Goal: Information Seeking & Learning: Learn about a topic

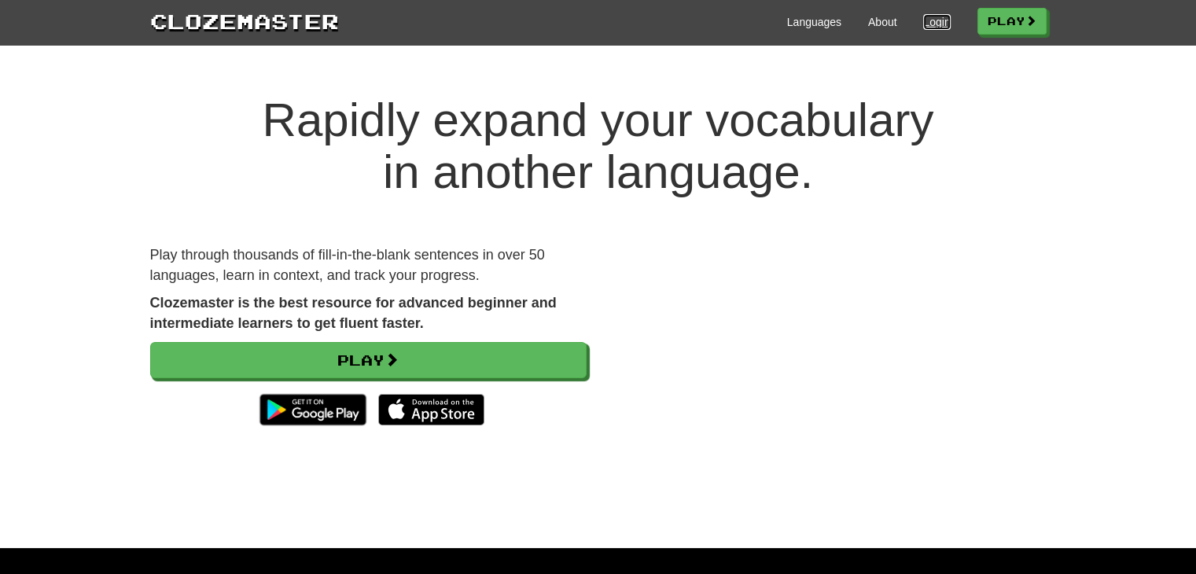
click at [924, 16] on link "Login" at bounding box center [936, 22] width 27 height 16
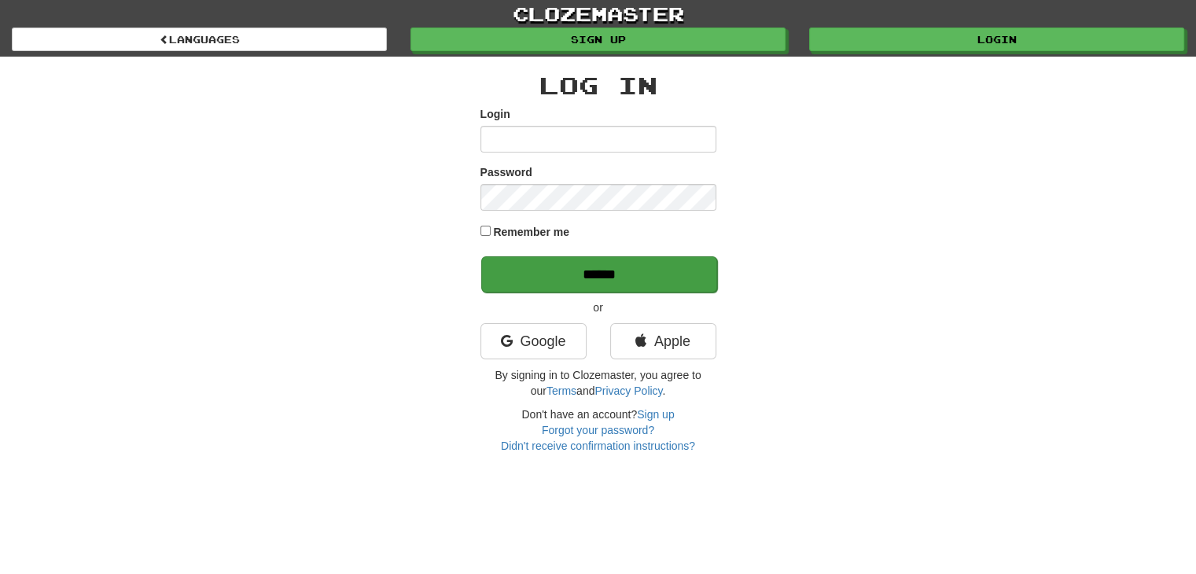
type input "**********"
click at [563, 278] on input "******" at bounding box center [599, 274] width 236 height 36
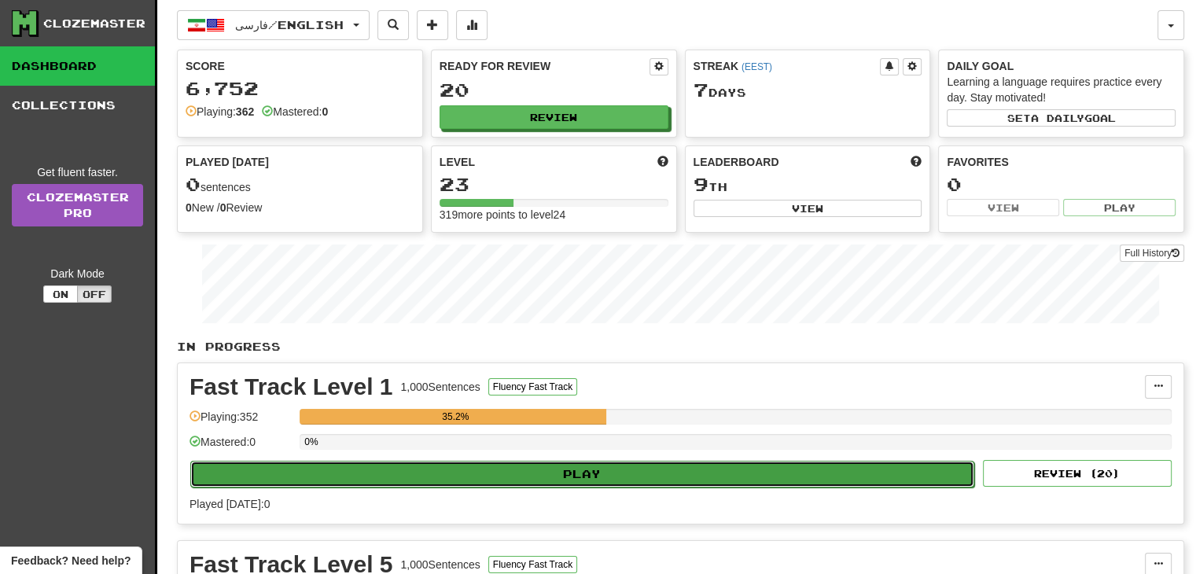
click at [616, 472] on button "Play" at bounding box center [582, 474] width 784 height 27
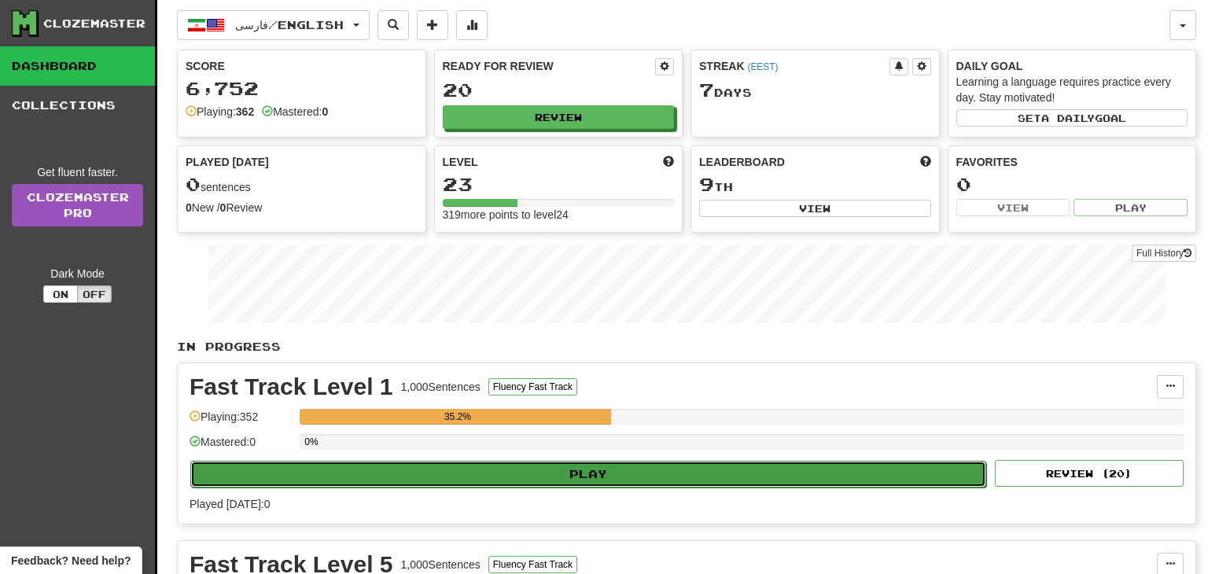
select select "**"
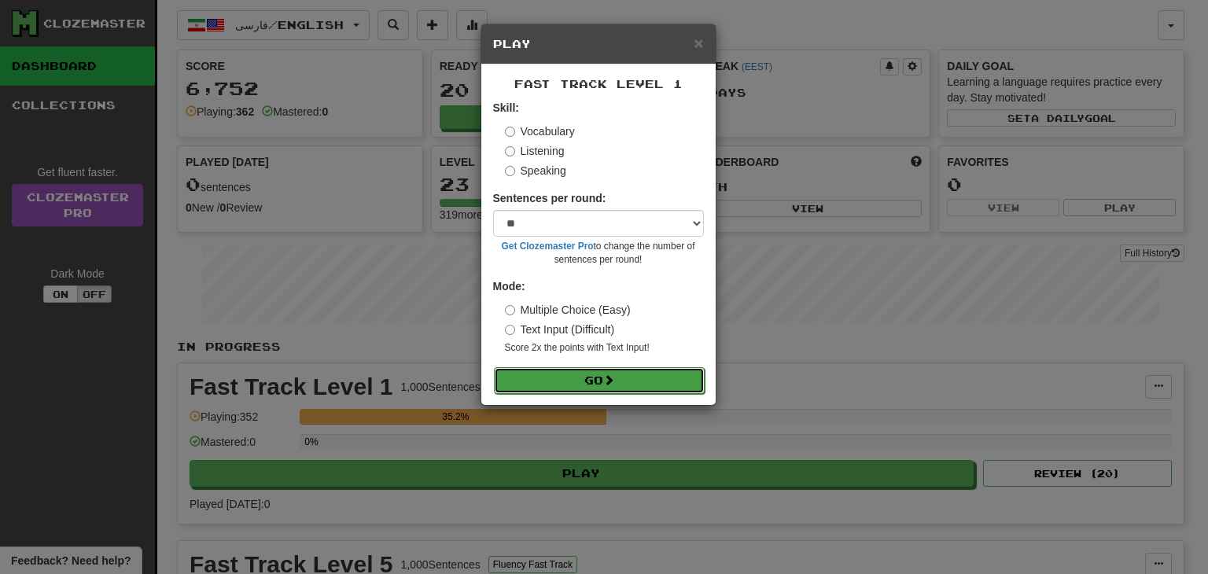
click at [638, 388] on button "Go" at bounding box center [599, 380] width 211 height 27
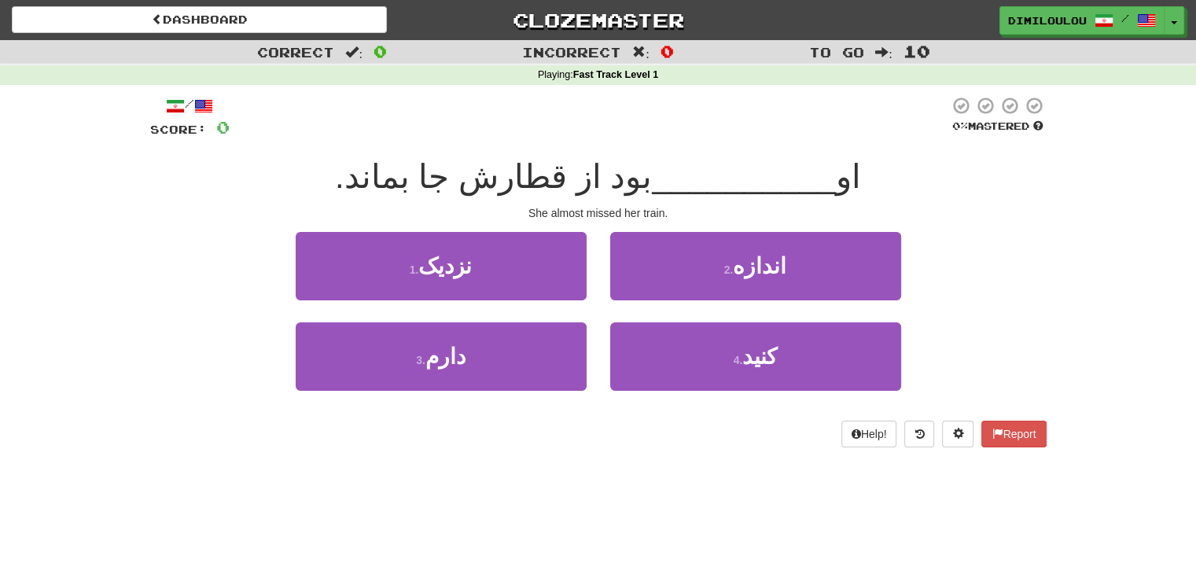
click at [755, 461] on div "/ Score: 0 0 % Mastered او __________ بود از قطارش جا بماند. She almost missed …" at bounding box center [598, 277] width 896 height 384
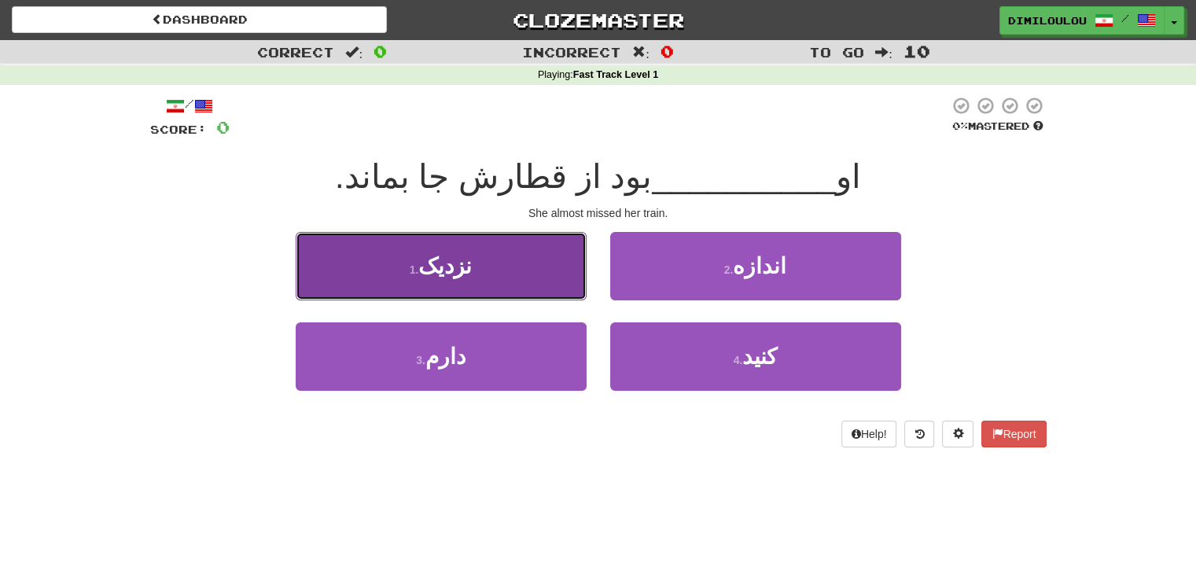
click at [500, 249] on button "1 . نزدیک" at bounding box center [441, 266] width 291 height 68
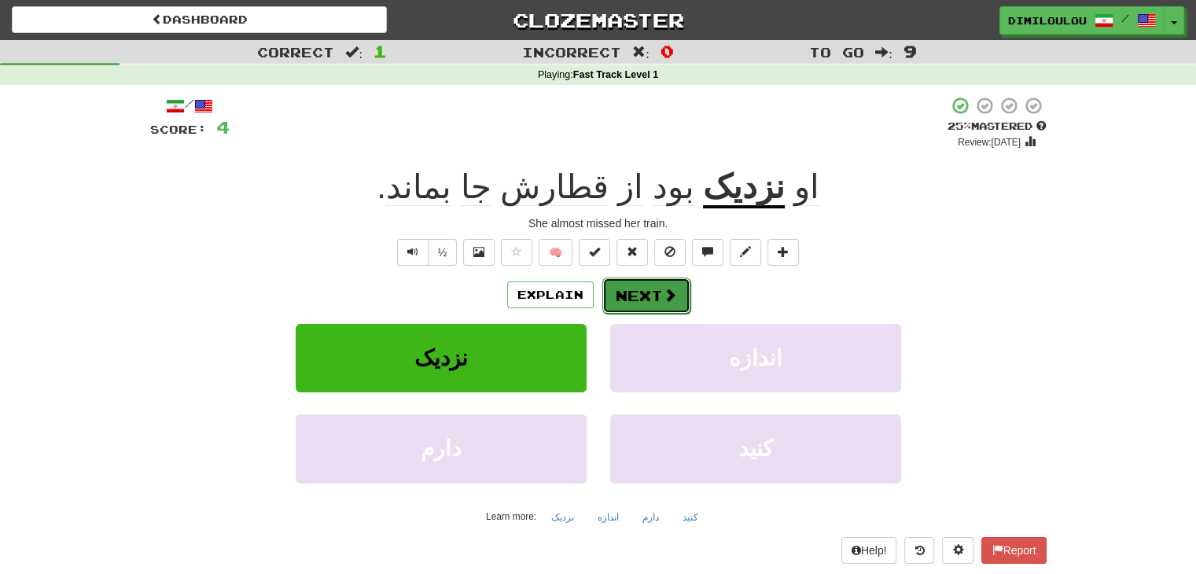
click at [667, 294] on span at bounding box center [670, 295] width 14 height 14
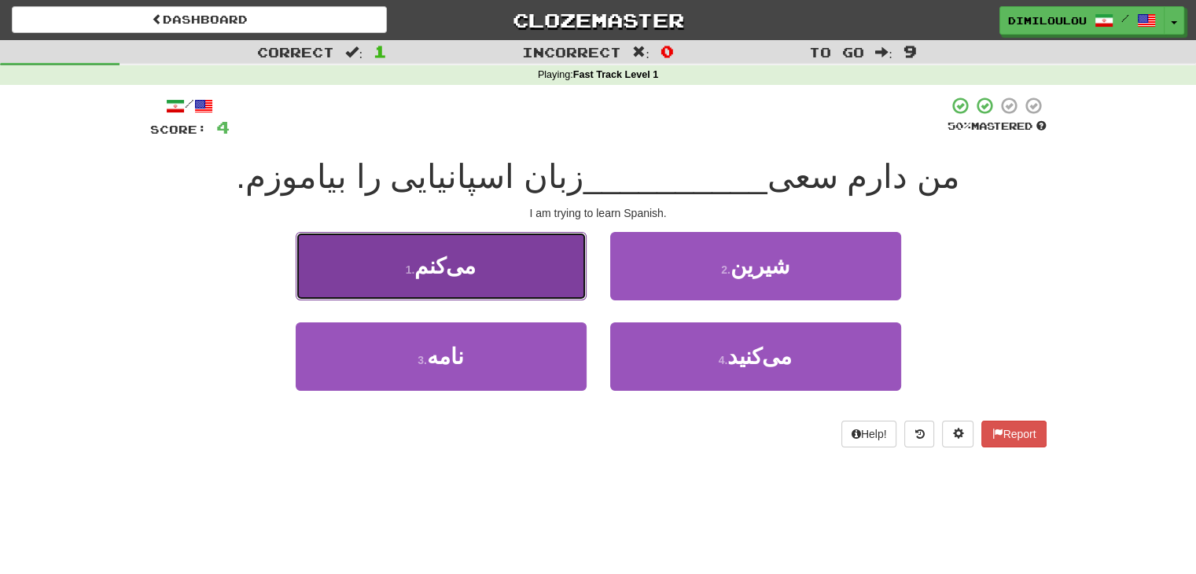
click at [531, 281] on button "1 . می‌کنم" at bounding box center [441, 266] width 291 height 68
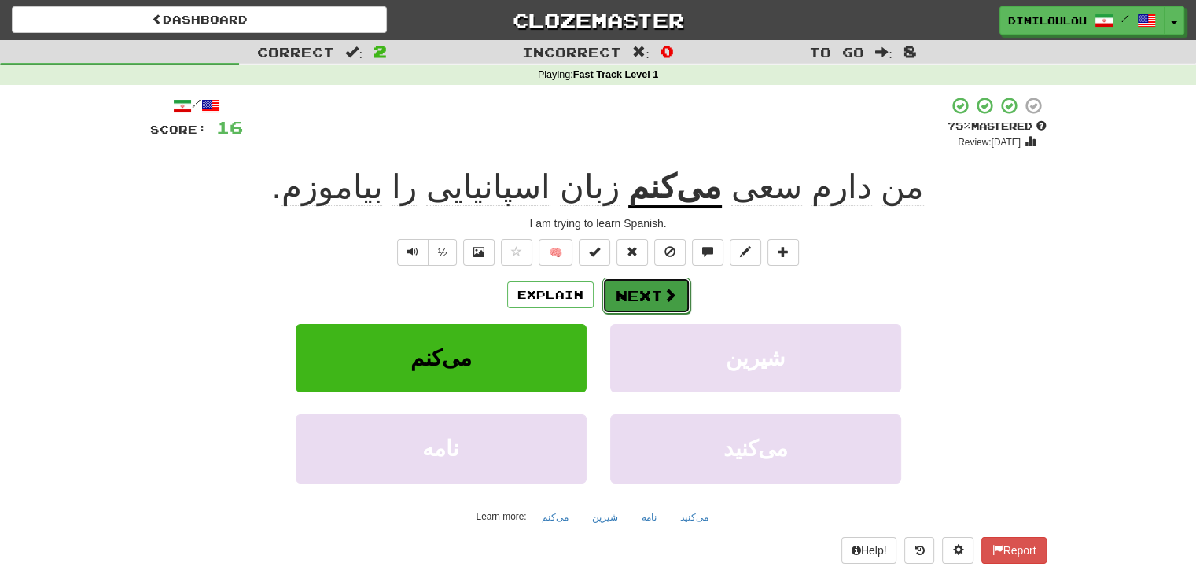
click at [664, 293] on span at bounding box center [670, 295] width 14 height 14
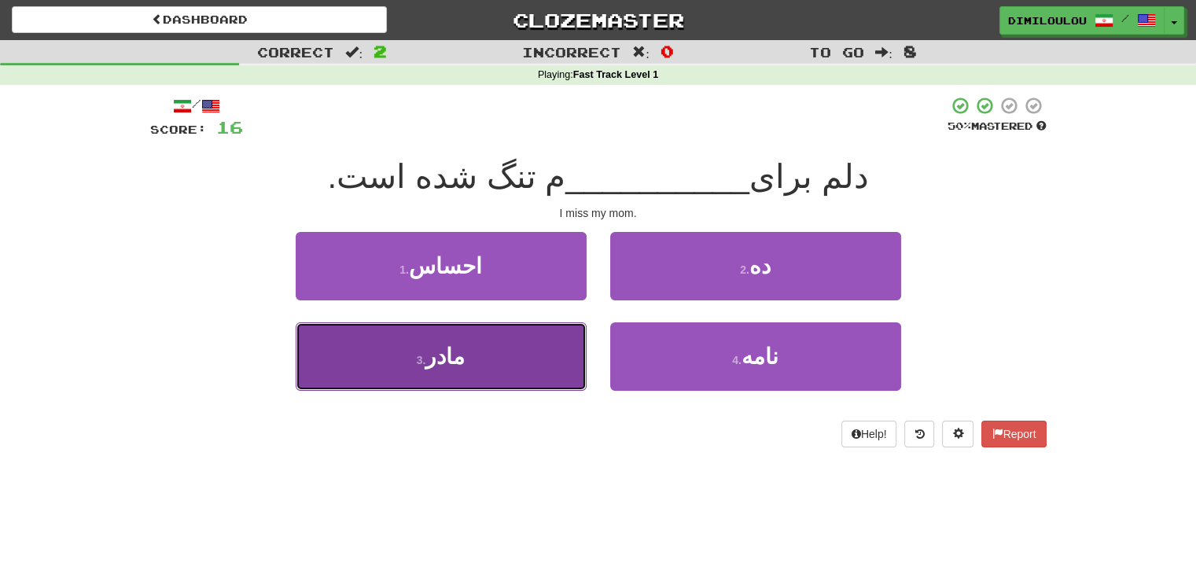
click at [510, 336] on button "3 . مادر" at bounding box center [441, 356] width 291 height 68
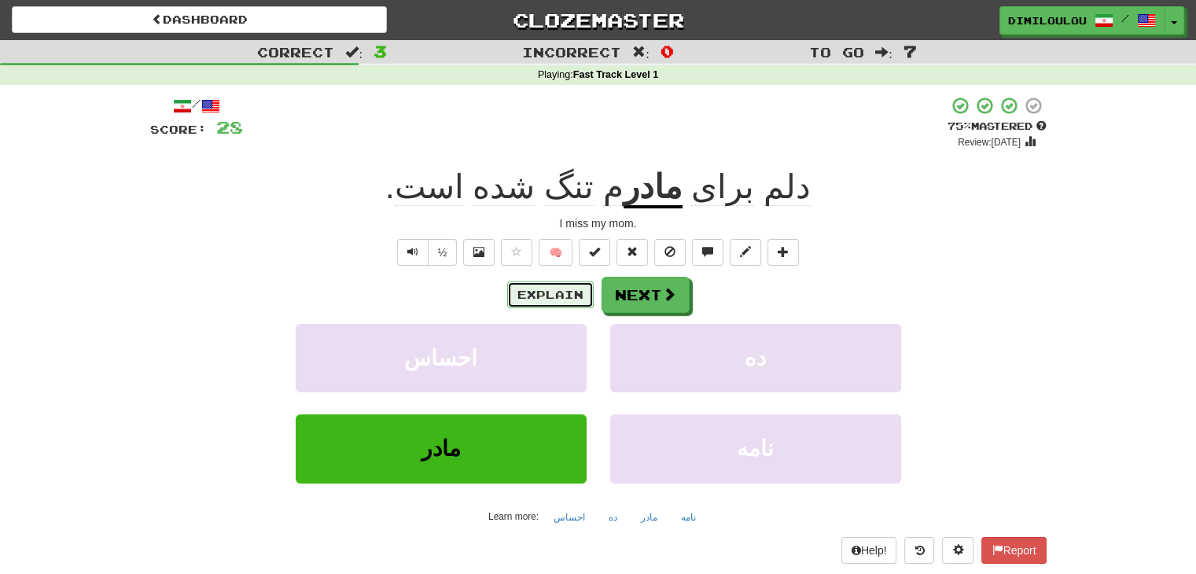
click at [561, 303] on button "Explain" at bounding box center [550, 294] width 86 height 27
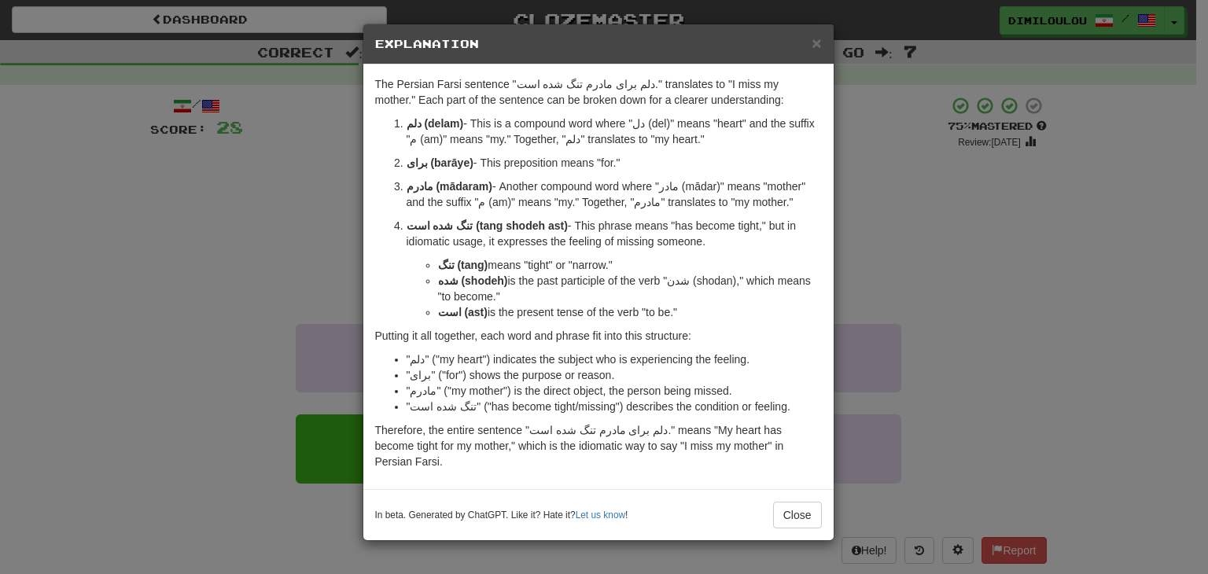
click at [969, 368] on div "× Explanation The Persian Farsi sentence "دلم برای مادرم تنگ شده است." translat…" at bounding box center [604, 287] width 1208 height 574
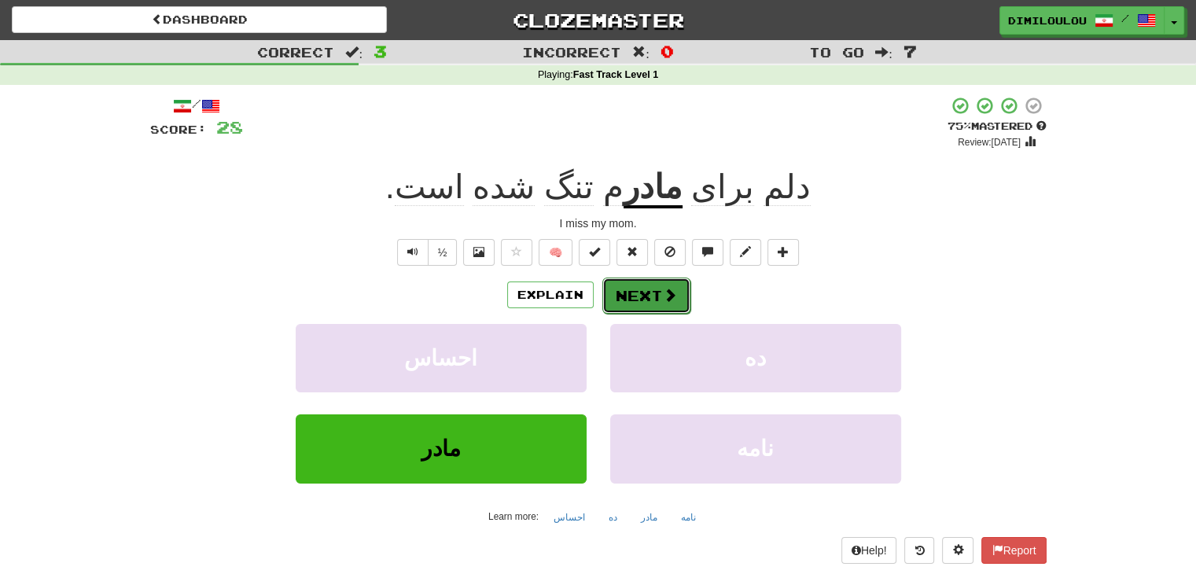
click at [664, 303] on button "Next" at bounding box center [646, 296] width 88 height 36
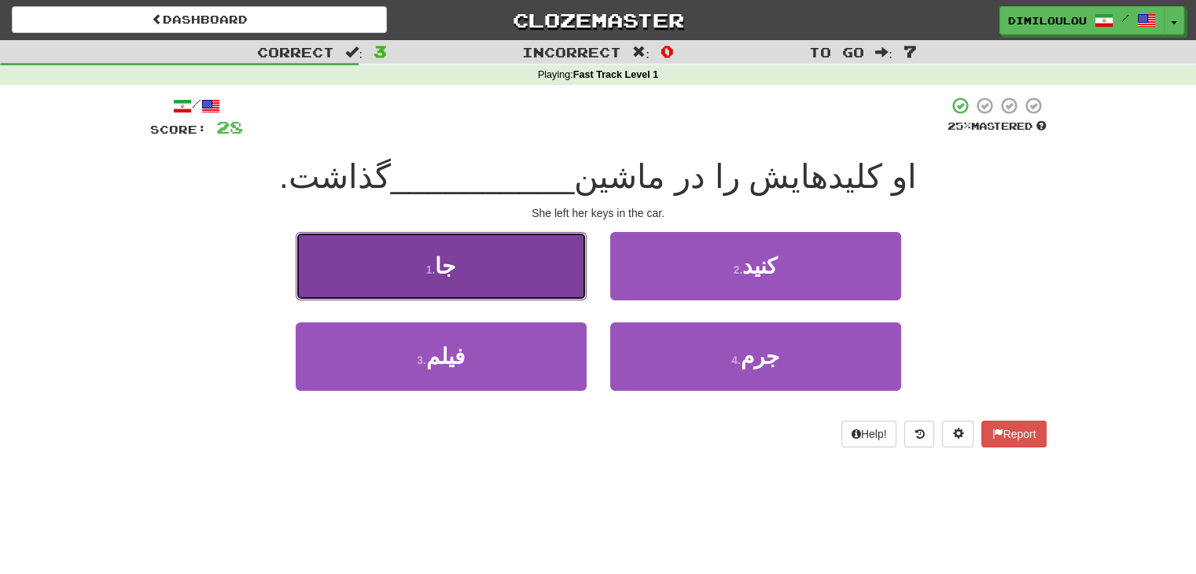
click at [547, 284] on button "1 . جا" at bounding box center [441, 266] width 291 height 68
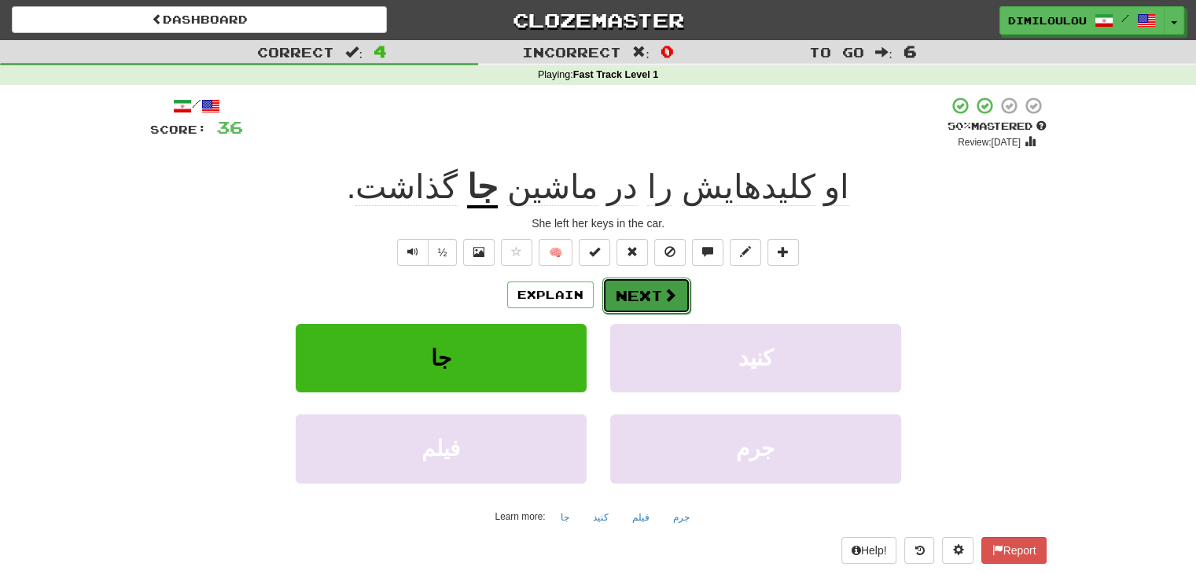
click at [623, 292] on button "Next" at bounding box center [646, 296] width 88 height 36
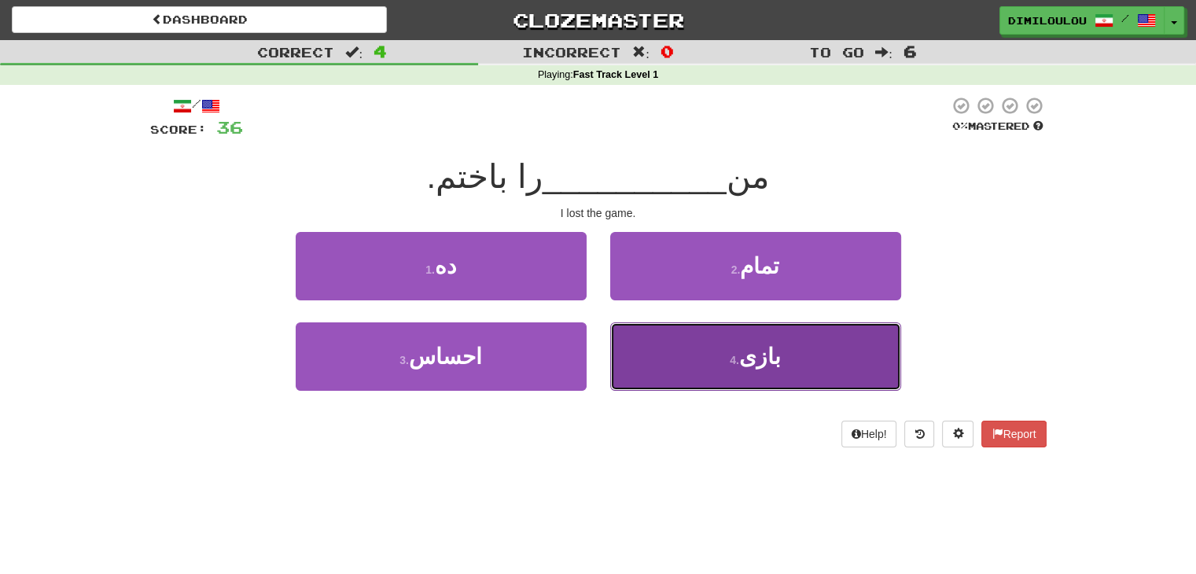
click at [794, 369] on button "4 . بازی" at bounding box center [755, 356] width 291 height 68
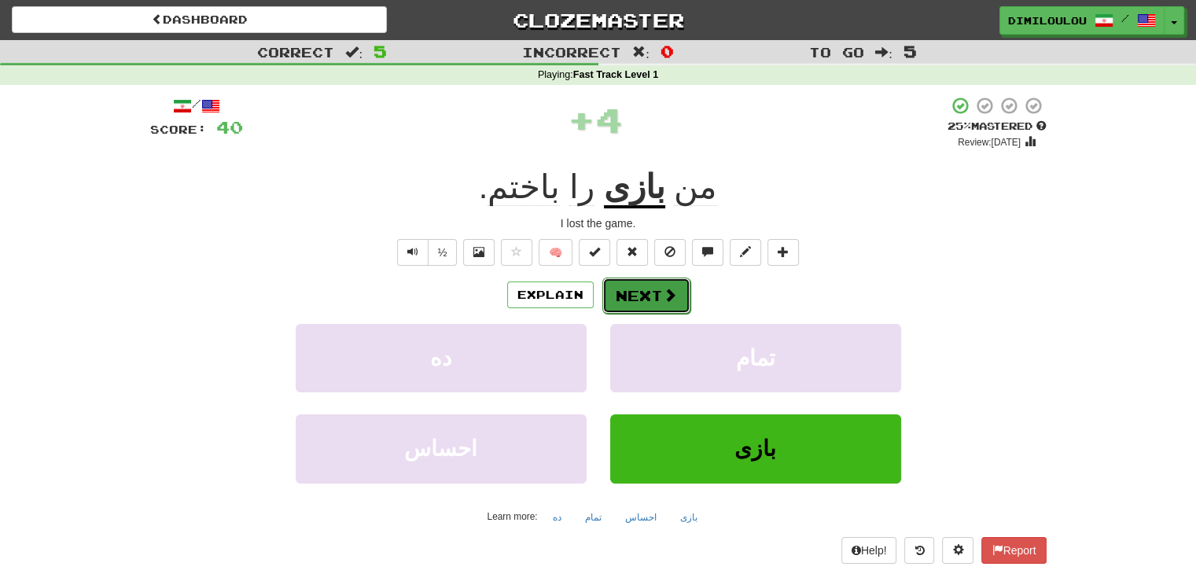
click at [651, 291] on button "Next" at bounding box center [646, 296] width 88 height 36
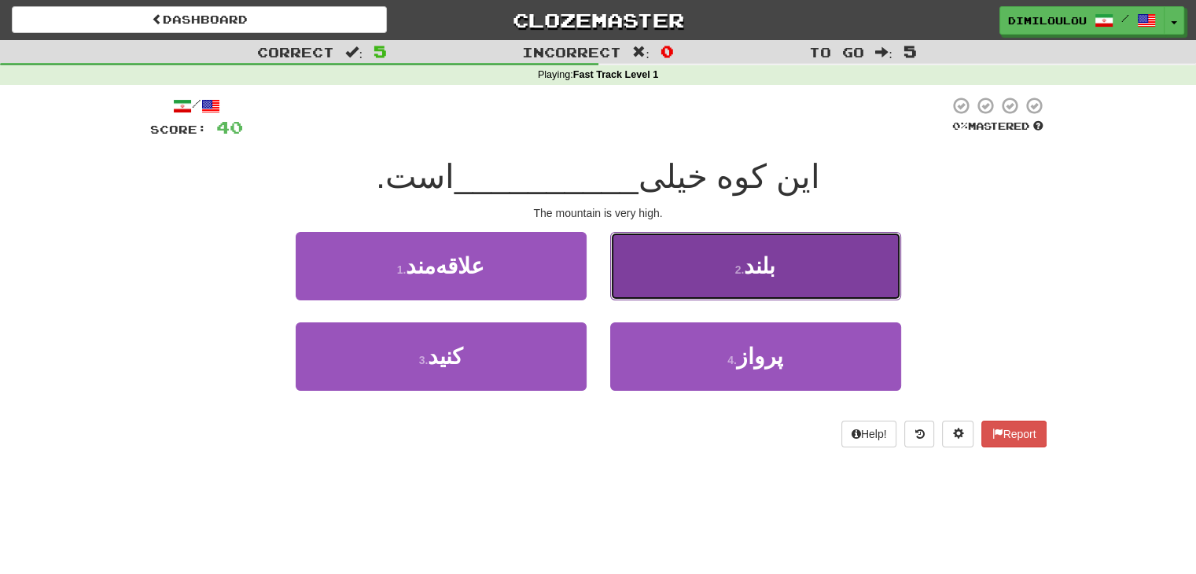
click at [855, 267] on button "2 . بلند" at bounding box center [755, 266] width 291 height 68
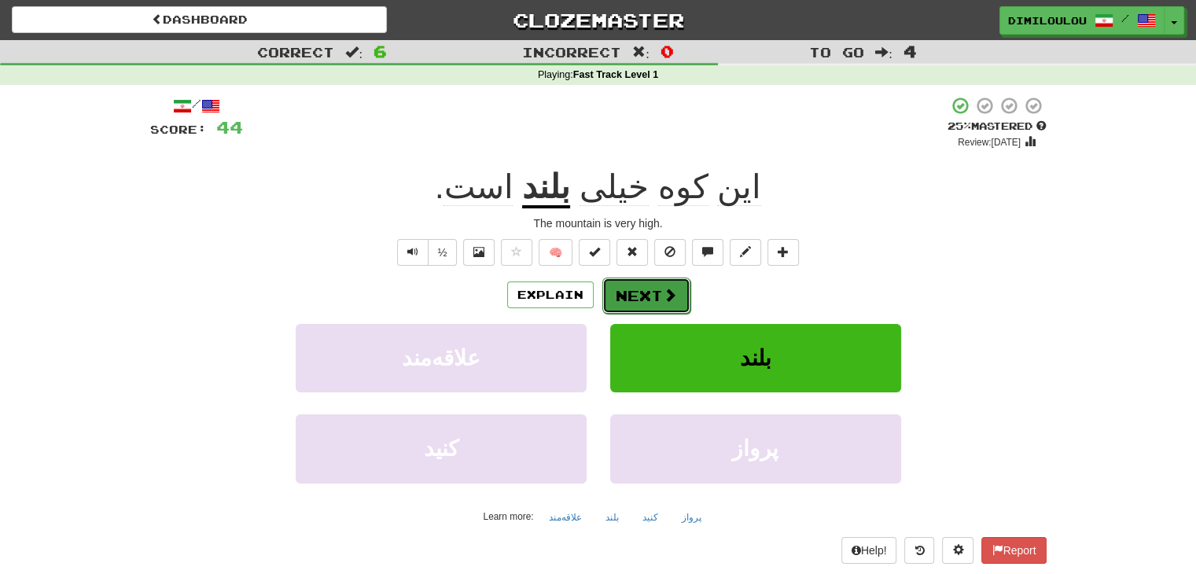
click at [664, 299] on span at bounding box center [670, 295] width 14 height 14
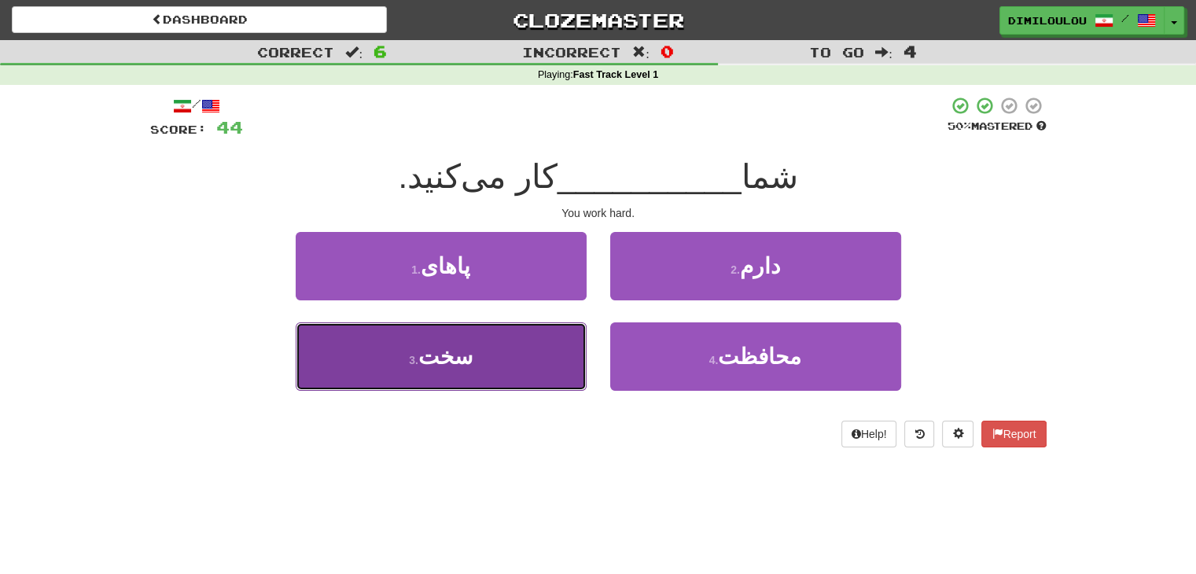
click at [492, 354] on button "3 . سخت" at bounding box center [441, 356] width 291 height 68
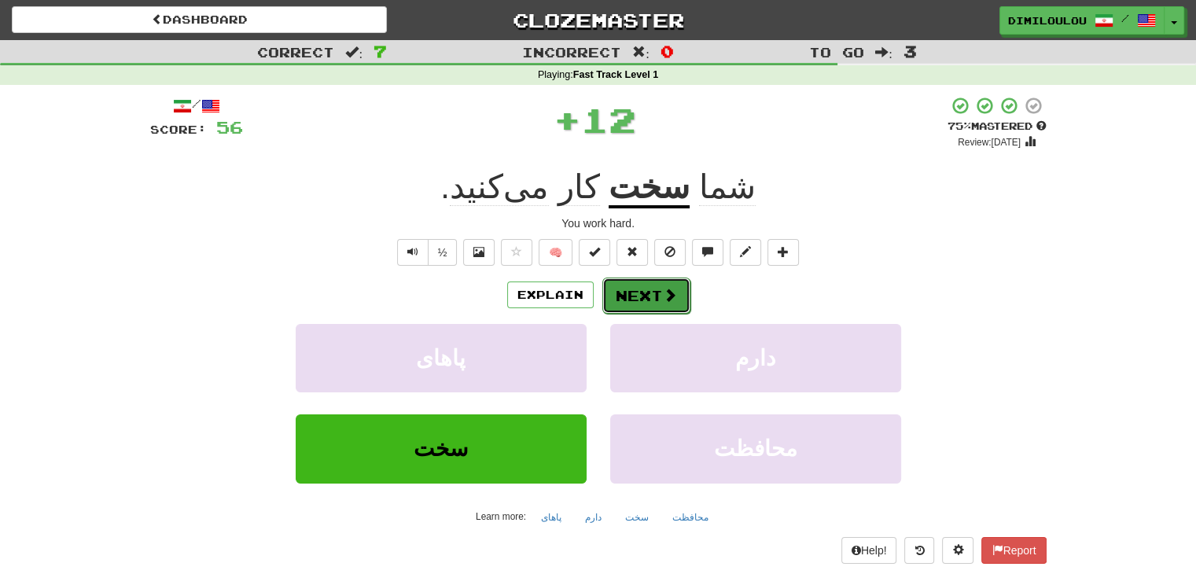
click at [667, 295] on span at bounding box center [670, 295] width 14 height 14
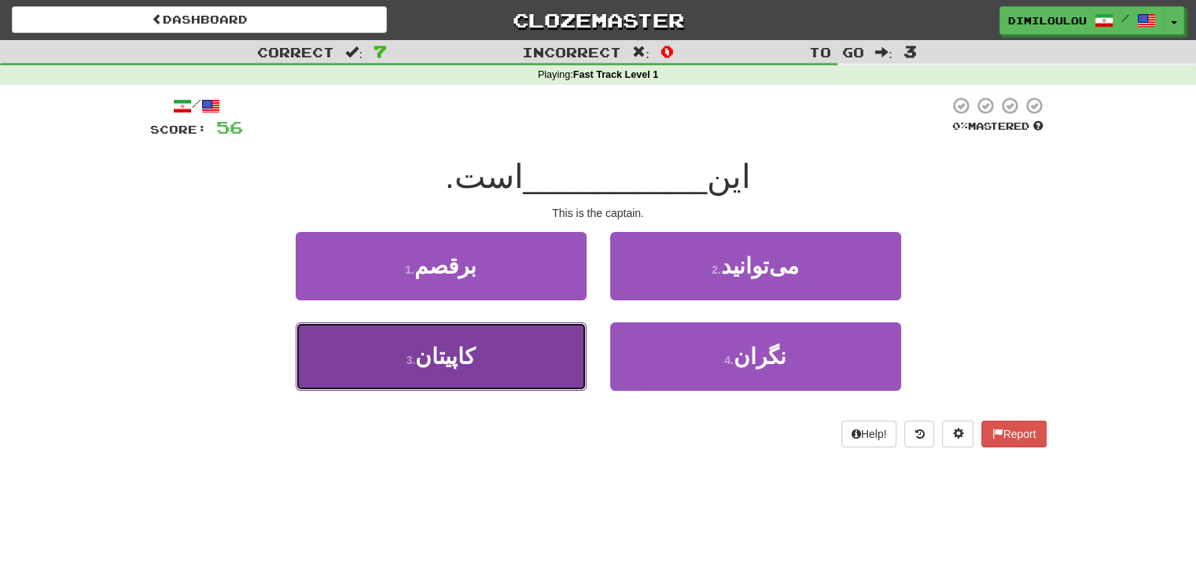
click at [506, 375] on button "3 . کاپیتان" at bounding box center [441, 356] width 291 height 68
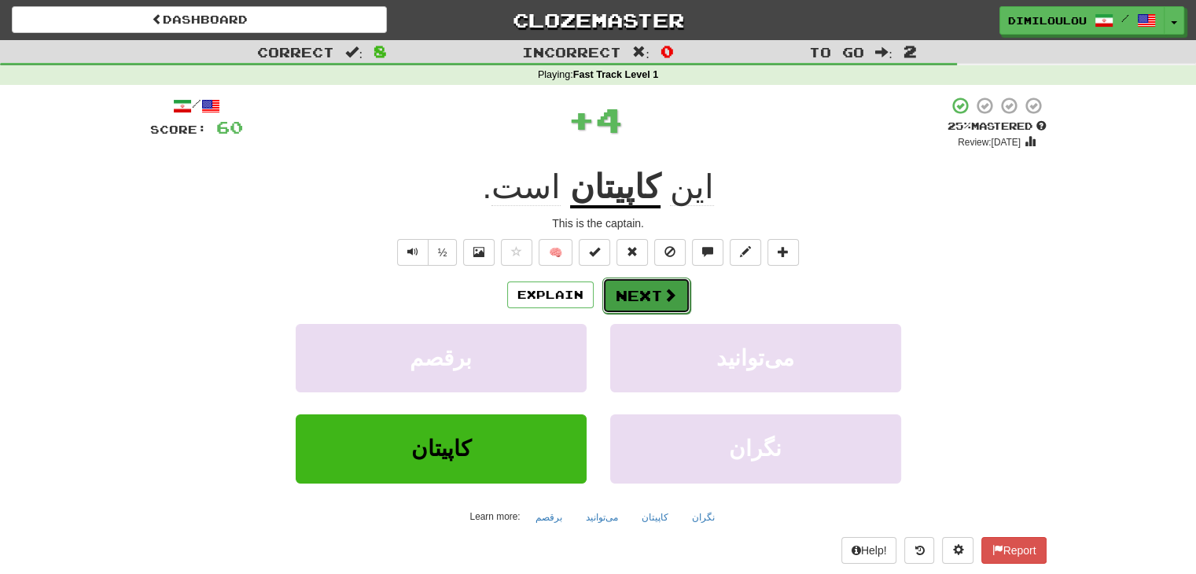
click at [664, 305] on button "Next" at bounding box center [646, 296] width 88 height 36
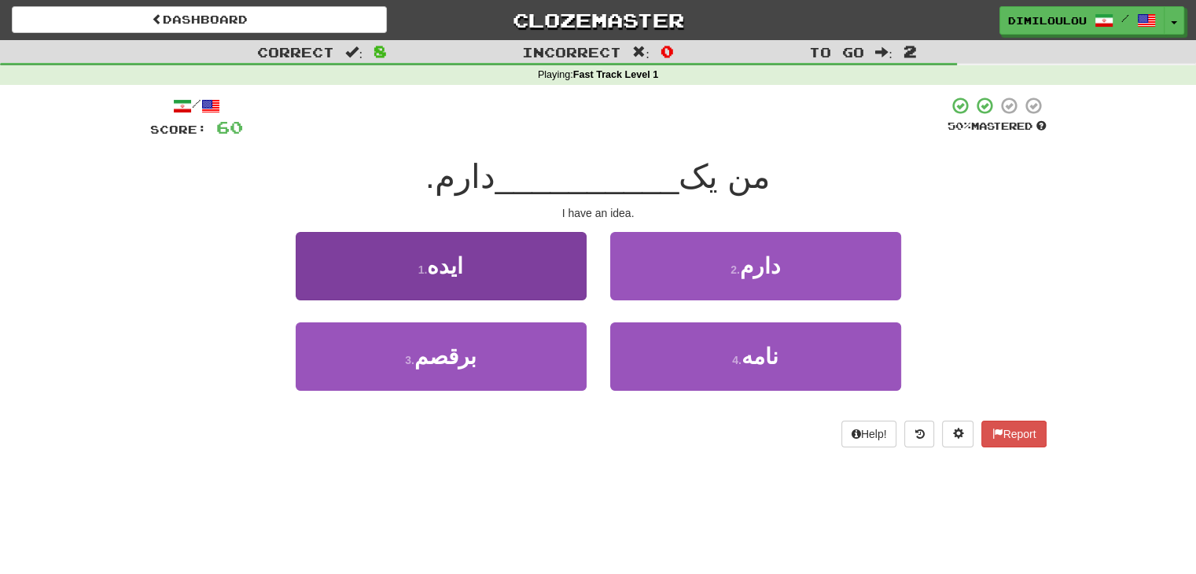
drag, startPoint x: 1079, startPoint y: 334, endPoint x: 582, endPoint y: 287, distance: 499.1
click at [582, 287] on div "Correct : 8 Incorrect : 0 To go : 2 Playing : Fast Track Level 1 / Score: 60 50…" at bounding box center [598, 254] width 1196 height 429
click at [478, 243] on button "1 . ایده" at bounding box center [441, 266] width 291 height 68
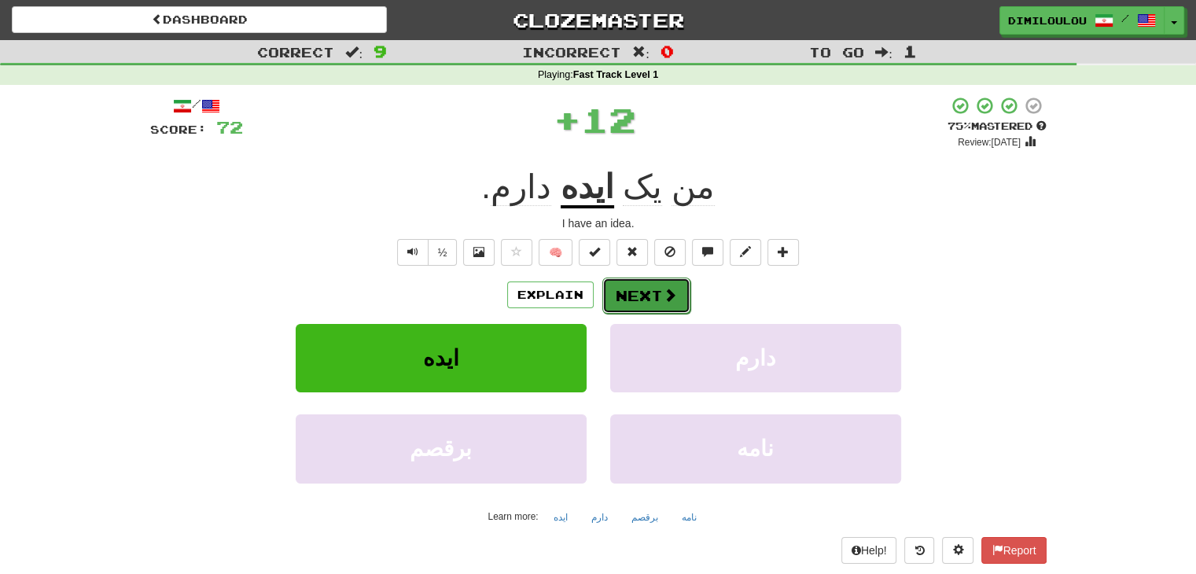
click at [671, 288] on span at bounding box center [670, 295] width 14 height 14
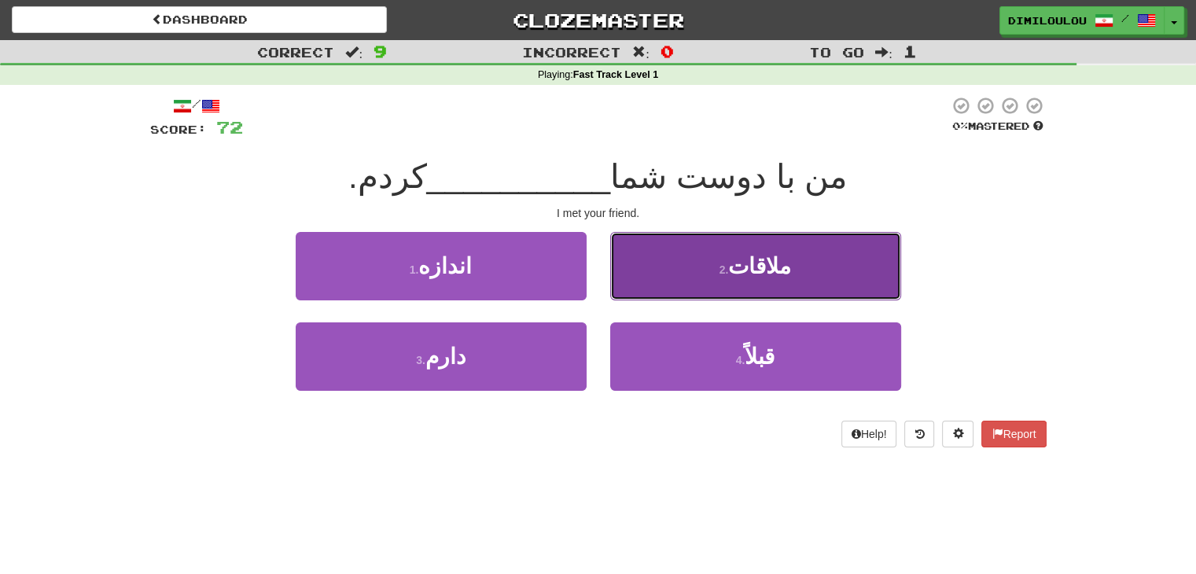
click at [855, 255] on button "2 . ملاقات" at bounding box center [755, 266] width 291 height 68
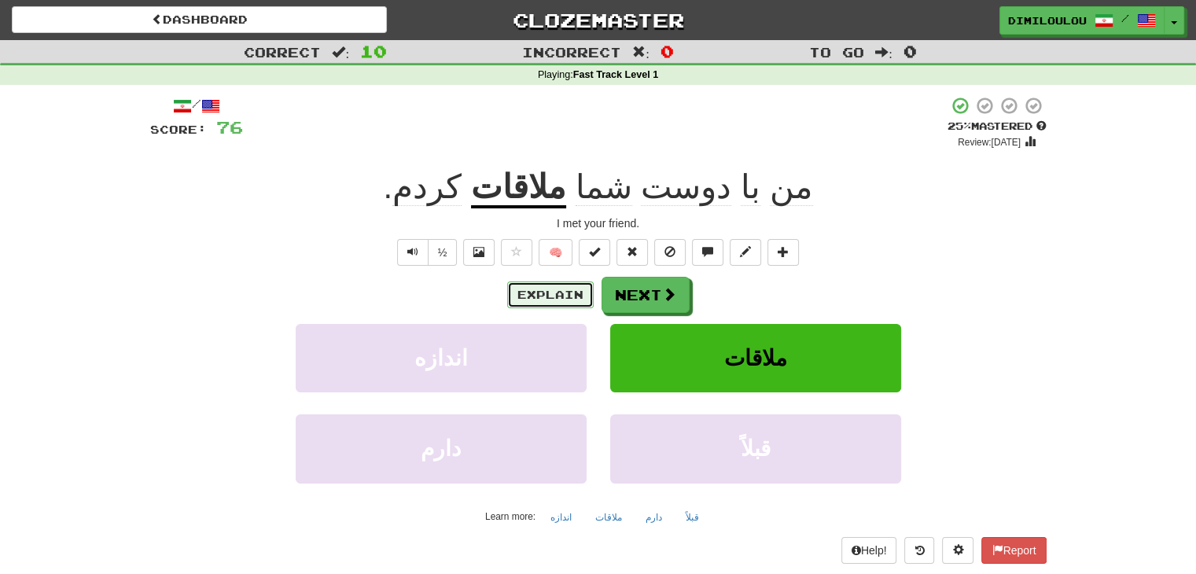
click at [542, 290] on button "Explain" at bounding box center [550, 294] width 86 height 27
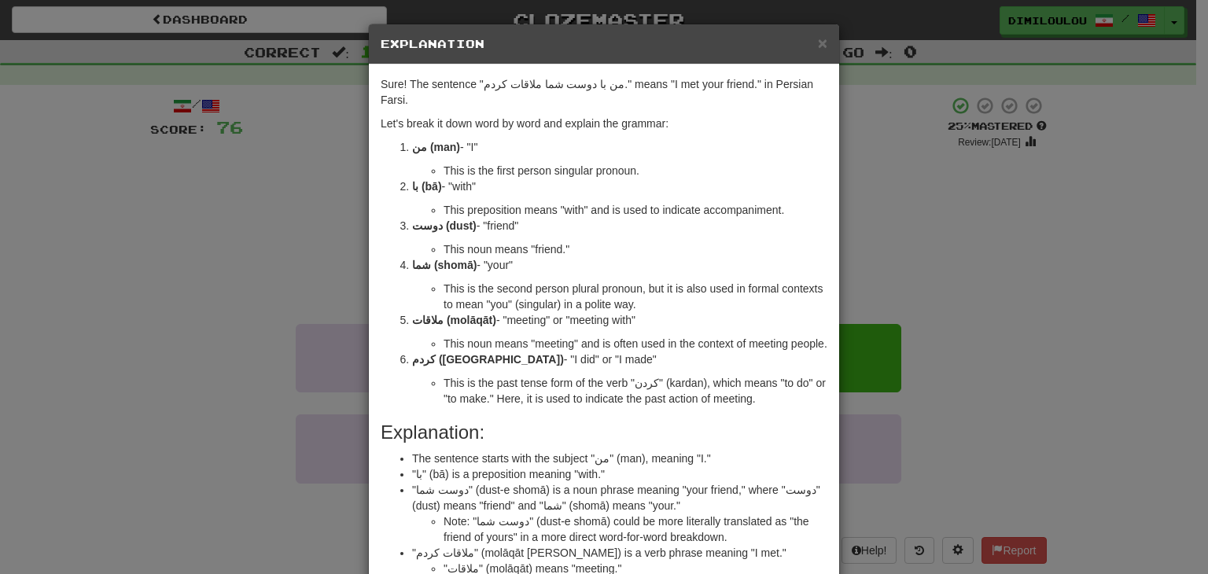
click at [896, 249] on div "× Explanation Sure! The sentence "من با دوست شما ملاقات کردم." means "I met you…" at bounding box center [604, 287] width 1208 height 574
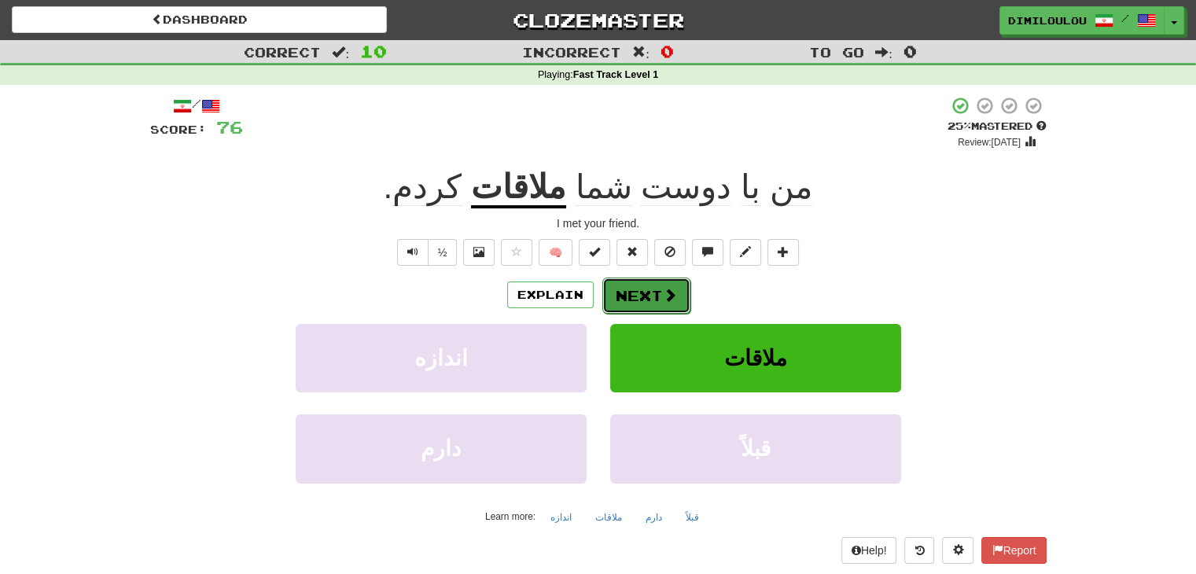
click at [631, 303] on button "Next" at bounding box center [646, 296] width 88 height 36
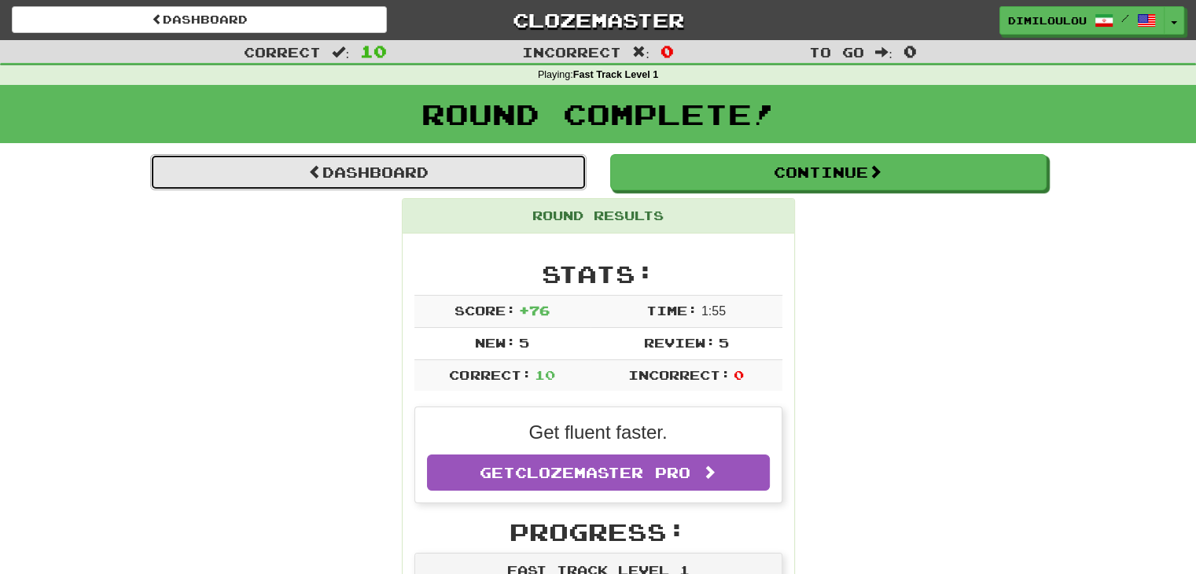
click at [433, 186] on link "Dashboard" at bounding box center [368, 172] width 436 height 36
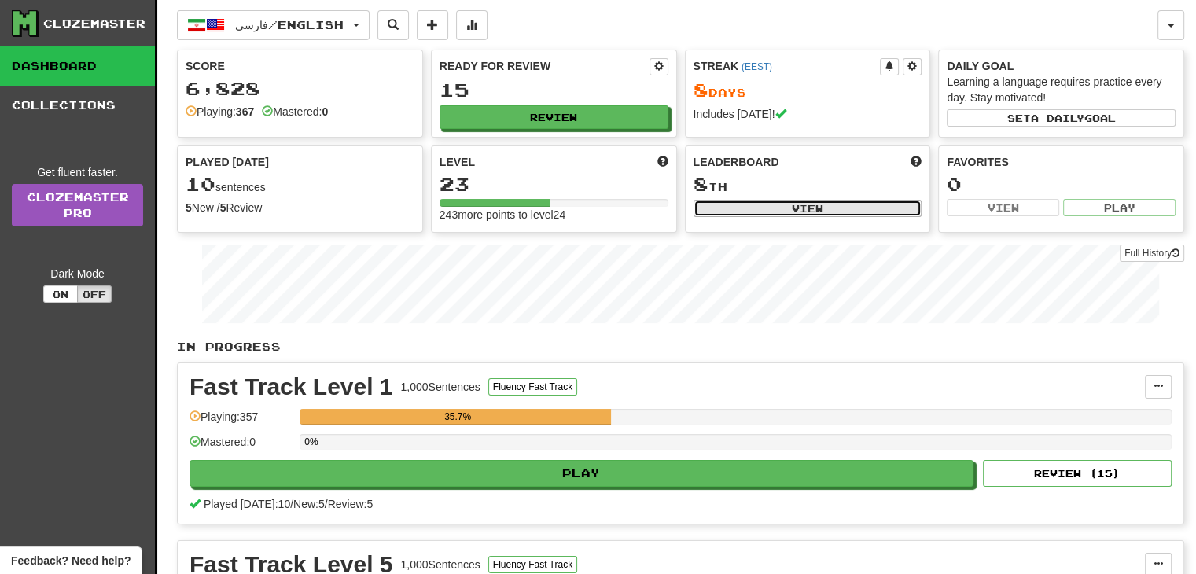
click at [765, 206] on button "View" at bounding box center [807, 208] width 229 height 17
select select "**********"
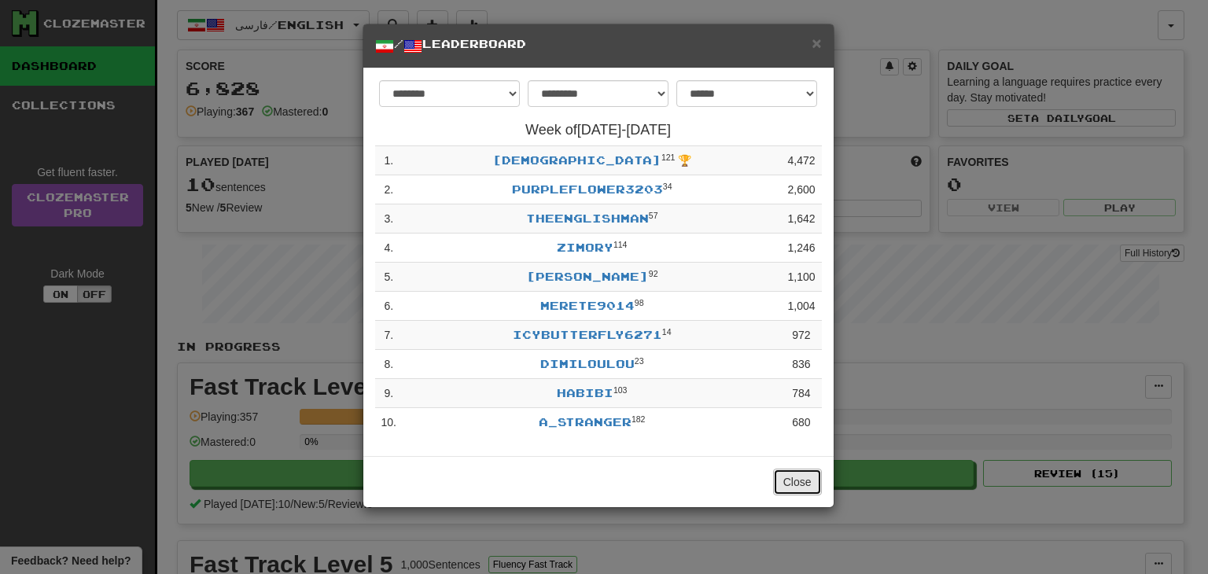
click at [810, 485] on button "Close" at bounding box center [797, 482] width 49 height 27
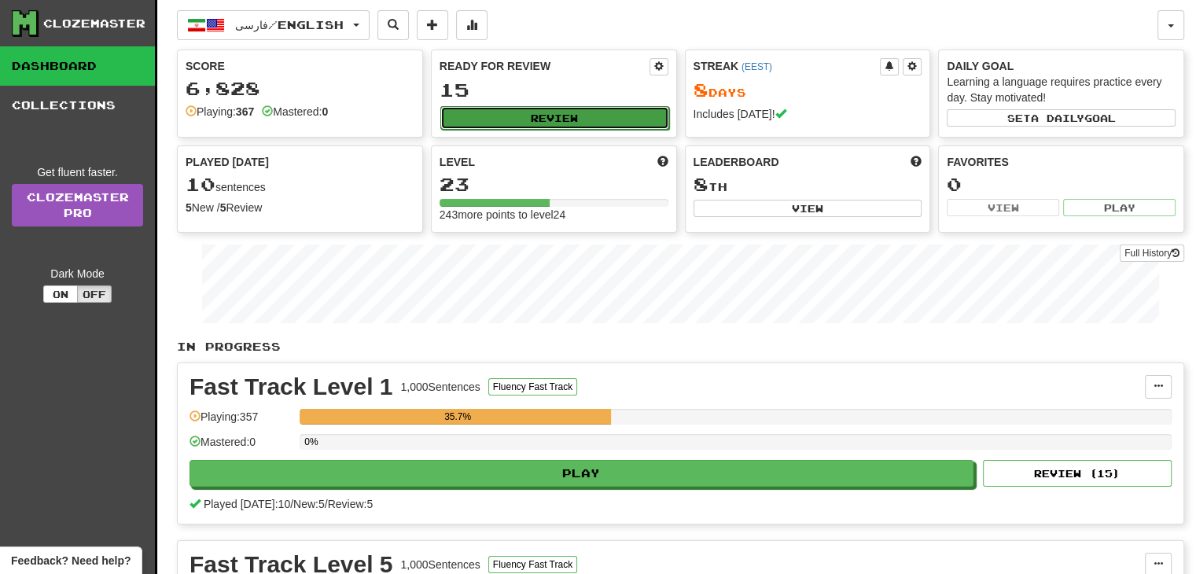
click at [589, 121] on button "Review" at bounding box center [554, 118] width 229 height 24
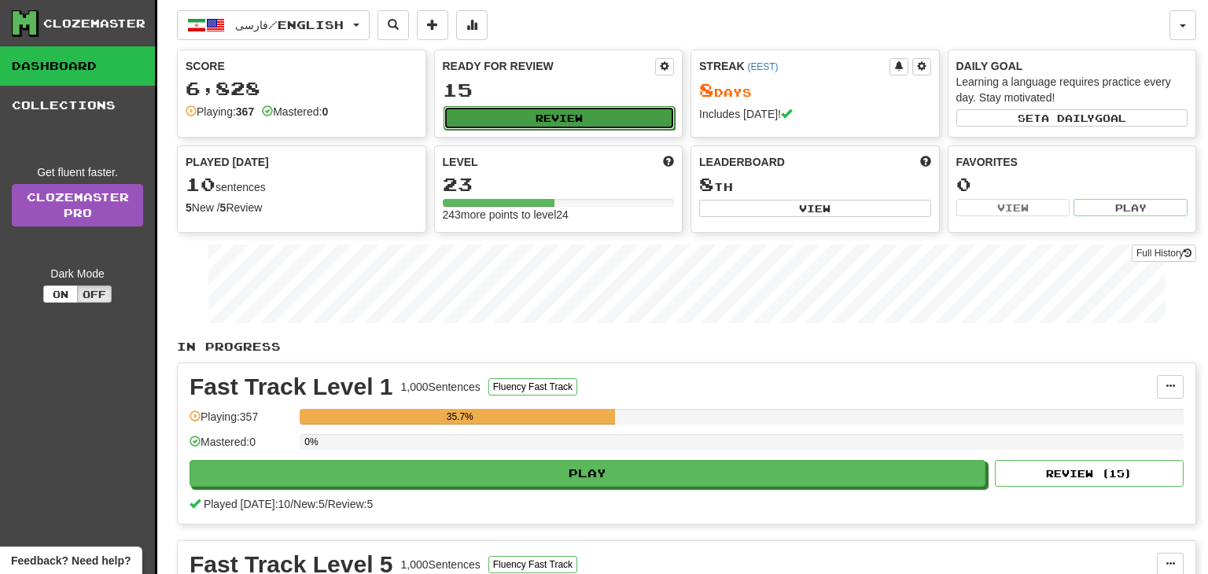
select select "**"
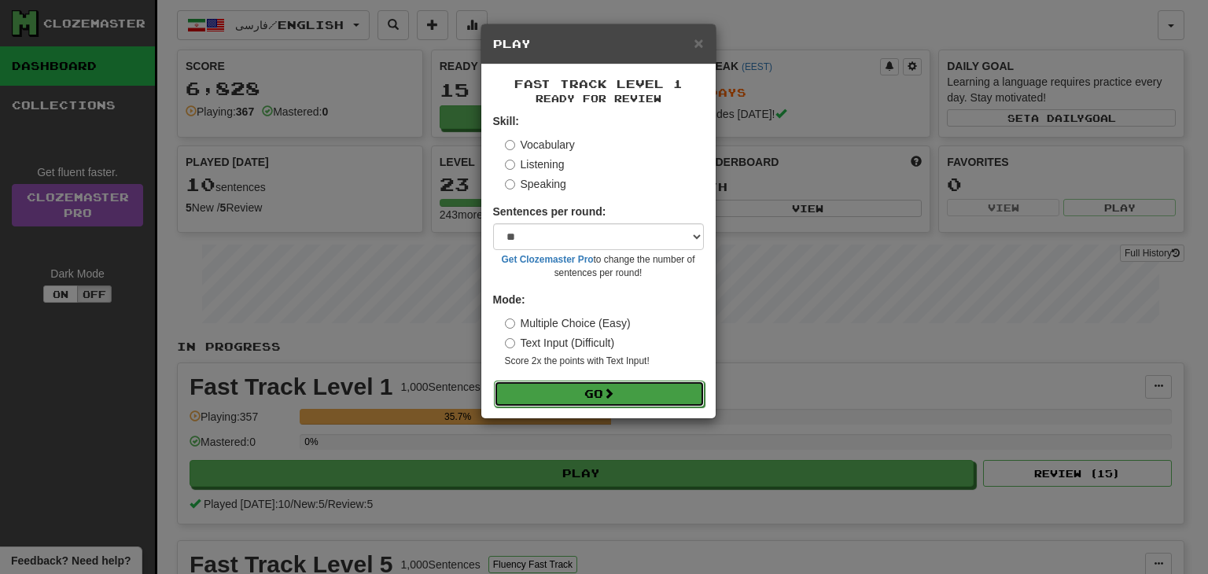
click at [603, 391] on button "Go" at bounding box center [599, 393] width 211 height 27
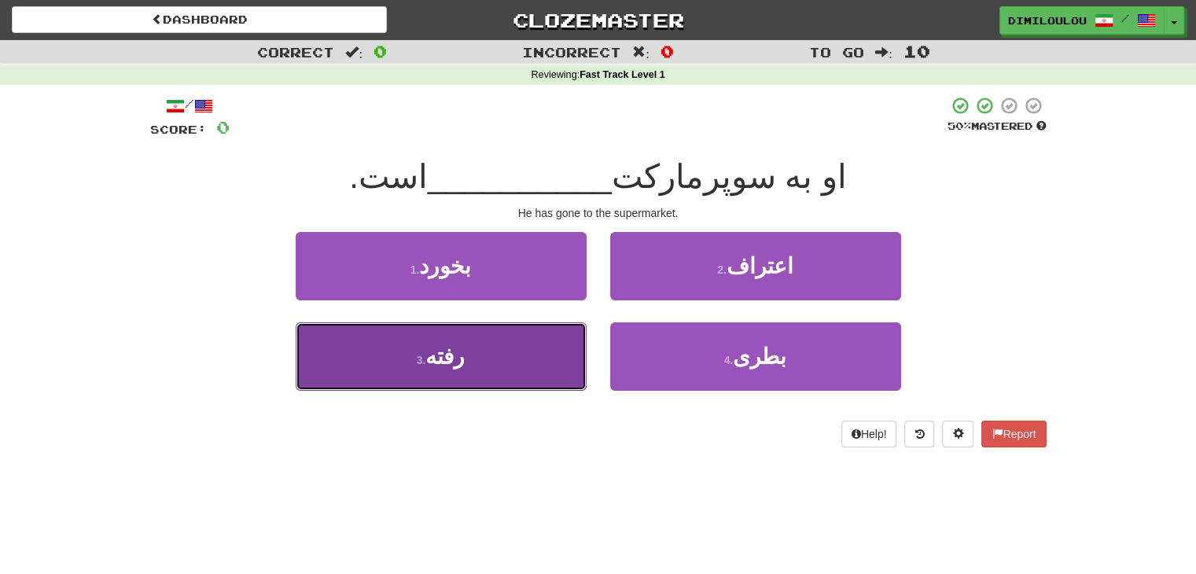
click at [570, 385] on button "3 . رفته" at bounding box center [441, 356] width 291 height 68
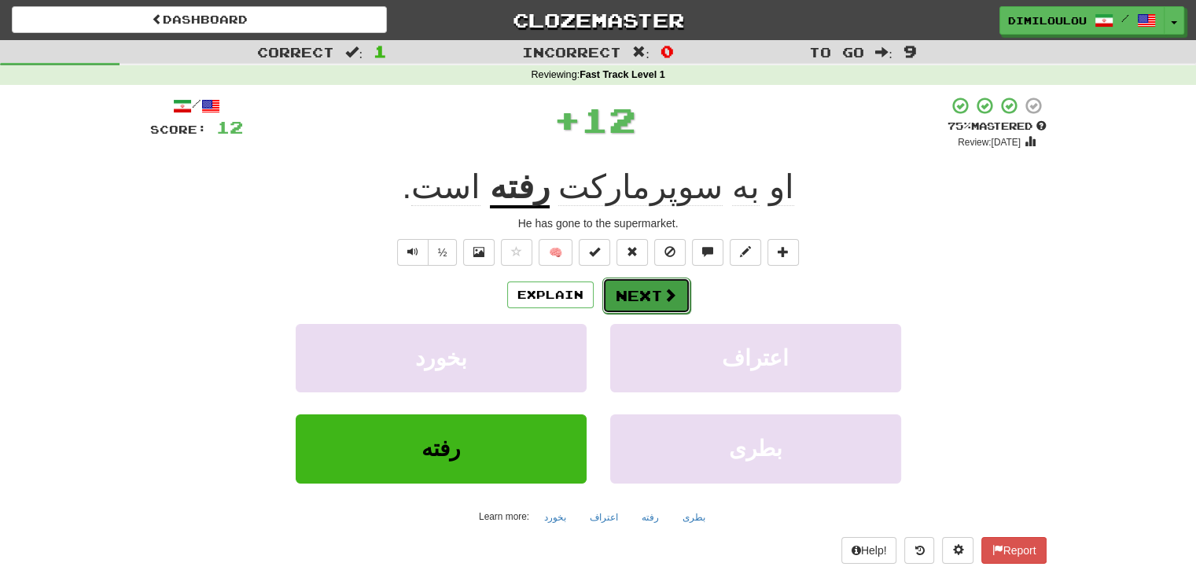
click at [679, 287] on button "Next" at bounding box center [646, 296] width 88 height 36
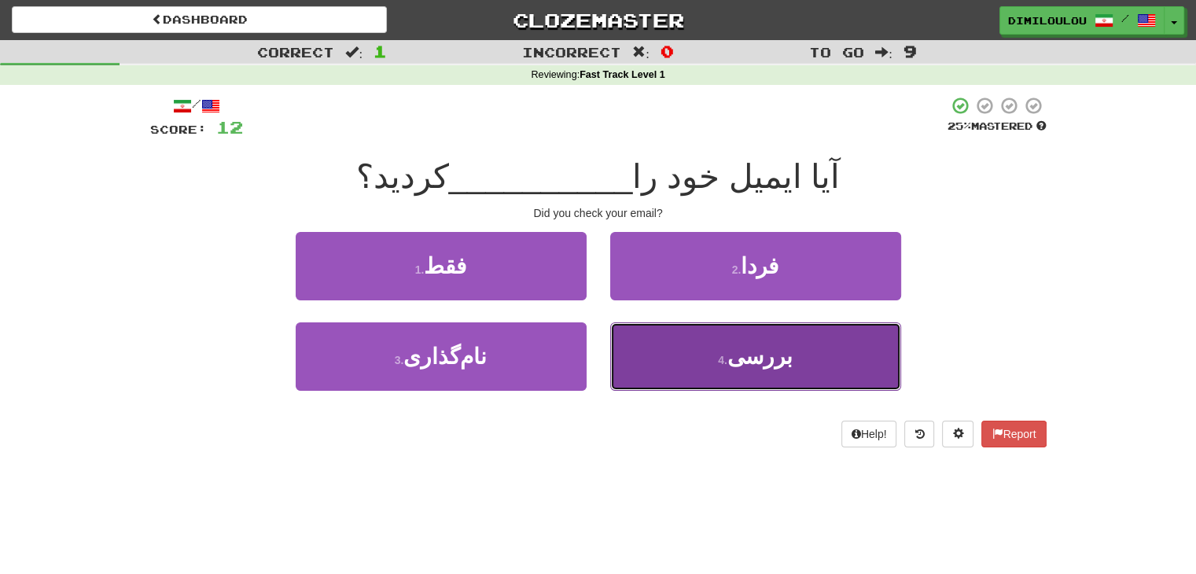
click at [808, 358] on button "4 . بررسی" at bounding box center [755, 356] width 291 height 68
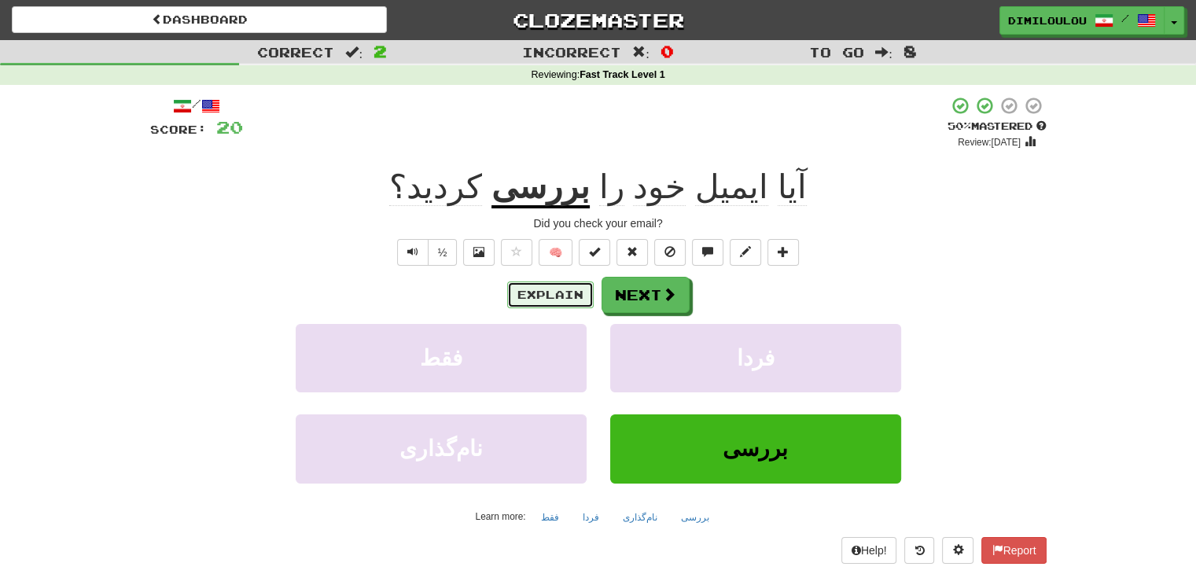
click at [568, 293] on button "Explain" at bounding box center [550, 294] width 86 height 27
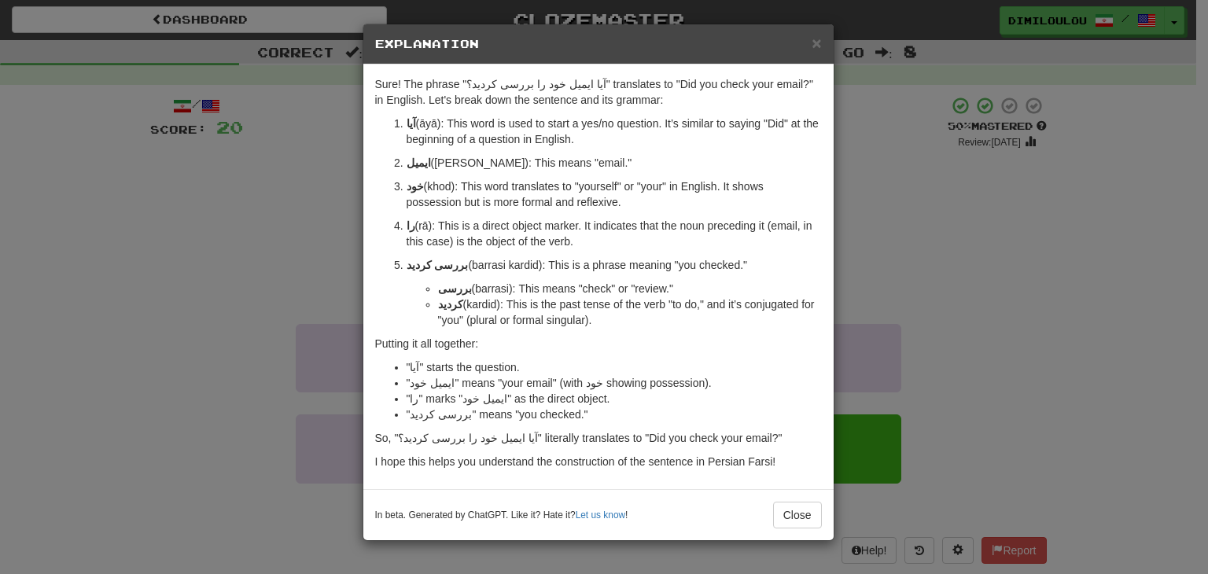
click at [943, 281] on div "× Explanation Sure! The phrase "آیا ایمیل خود را بررسی کردید؟" translates to "D…" at bounding box center [604, 287] width 1208 height 574
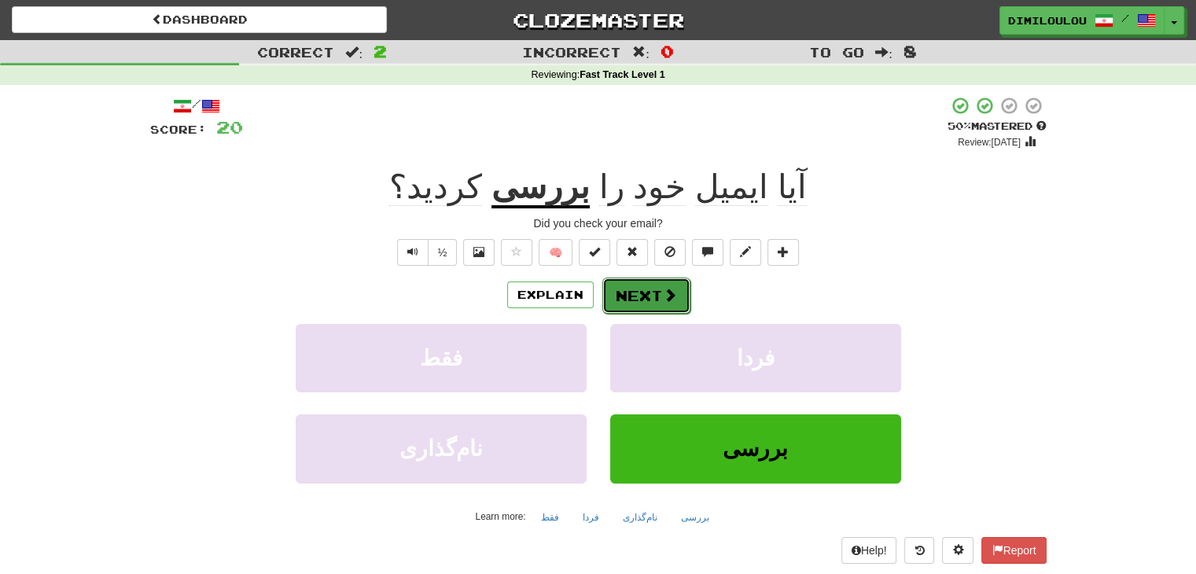
click at [649, 293] on button "Next" at bounding box center [646, 296] width 88 height 36
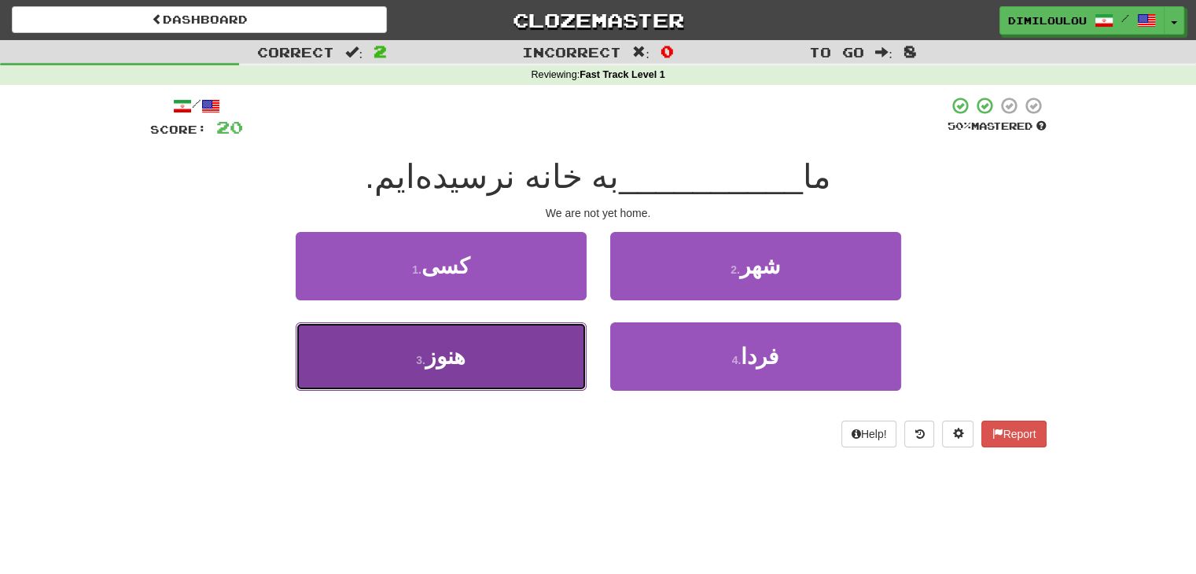
click at [482, 384] on button "3 . هنوز" at bounding box center [441, 356] width 291 height 68
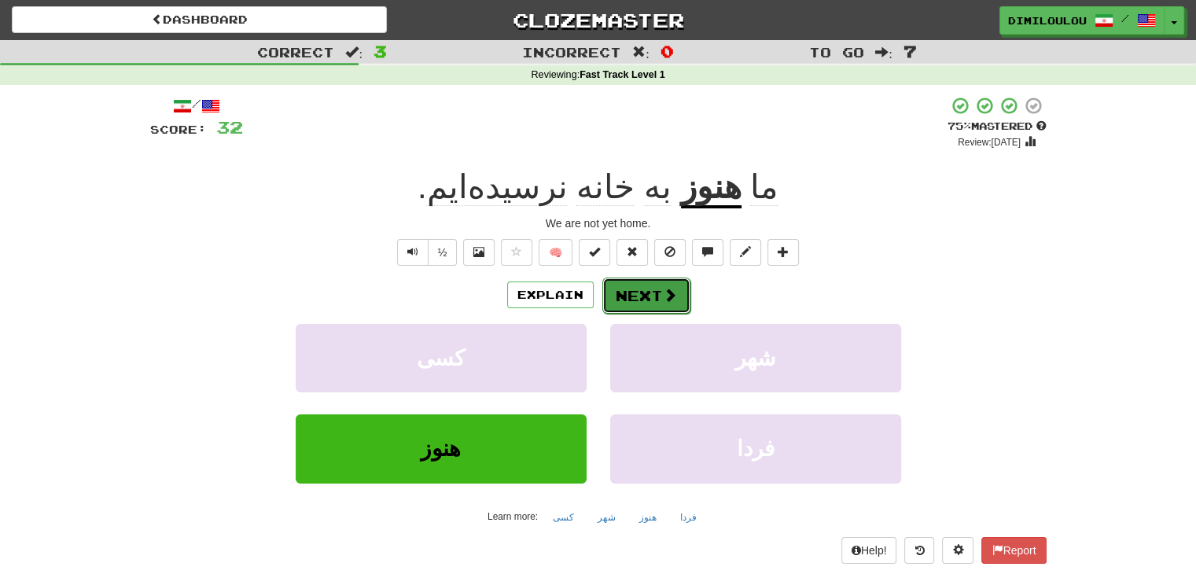
click at [671, 292] on span at bounding box center [670, 295] width 14 height 14
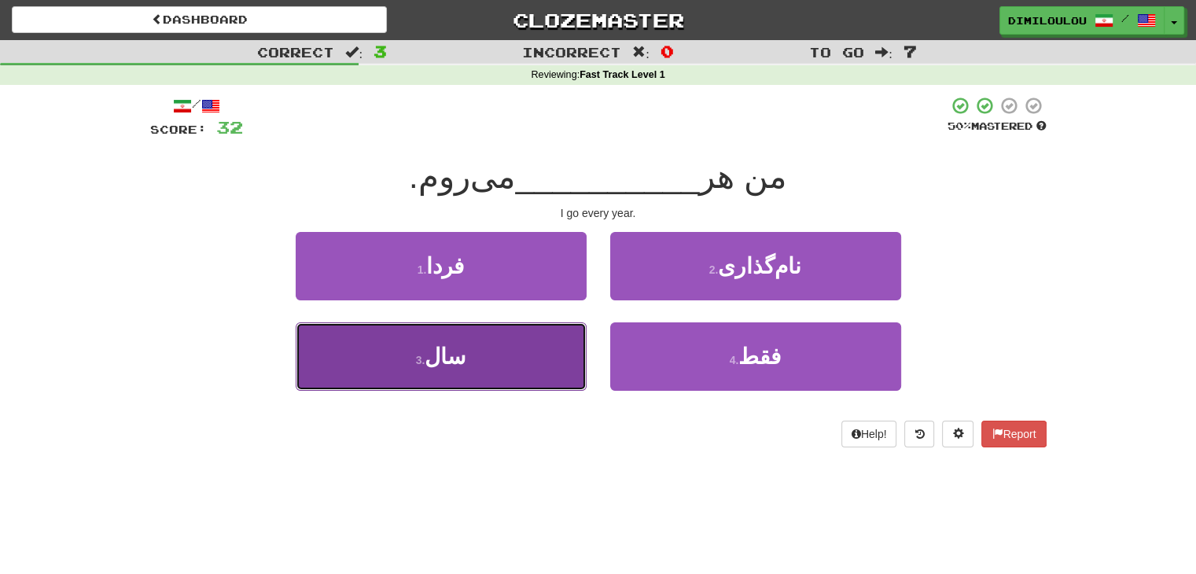
click at [516, 381] on button "3 . سال" at bounding box center [441, 356] width 291 height 68
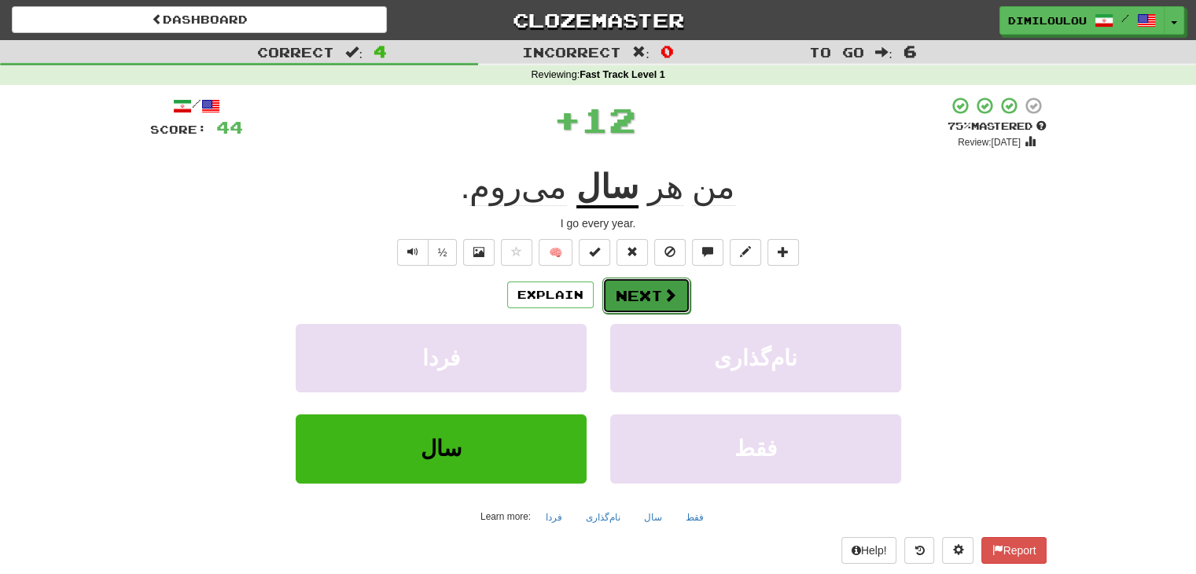
click at [682, 294] on button "Next" at bounding box center [646, 296] width 88 height 36
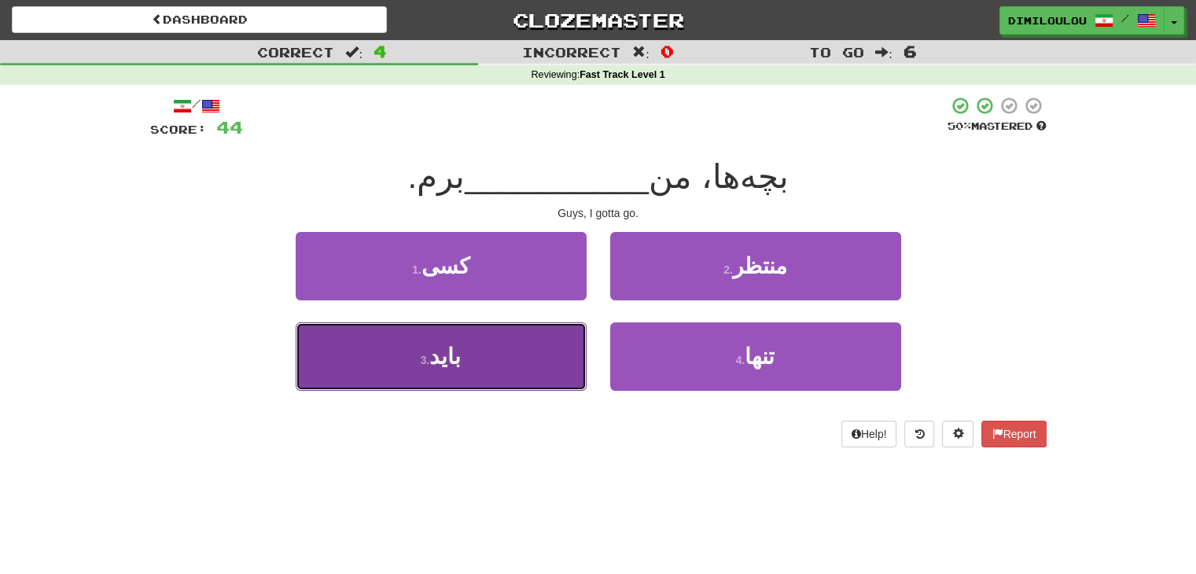
click at [508, 355] on button "3 . باید" at bounding box center [441, 356] width 291 height 68
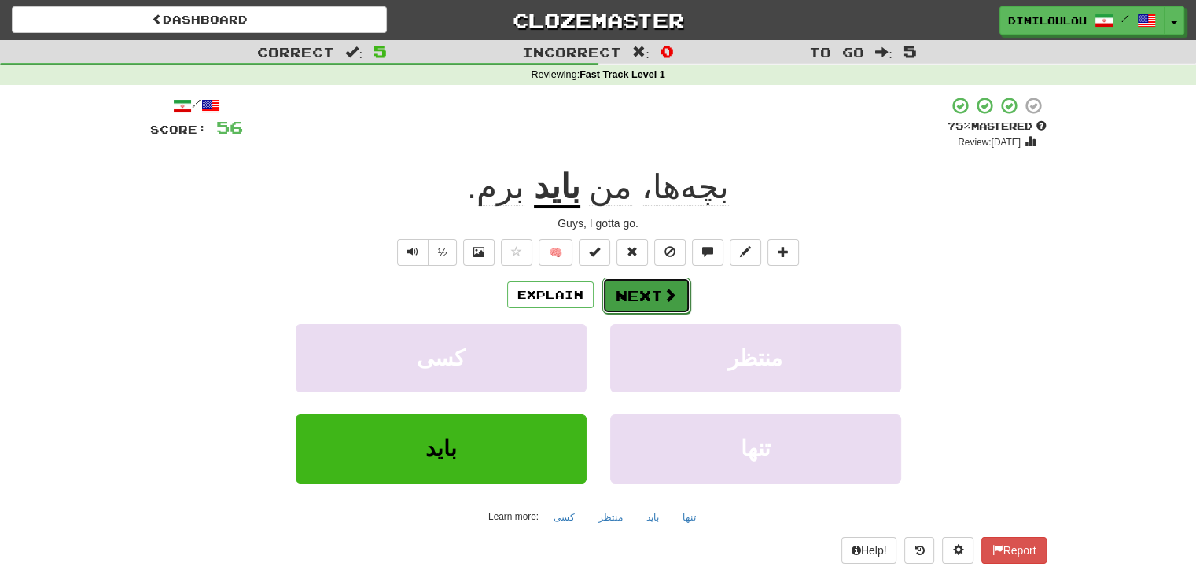
click at [664, 293] on span at bounding box center [670, 295] width 14 height 14
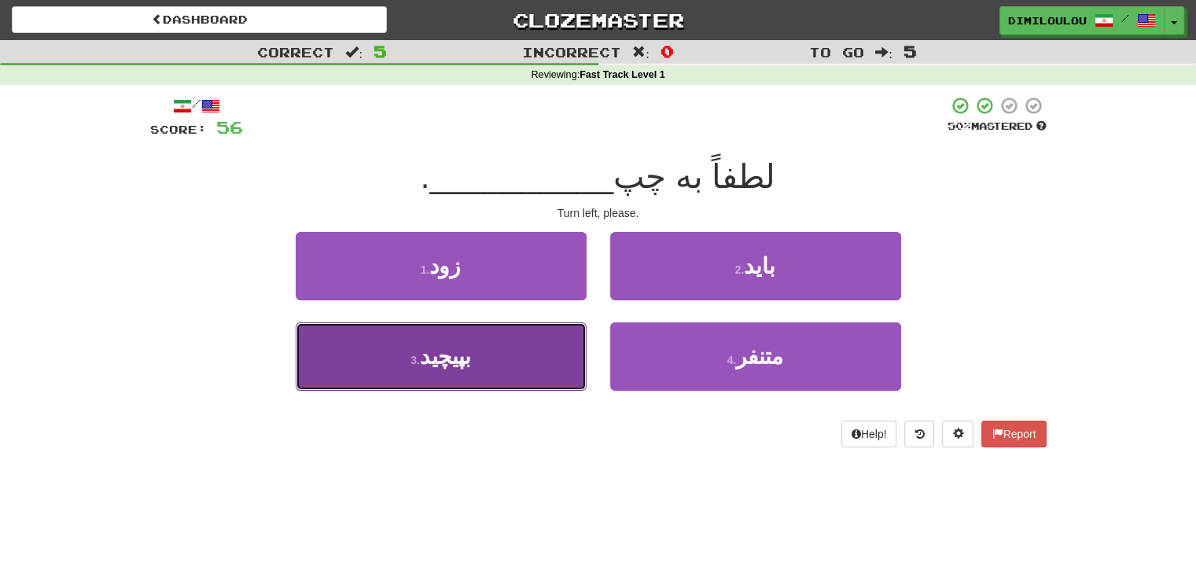
click at [425, 333] on button "3 . بپیچید" at bounding box center [441, 356] width 291 height 68
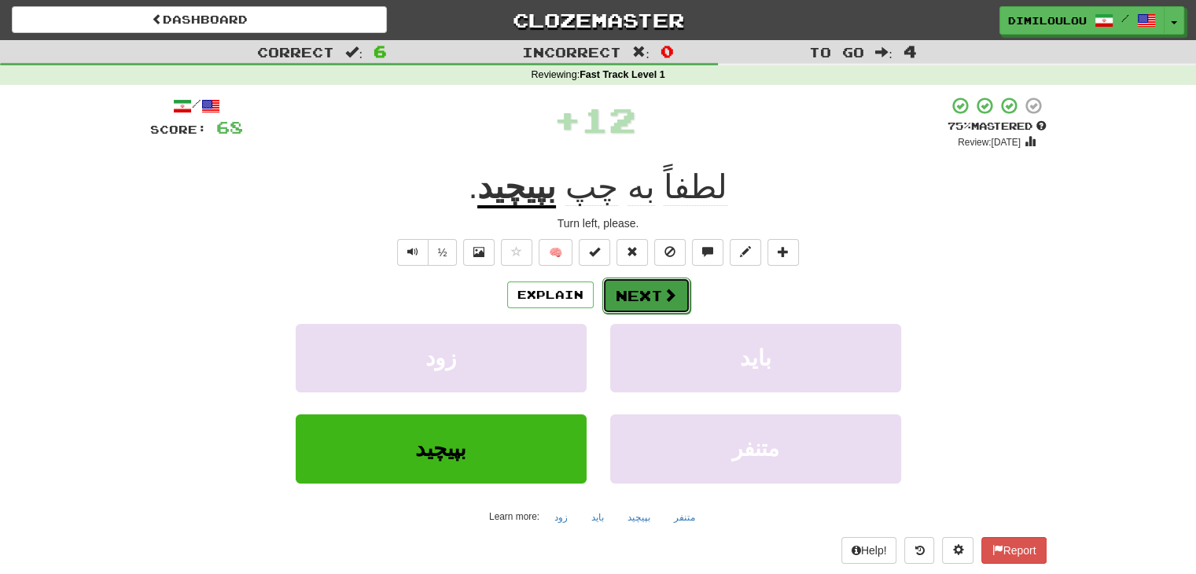
click at [682, 299] on button "Next" at bounding box center [646, 296] width 88 height 36
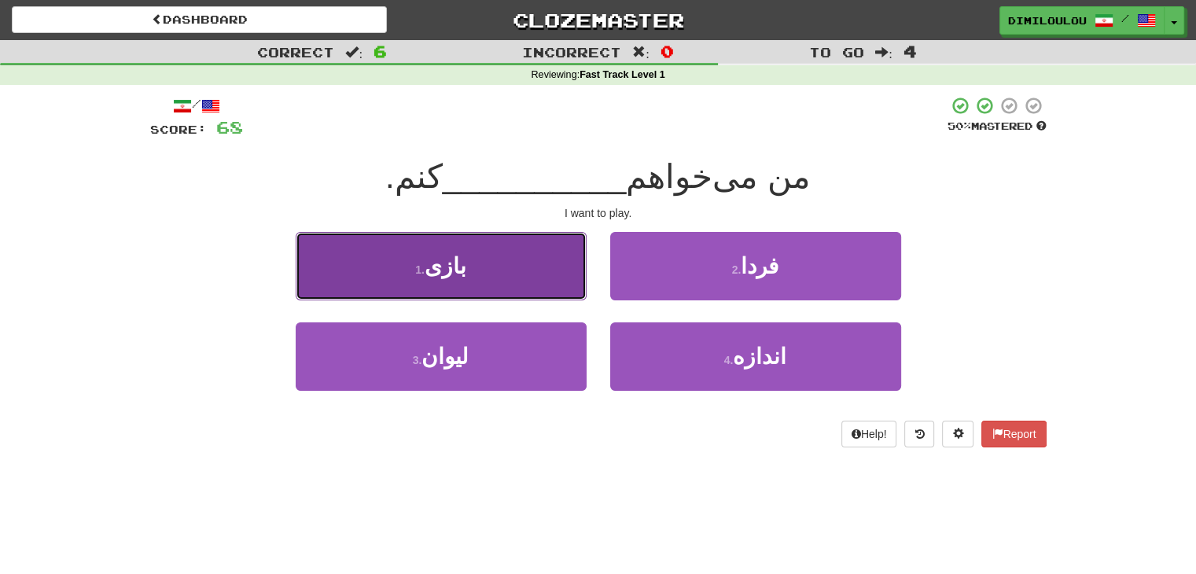
click at [498, 269] on button "1 . بازی" at bounding box center [441, 266] width 291 height 68
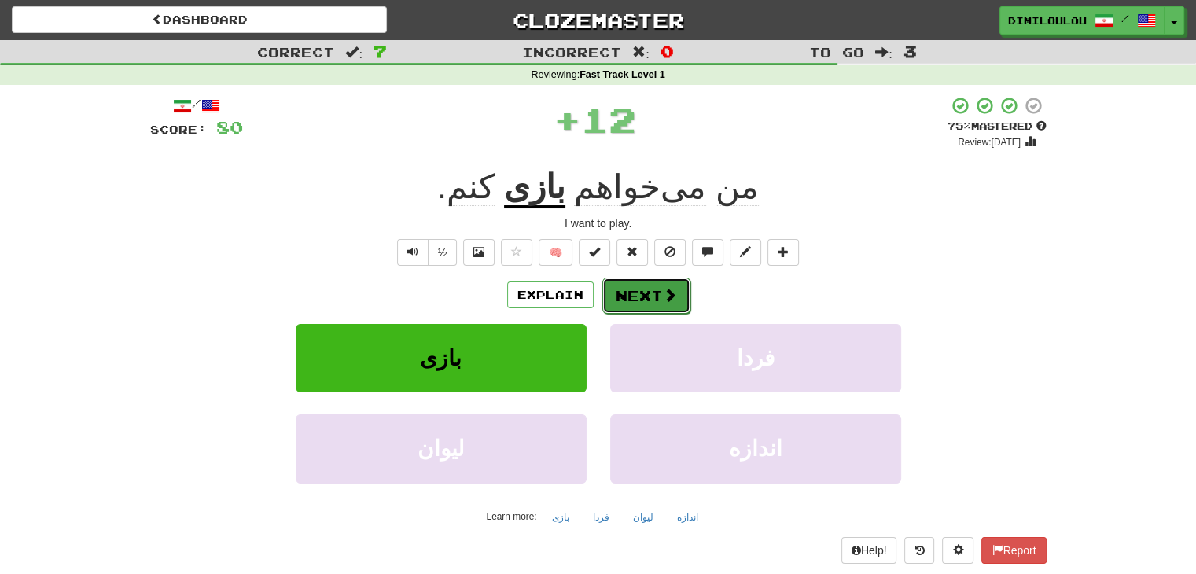
click at [657, 298] on button "Next" at bounding box center [646, 296] width 88 height 36
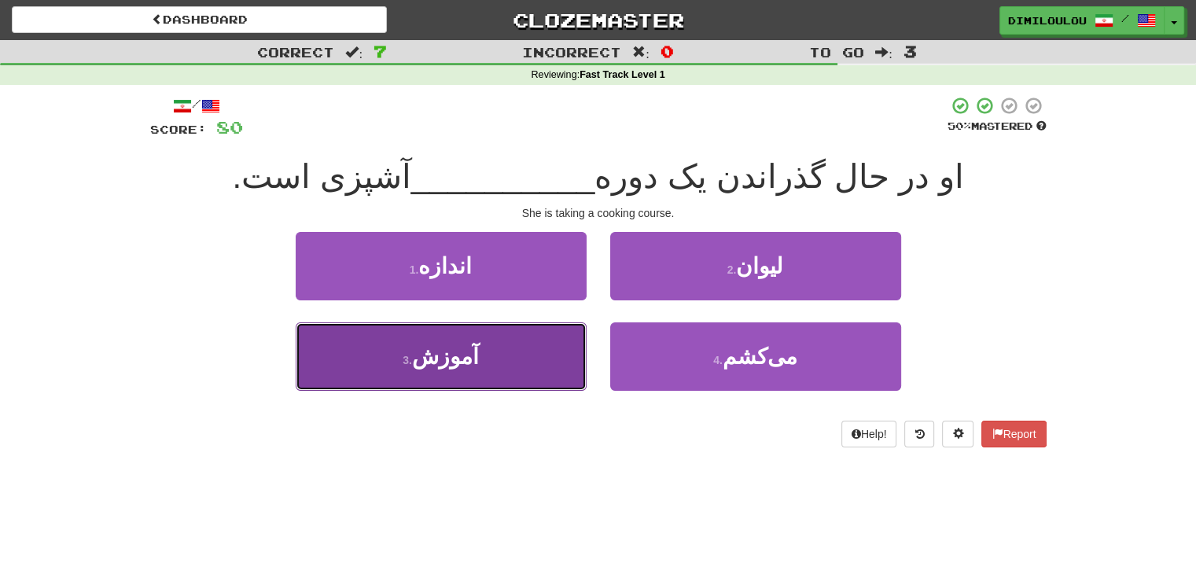
click at [457, 351] on span "آموزش" at bounding box center [445, 356] width 67 height 24
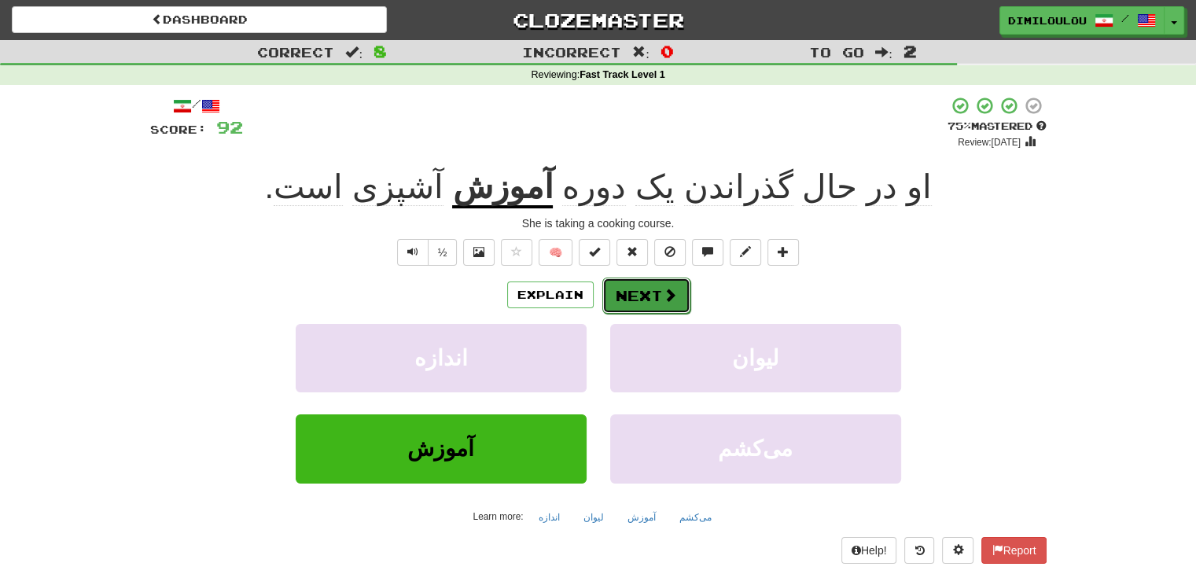
click at [671, 292] on span at bounding box center [670, 295] width 14 height 14
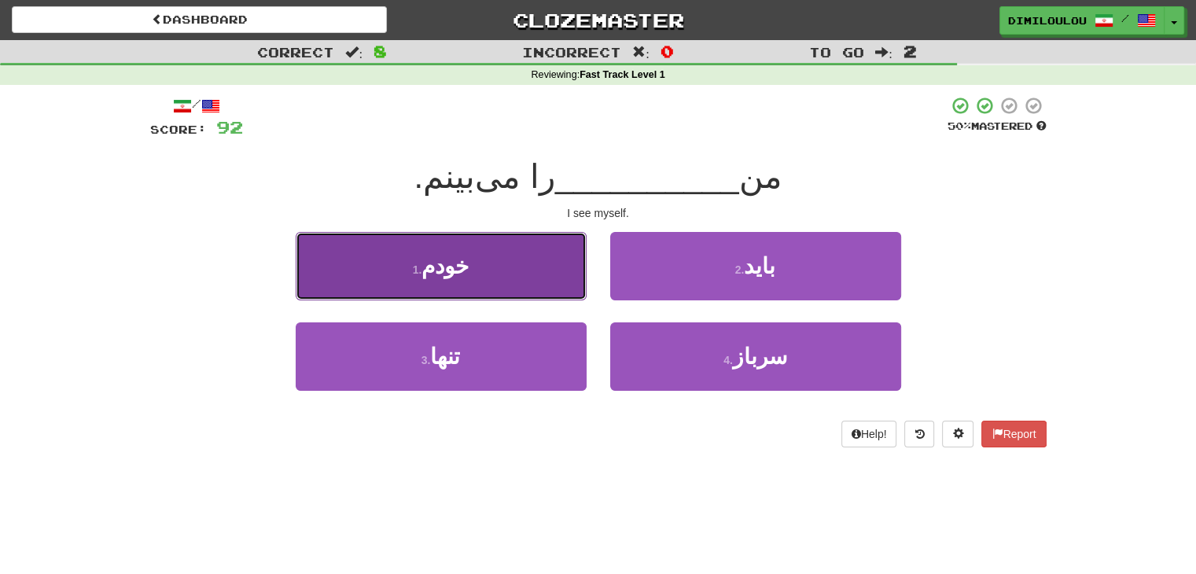
click at [521, 265] on button "1 . خودم" at bounding box center [441, 266] width 291 height 68
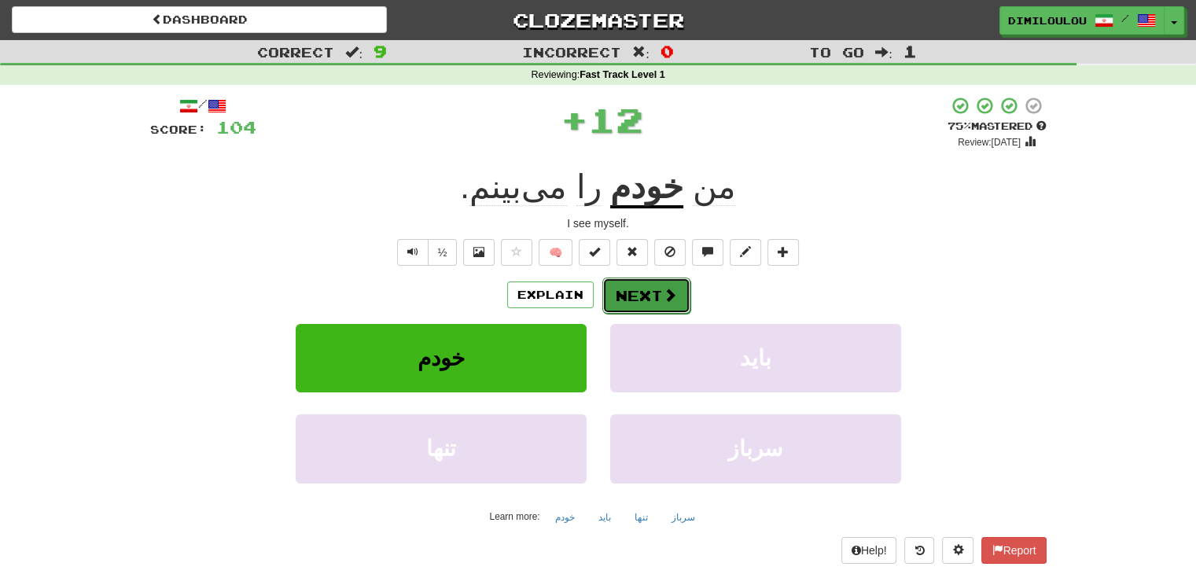
click at [647, 289] on button "Next" at bounding box center [646, 296] width 88 height 36
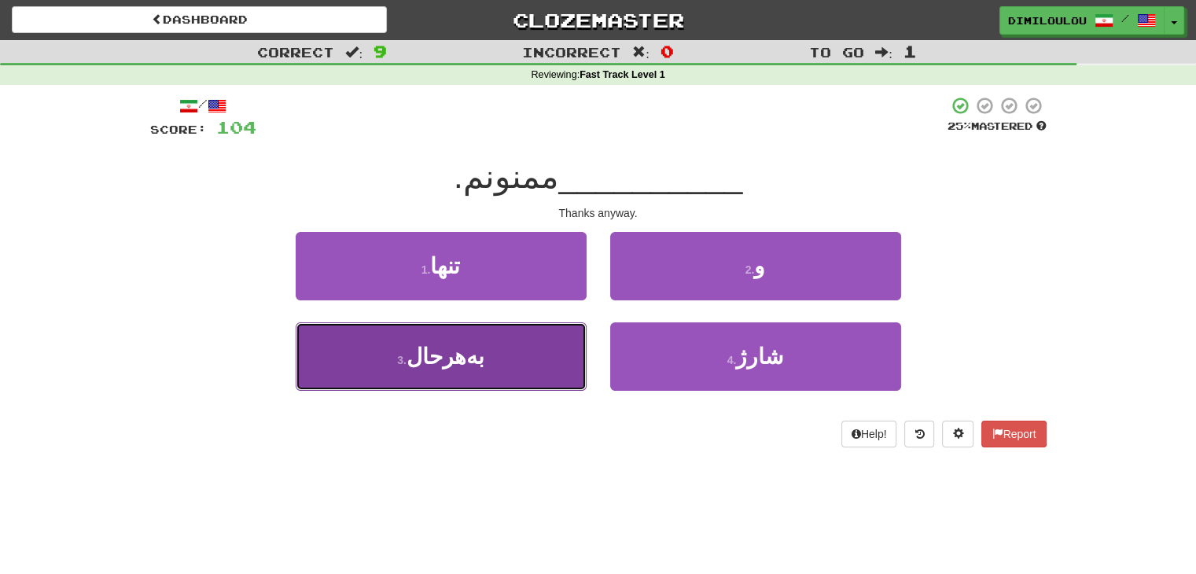
click at [491, 359] on button "3 . به‌هرحال" at bounding box center [441, 356] width 291 height 68
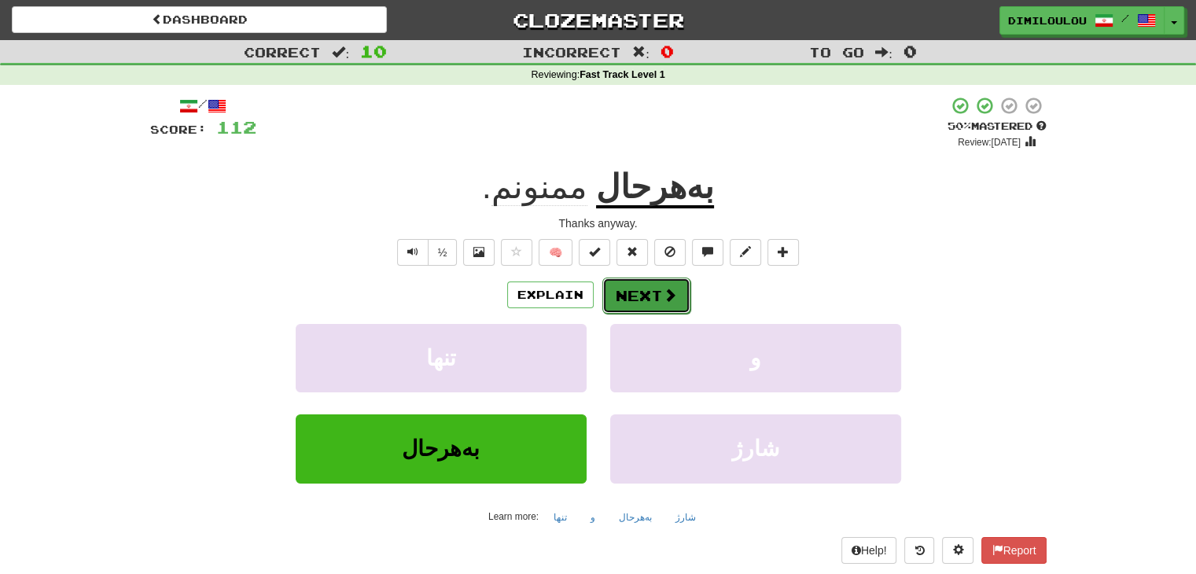
click at [657, 285] on button "Next" at bounding box center [646, 296] width 88 height 36
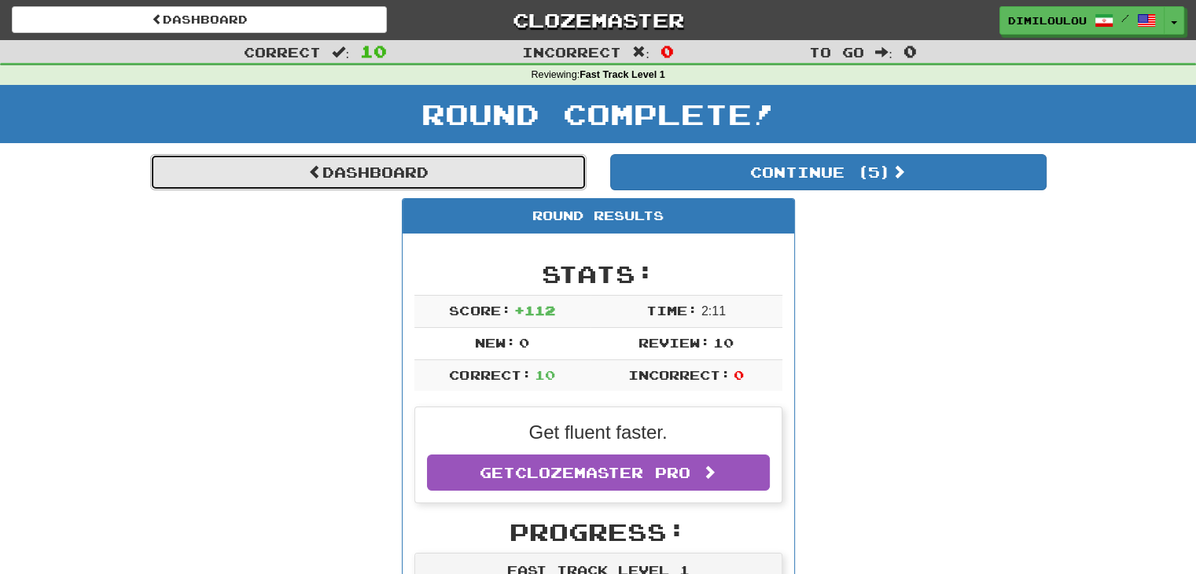
click at [384, 168] on link "Dashboard" at bounding box center [368, 172] width 436 height 36
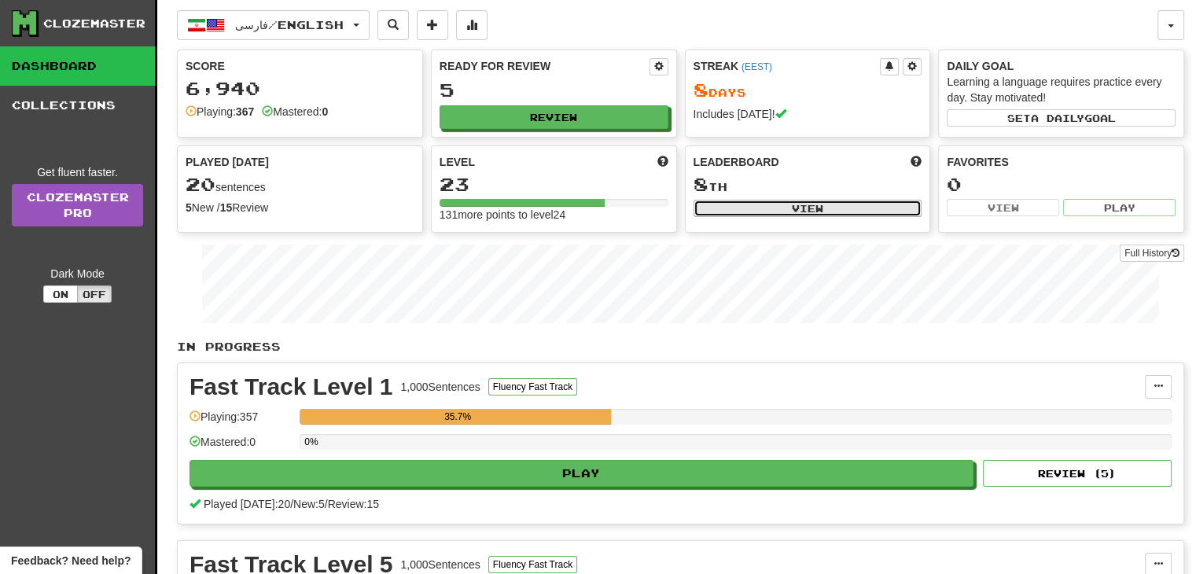
click at [814, 205] on button "View" at bounding box center [807, 208] width 229 height 17
select select "**********"
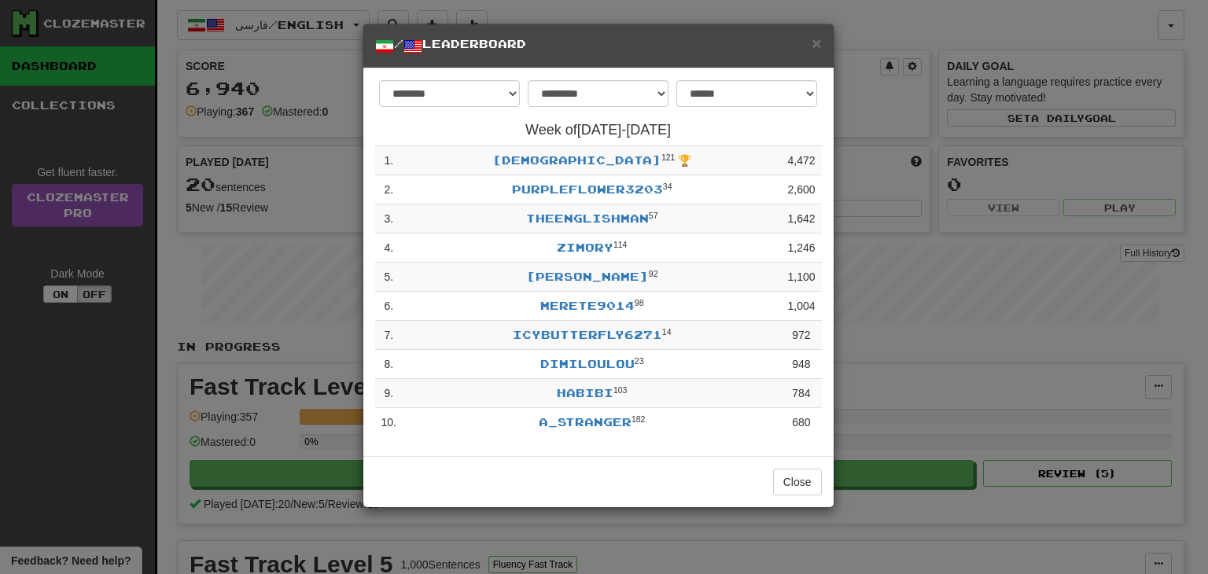
click at [907, 324] on div "**********" at bounding box center [604, 287] width 1208 height 574
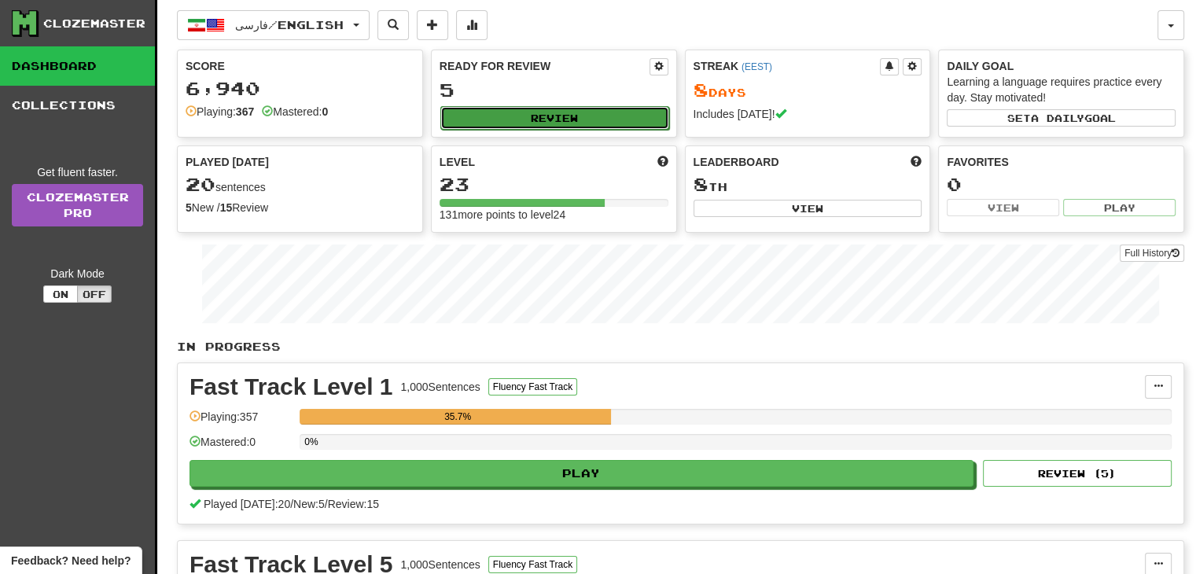
click at [605, 116] on button "Review" at bounding box center [554, 118] width 229 height 24
select select "**"
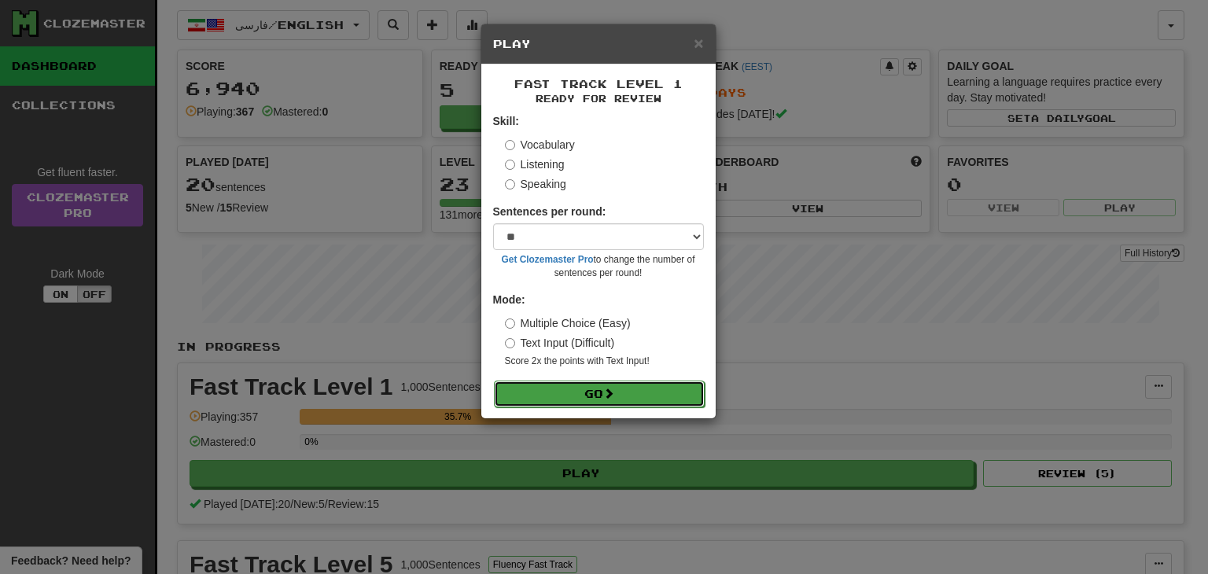
click at [591, 396] on button "Go" at bounding box center [599, 393] width 211 height 27
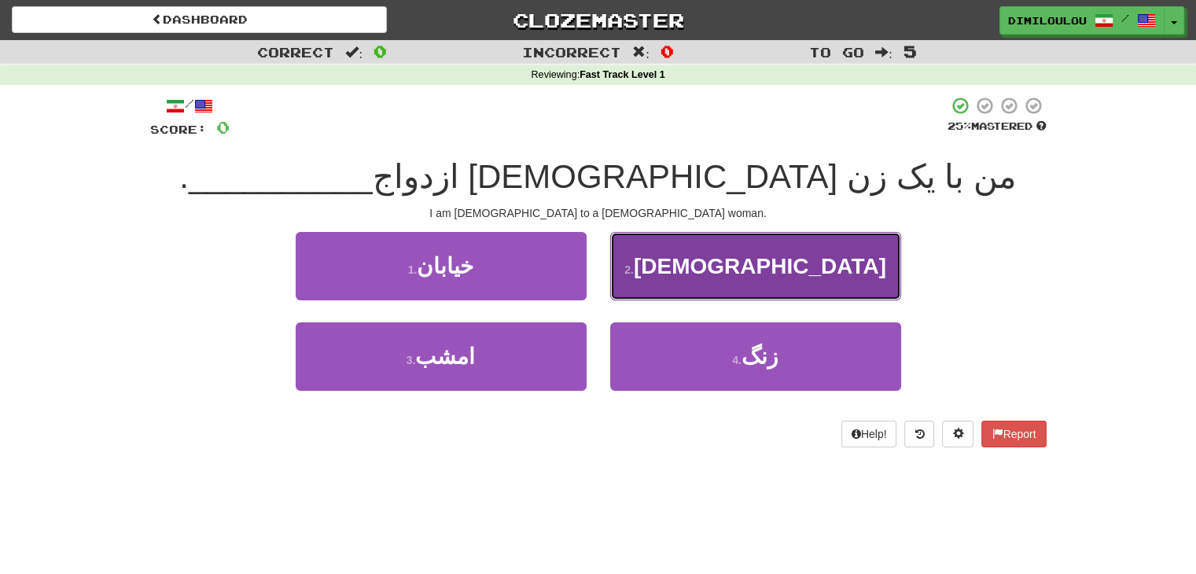
click at [752, 271] on span "[DEMOGRAPHIC_DATA]" at bounding box center [760, 266] width 252 height 24
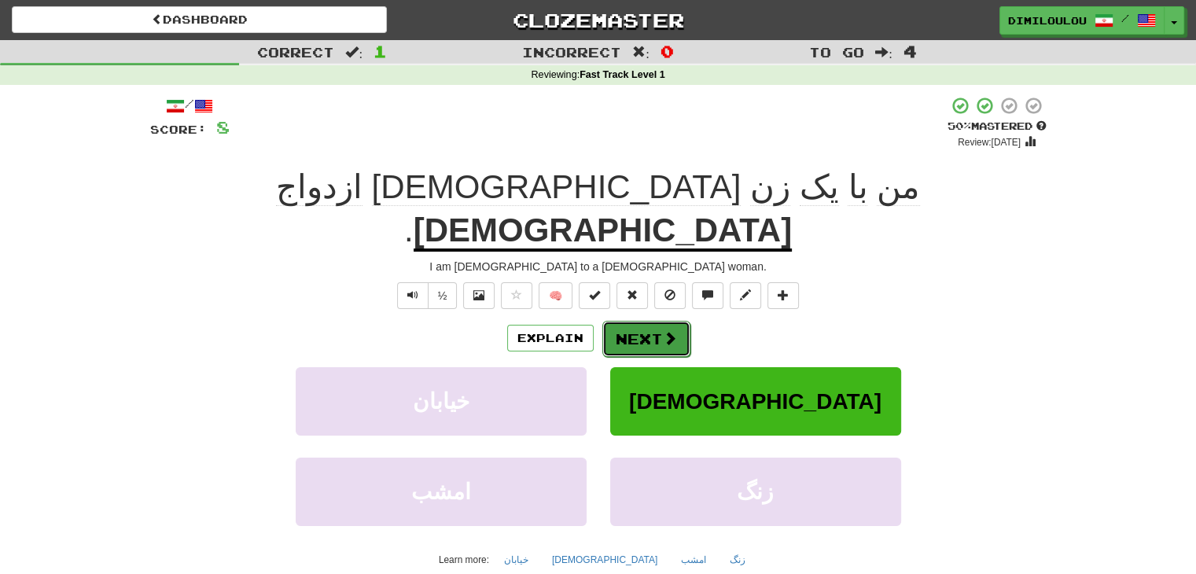
click at [664, 331] on span at bounding box center [670, 338] width 14 height 14
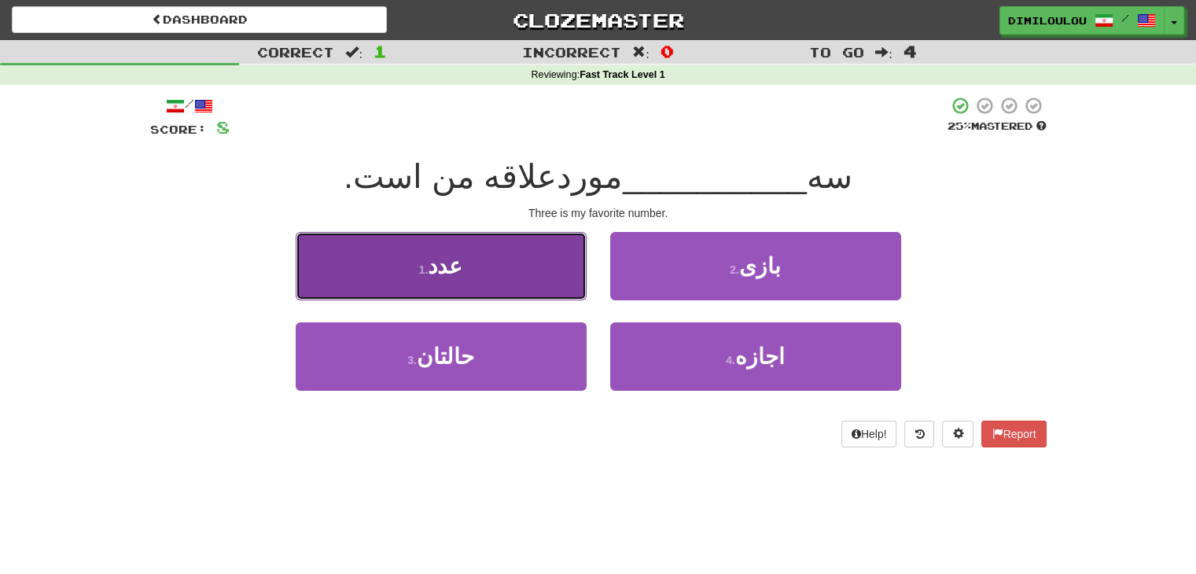
click at [489, 262] on button "1 . عدد" at bounding box center [441, 266] width 291 height 68
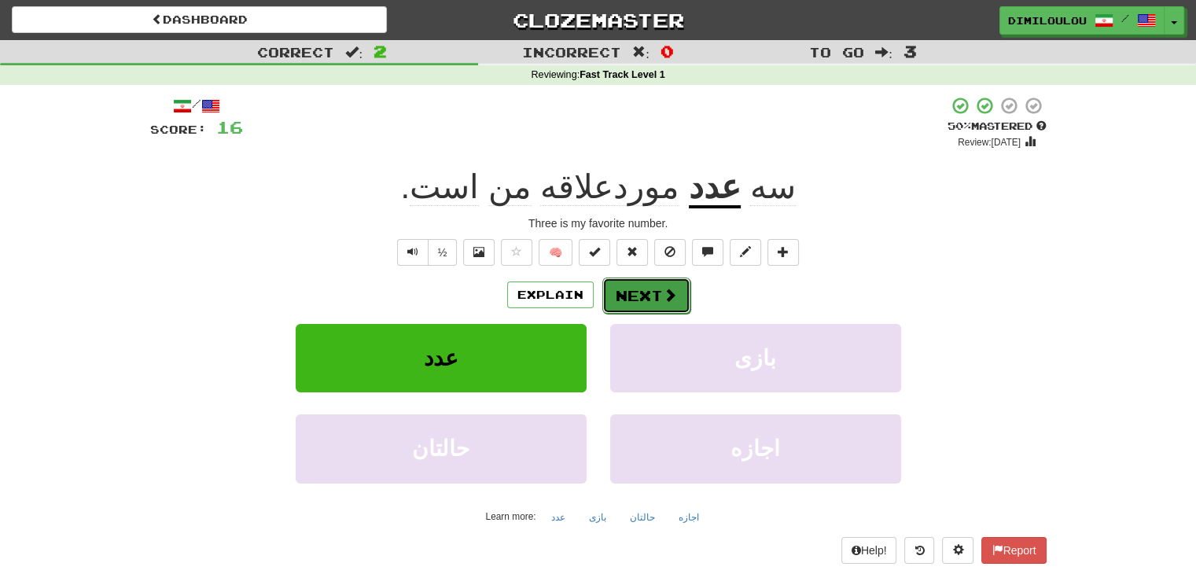
click at [641, 295] on button "Next" at bounding box center [646, 296] width 88 height 36
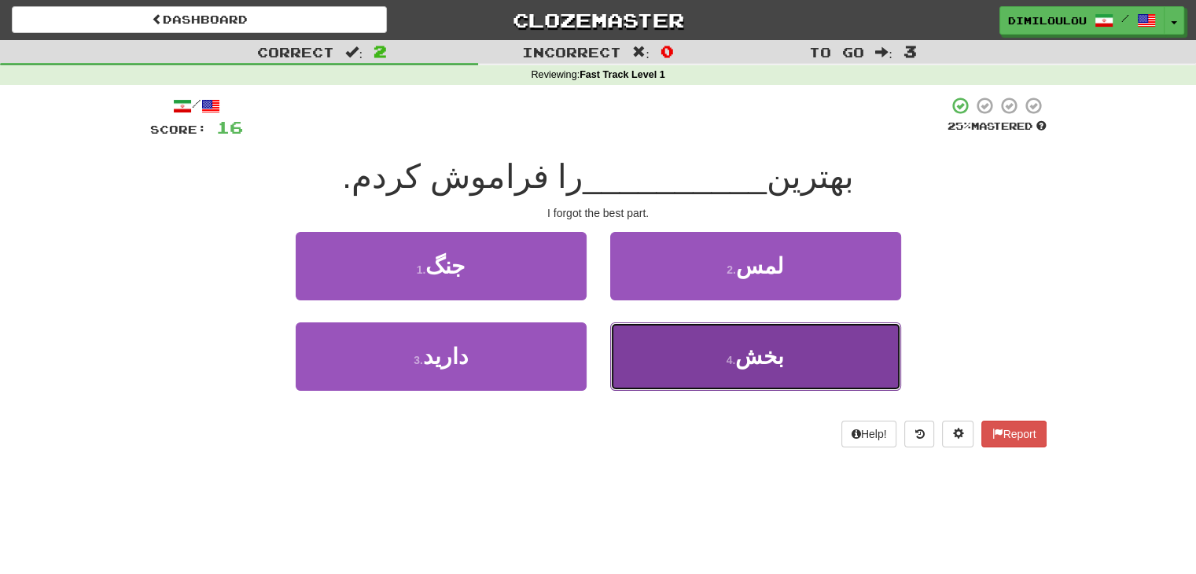
click at [834, 355] on button "4 . بخش" at bounding box center [755, 356] width 291 height 68
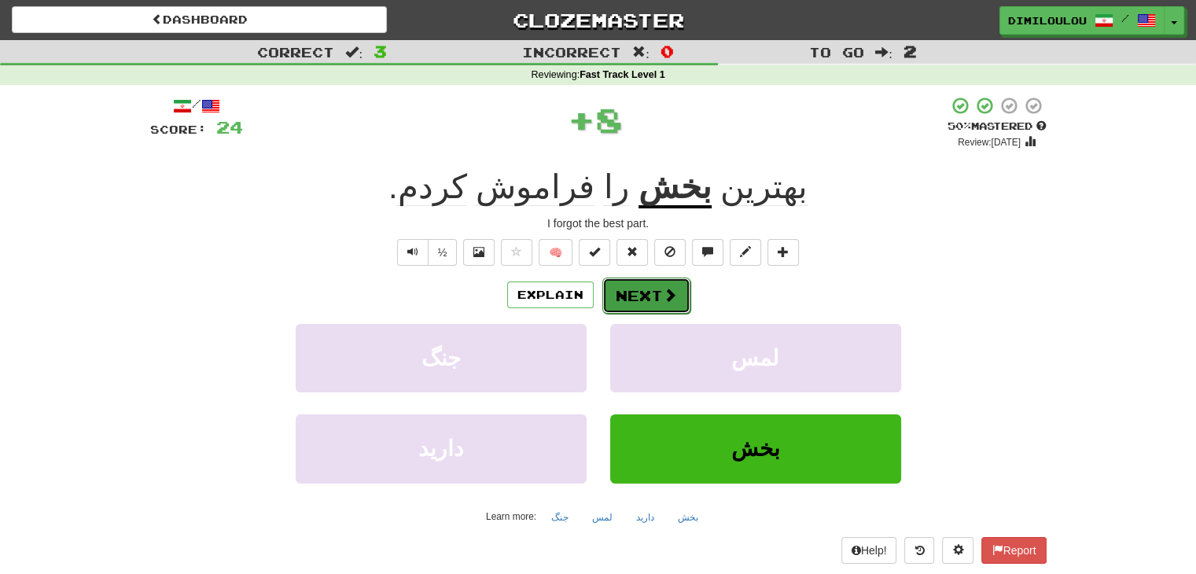
click at [656, 289] on button "Next" at bounding box center [646, 296] width 88 height 36
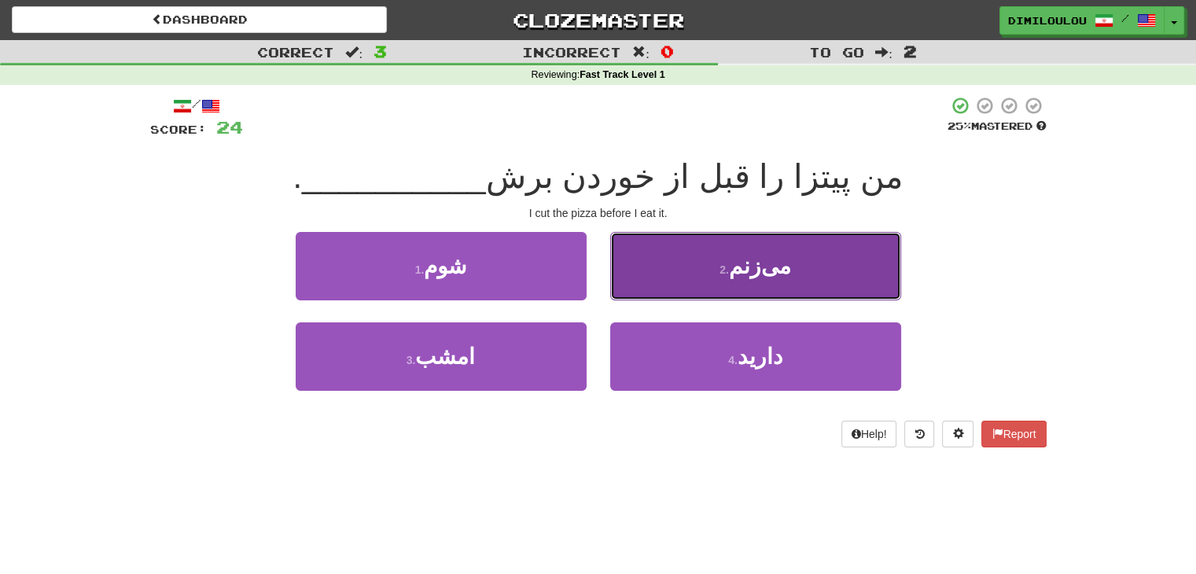
click at [782, 281] on button "2 . می‌زنم" at bounding box center [755, 266] width 291 height 68
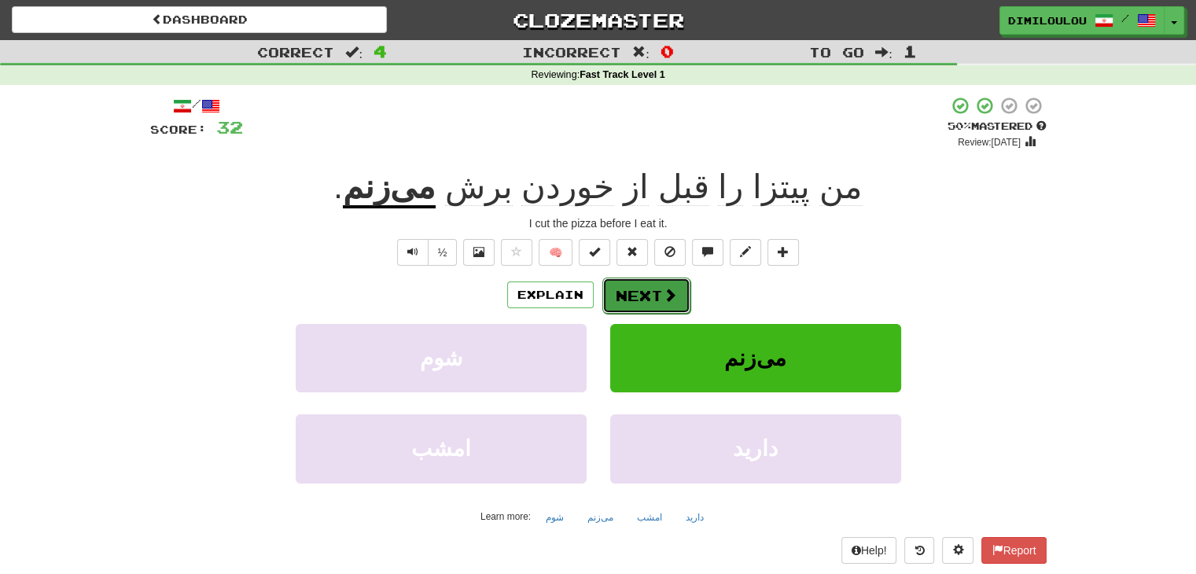
click at [663, 296] on span at bounding box center [670, 295] width 14 height 14
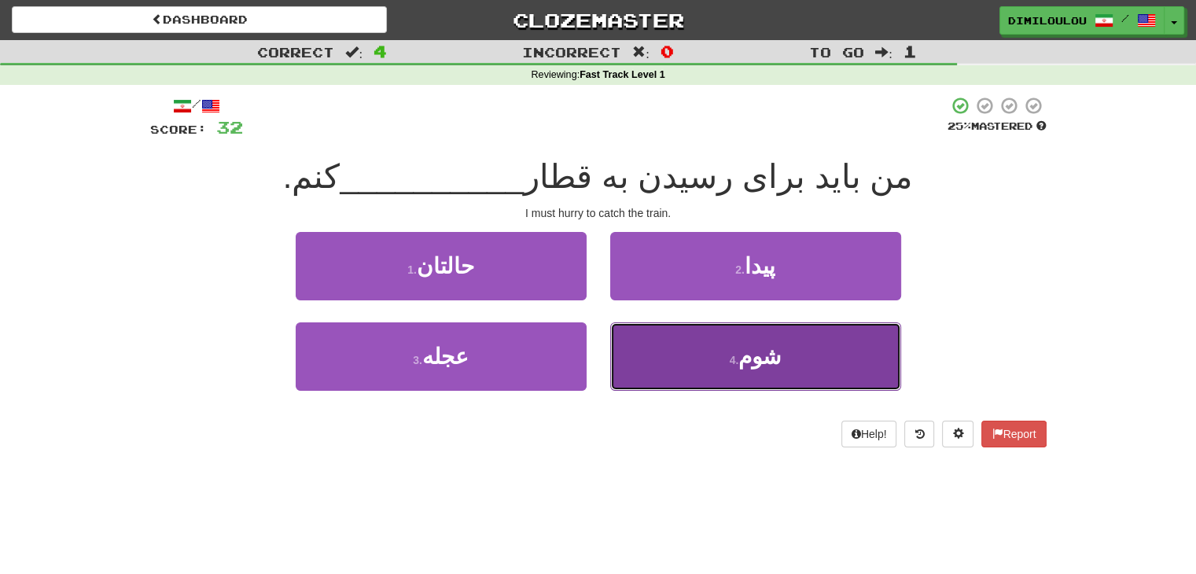
click at [845, 349] on button "4 . شوم" at bounding box center [755, 356] width 291 height 68
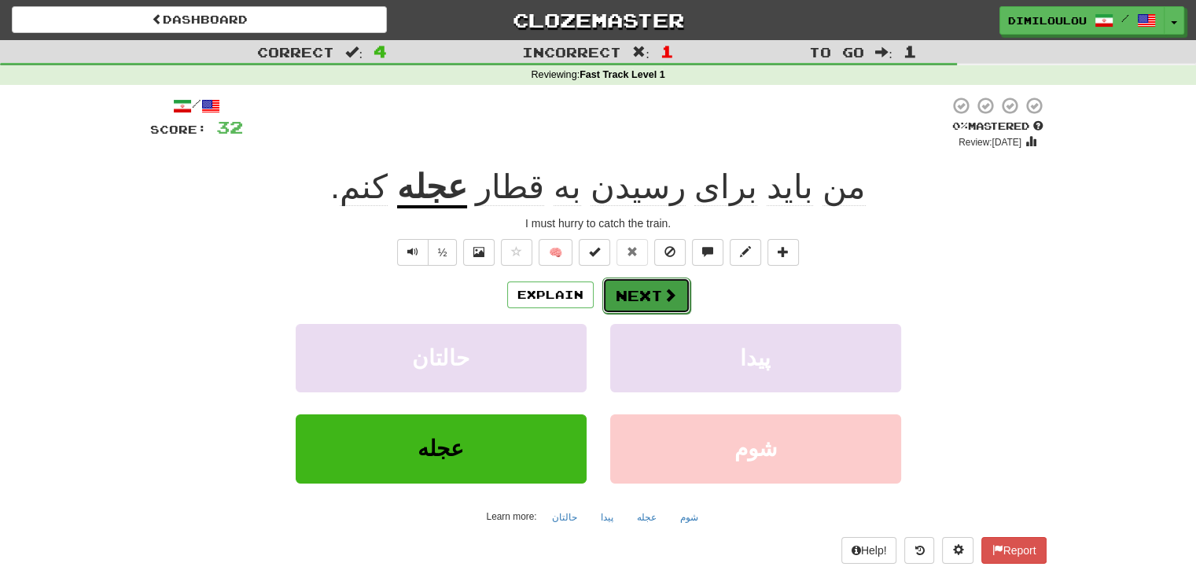
click at [671, 304] on button "Next" at bounding box center [646, 296] width 88 height 36
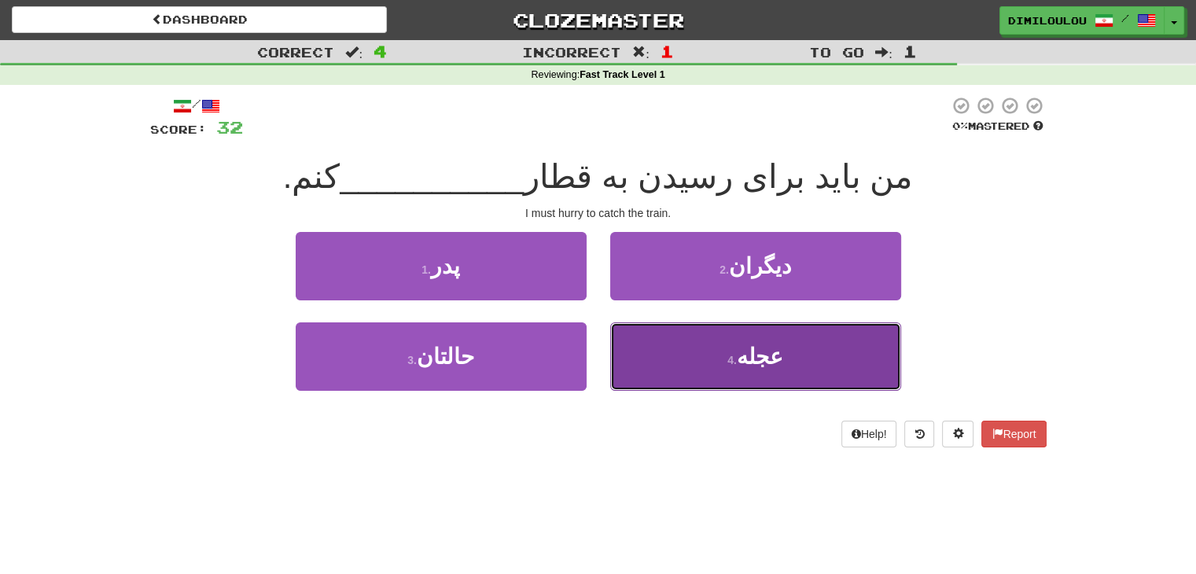
click at [744, 362] on span "عجله" at bounding box center [760, 356] width 46 height 24
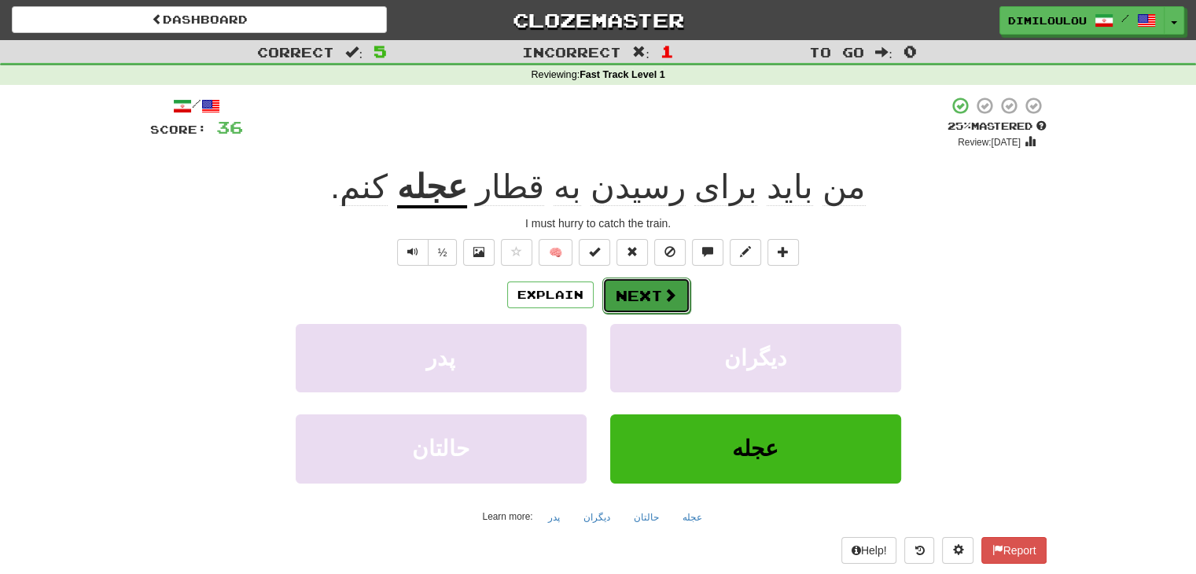
click at [641, 290] on button "Next" at bounding box center [646, 296] width 88 height 36
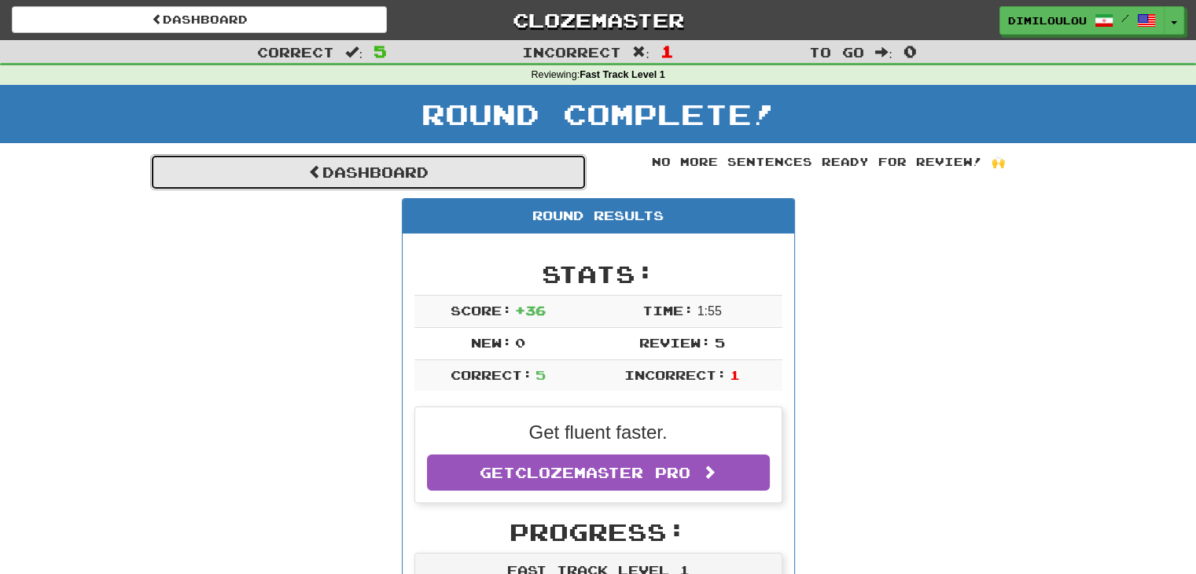
click at [469, 171] on link "Dashboard" at bounding box center [368, 172] width 436 height 36
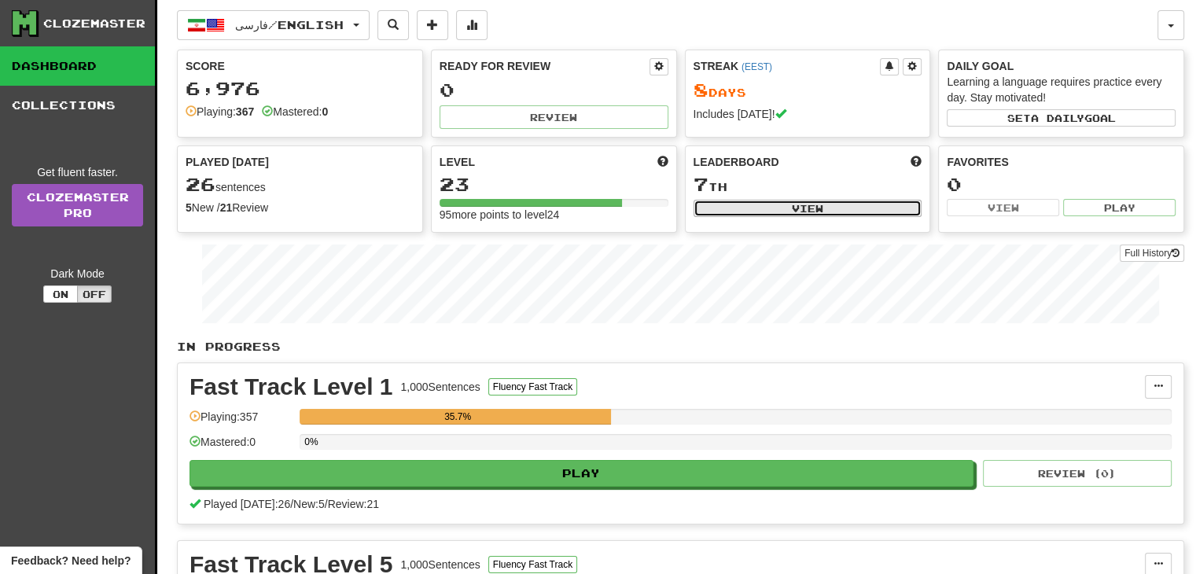
click at [774, 207] on button "View" at bounding box center [807, 208] width 229 height 17
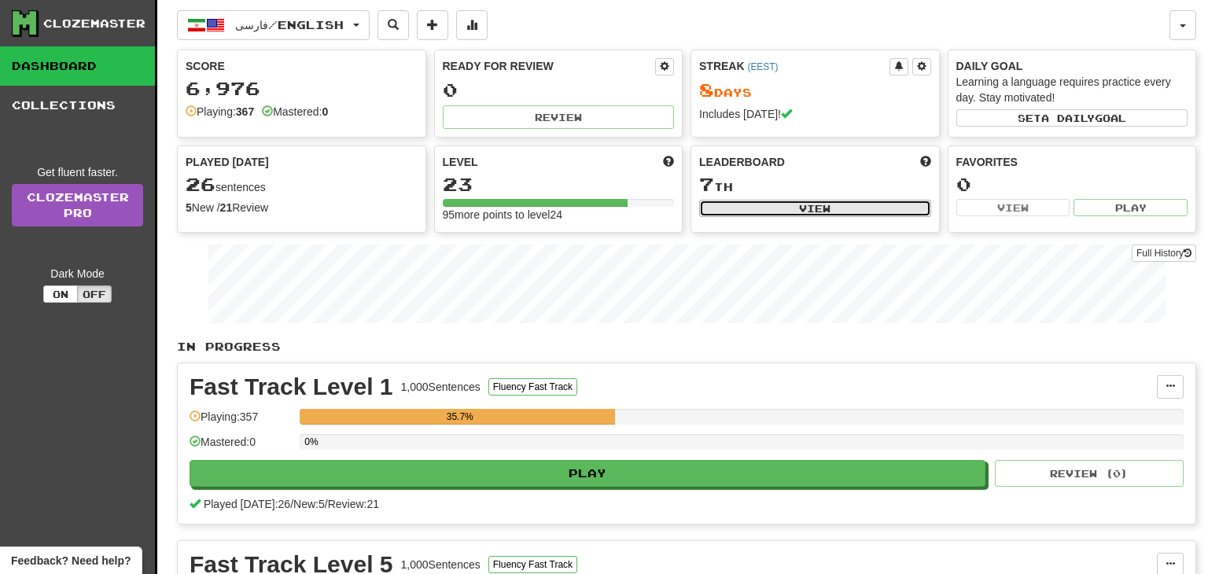
select select "**********"
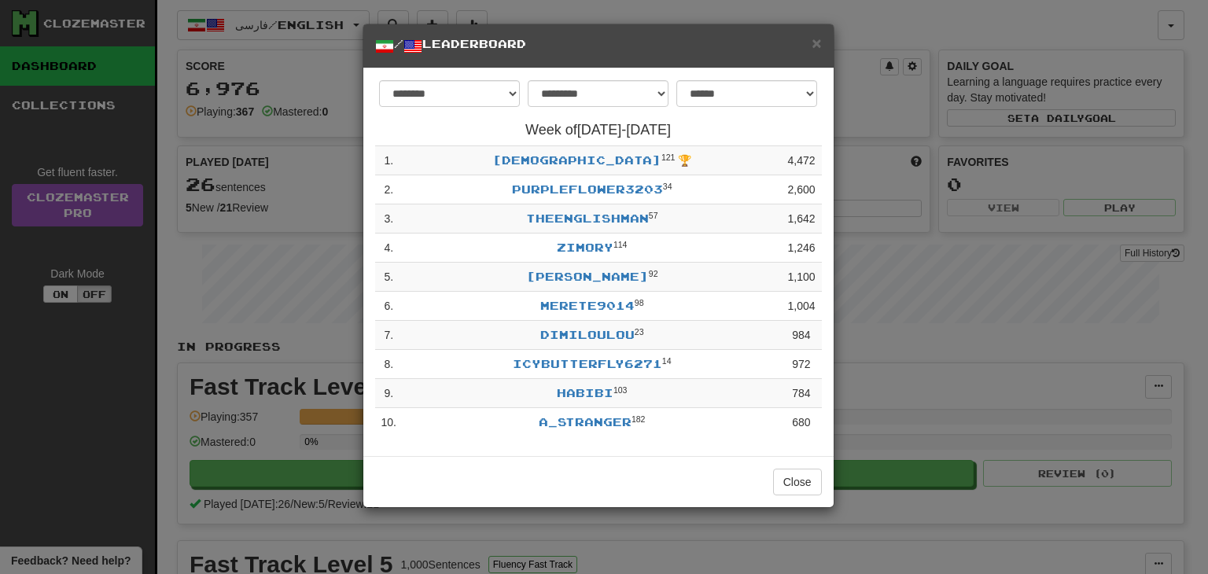
click at [943, 368] on div "**********" at bounding box center [604, 287] width 1208 height 574
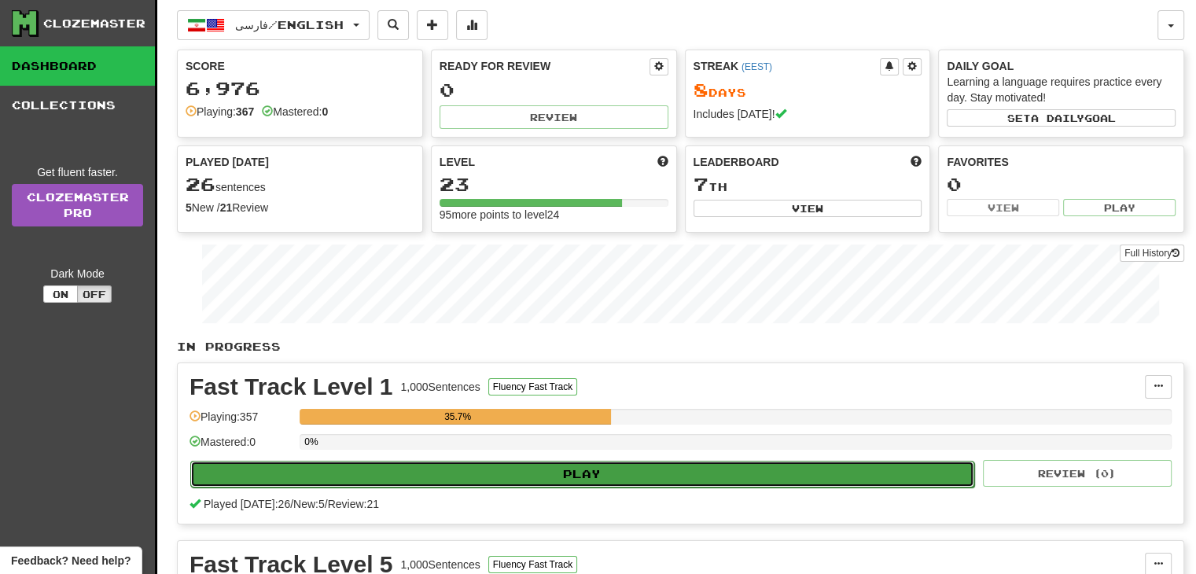
click at [673, 478] on button "Play" at bounding box center [582, 474] width 784 height 27
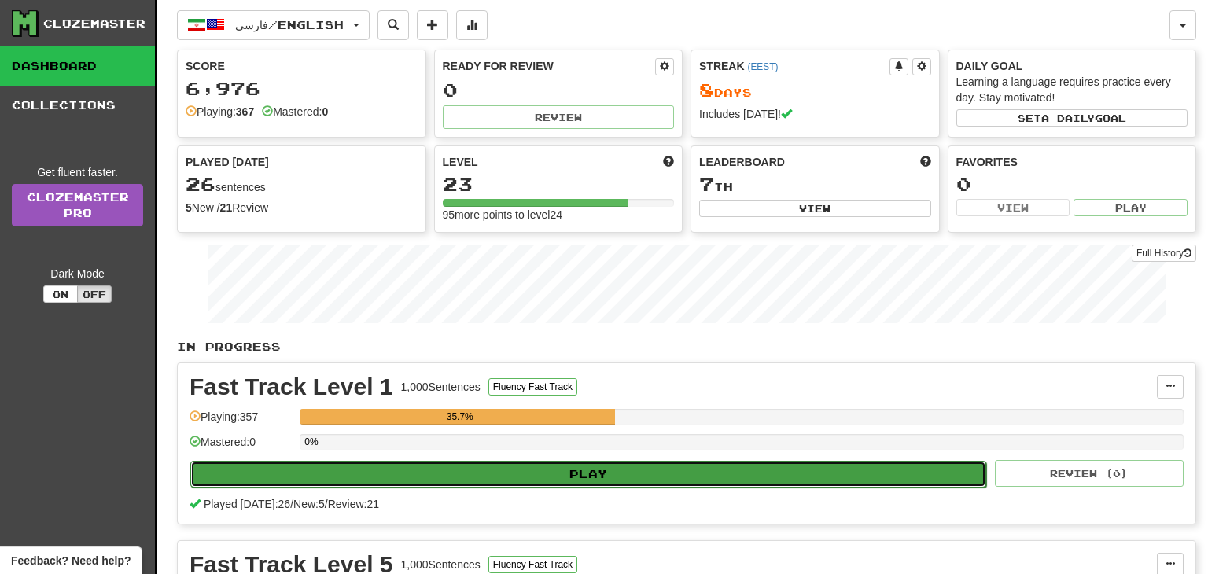
select select "**"
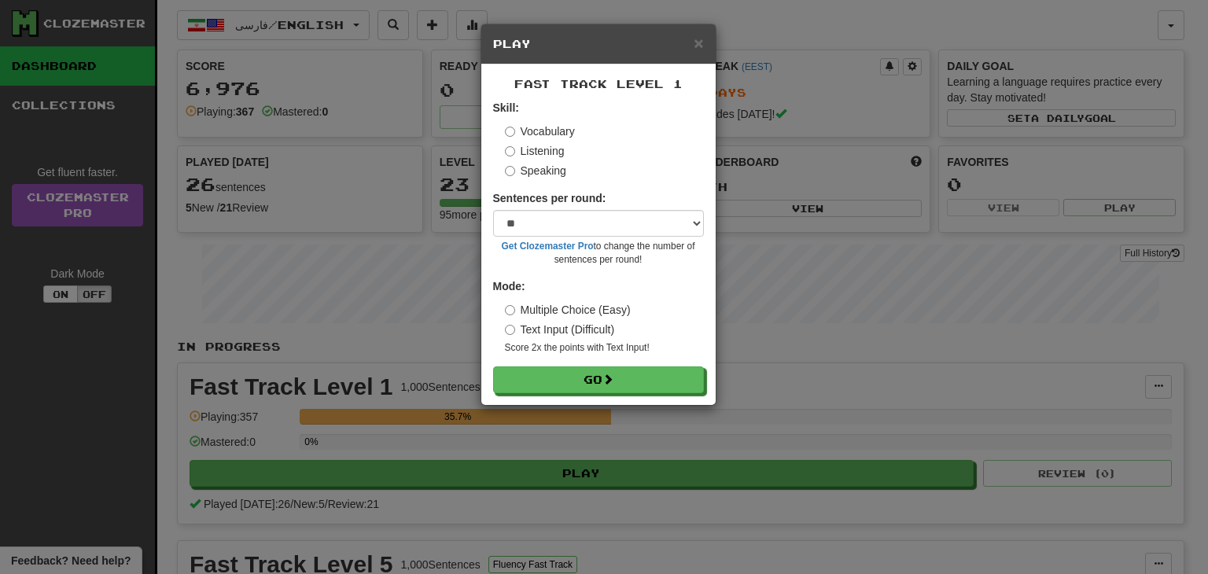
click at [531, 151] on label "Listening" at bounding box center [535, 151] width 60 height 16
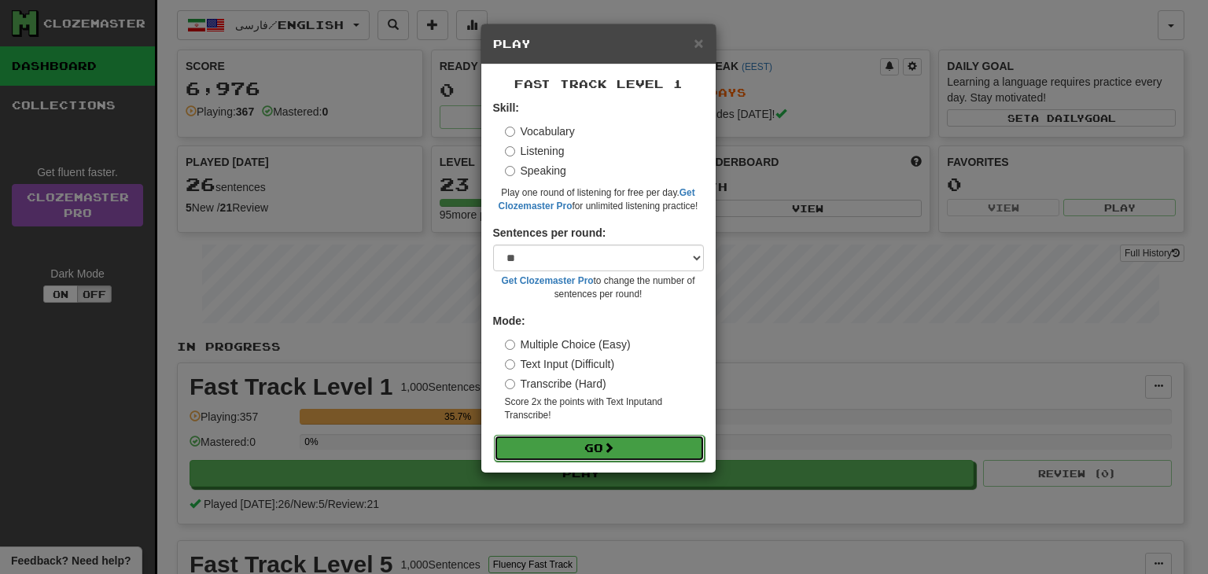
click at [614, 442] on span at bounding box center [608, 447] width 11 height 11
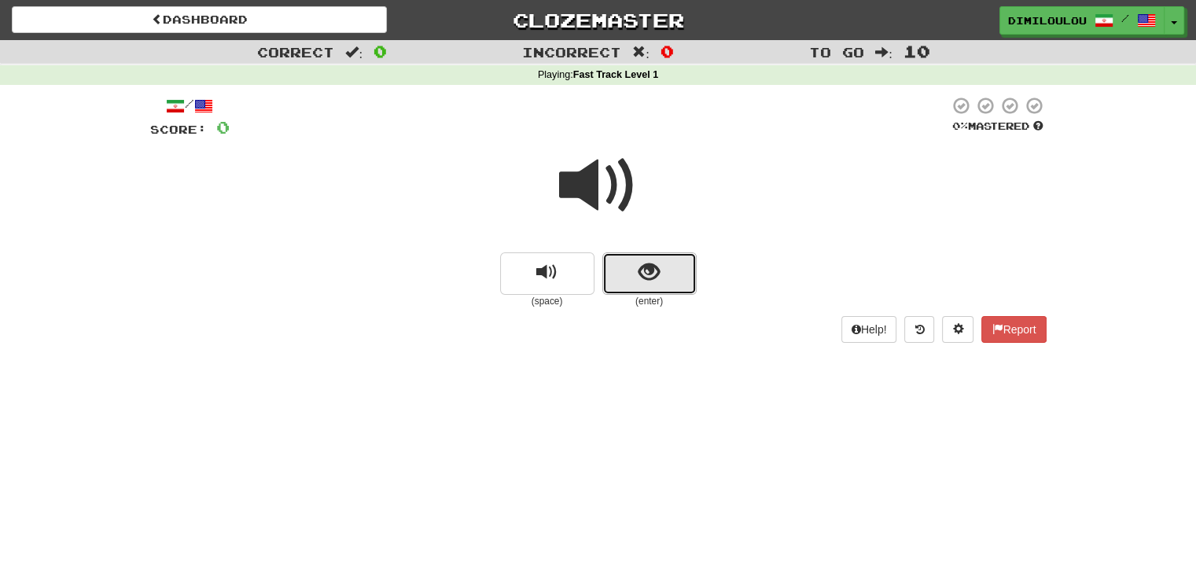
click at [653, 263] on span "show sentence" at bounding box center [648, 272] width 21 height 21
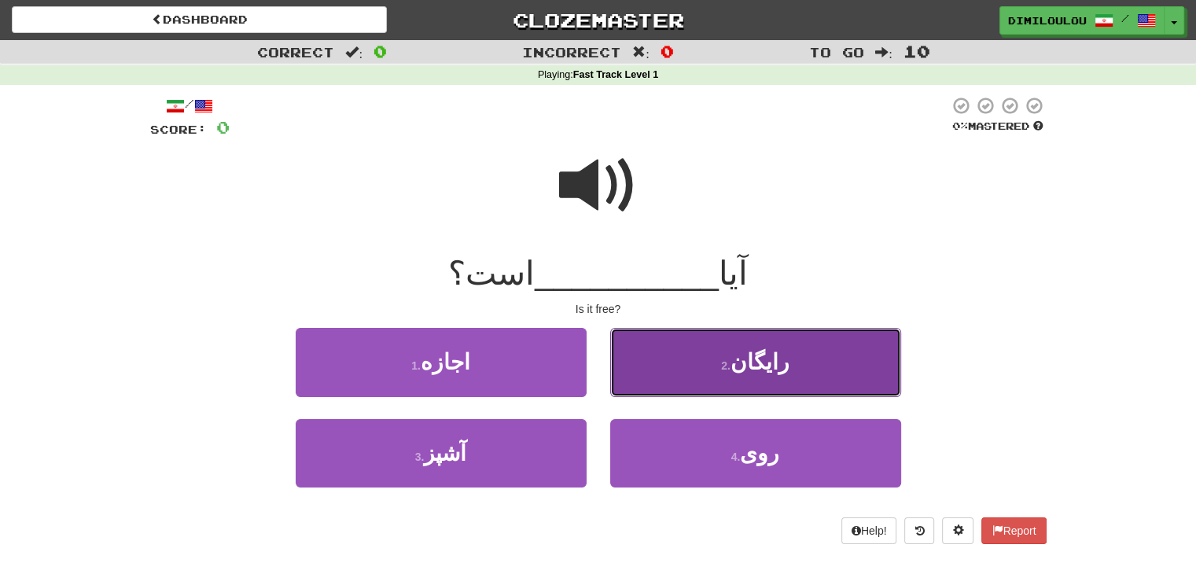
click at [814, 362] on button "2 . رایگان" at bounding box center [755, 362] width 291 height 68
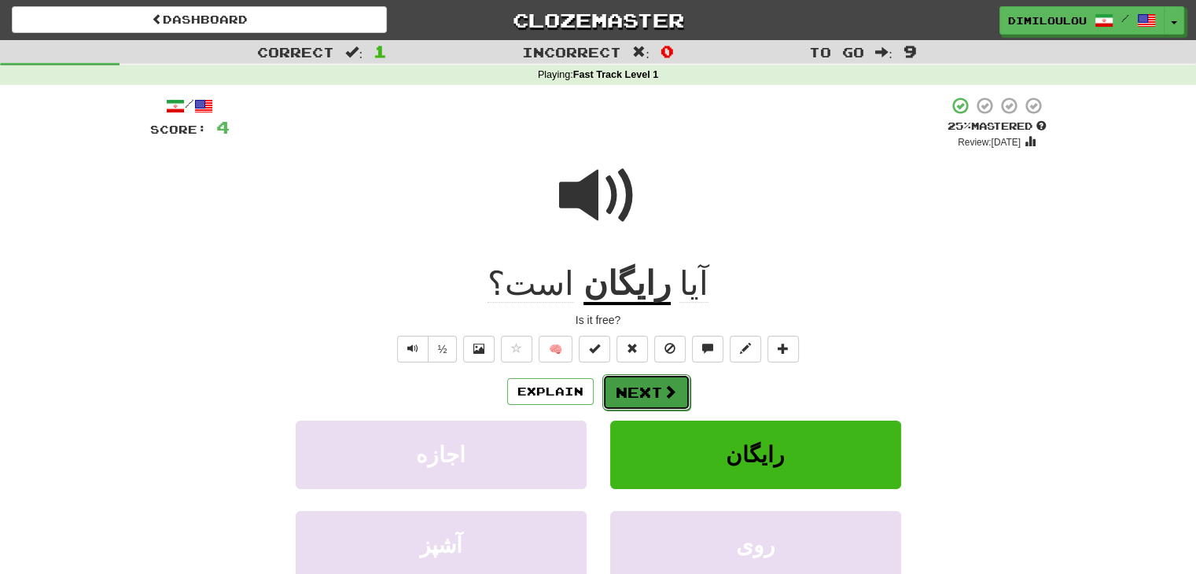
click at [675, 383] on button "Next" at bounding box center [646, 392] width 88 height 36
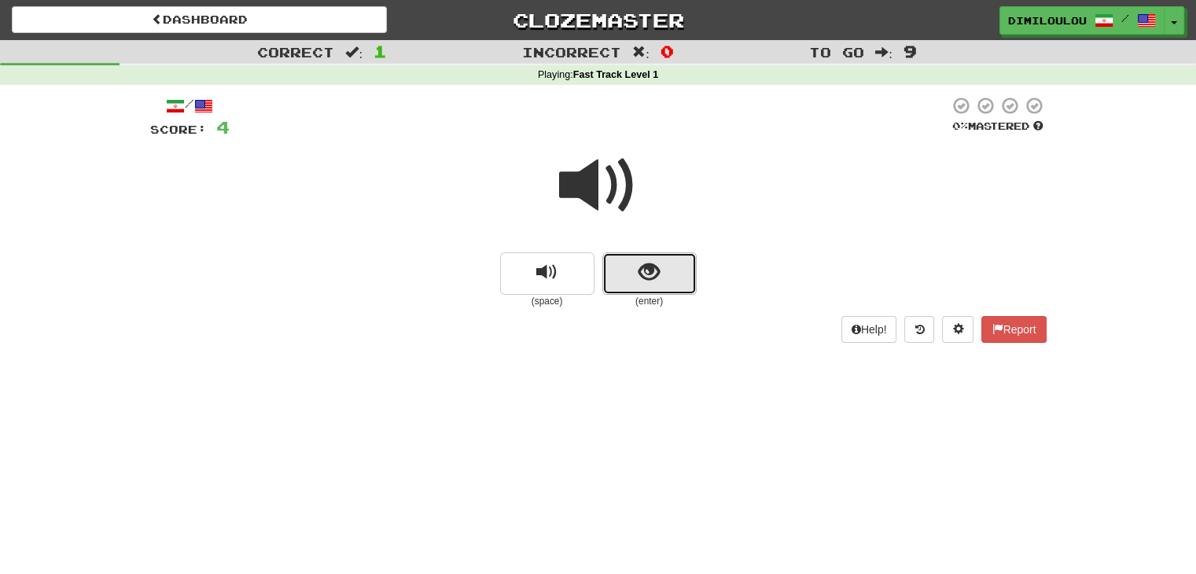
click at [658, 270] on span "show sentence" at bounding box center [648, 272] width 21 height 21
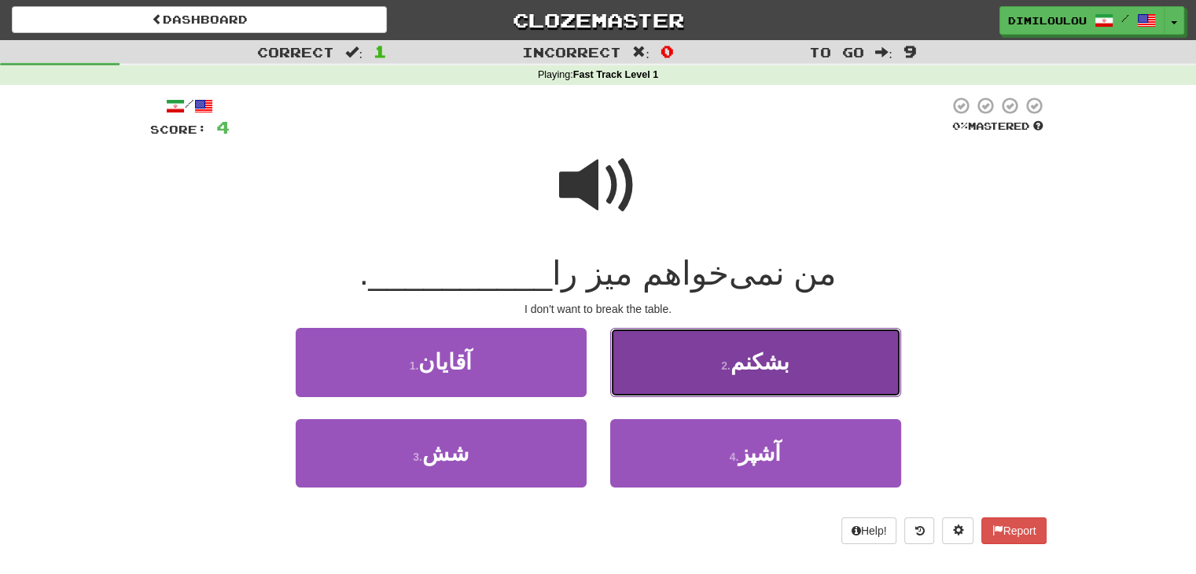
click at [843, 347] on button "2 . بشکنم" at bounding box center [755, 362] width 291 height 68
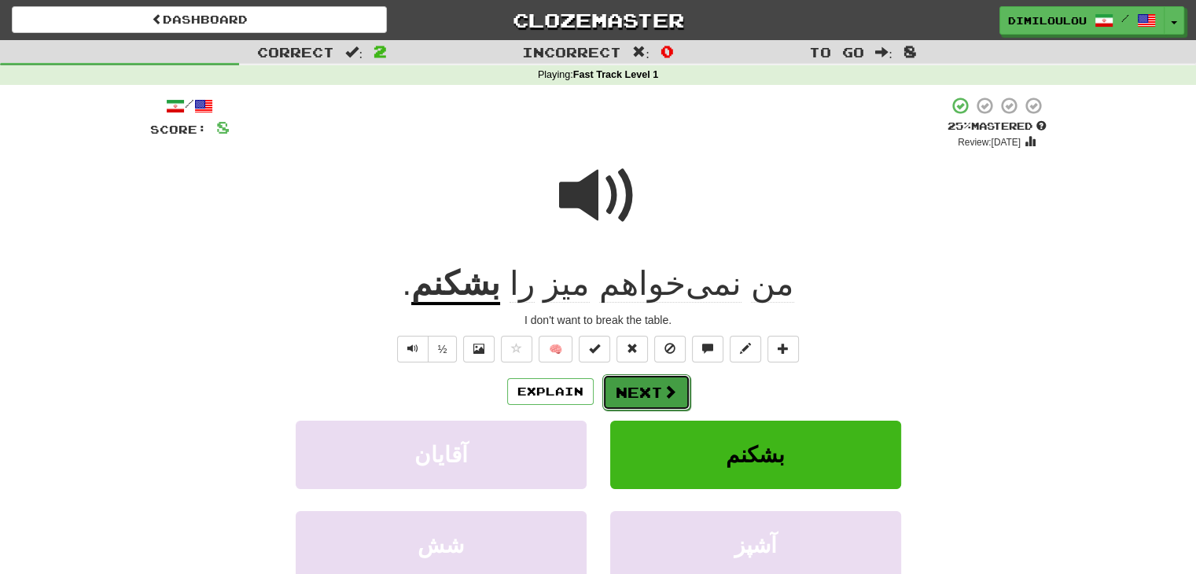
click at [657, 378] on button "Next" at bounding box center [646, 392] width 88 height 36
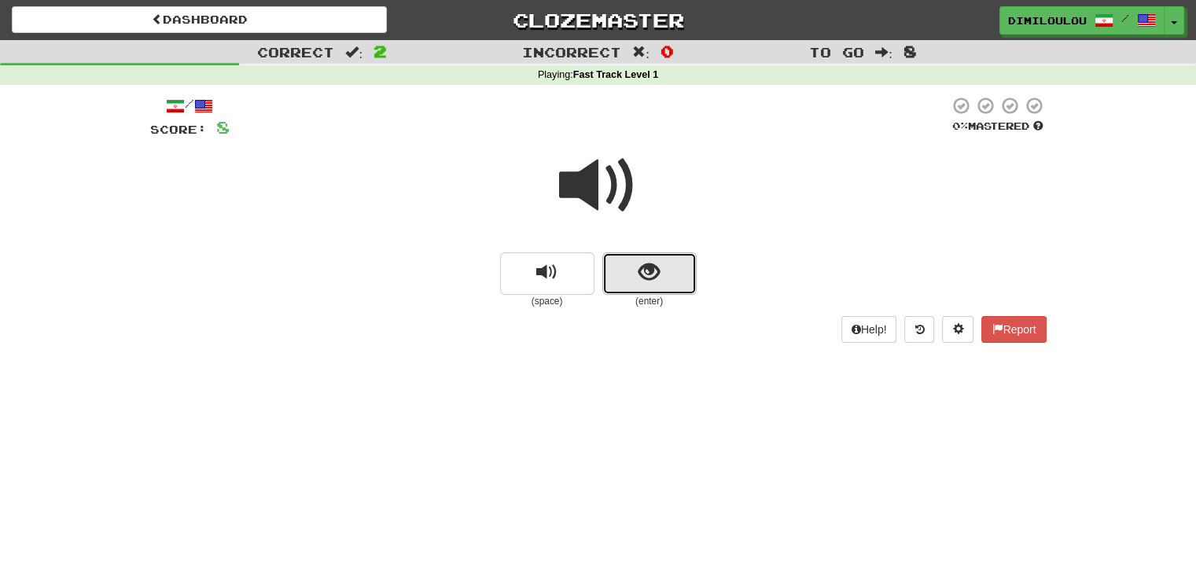
click at [649, 270] on span "show sentence" at bounding box center [648, 272] width 21 height 21
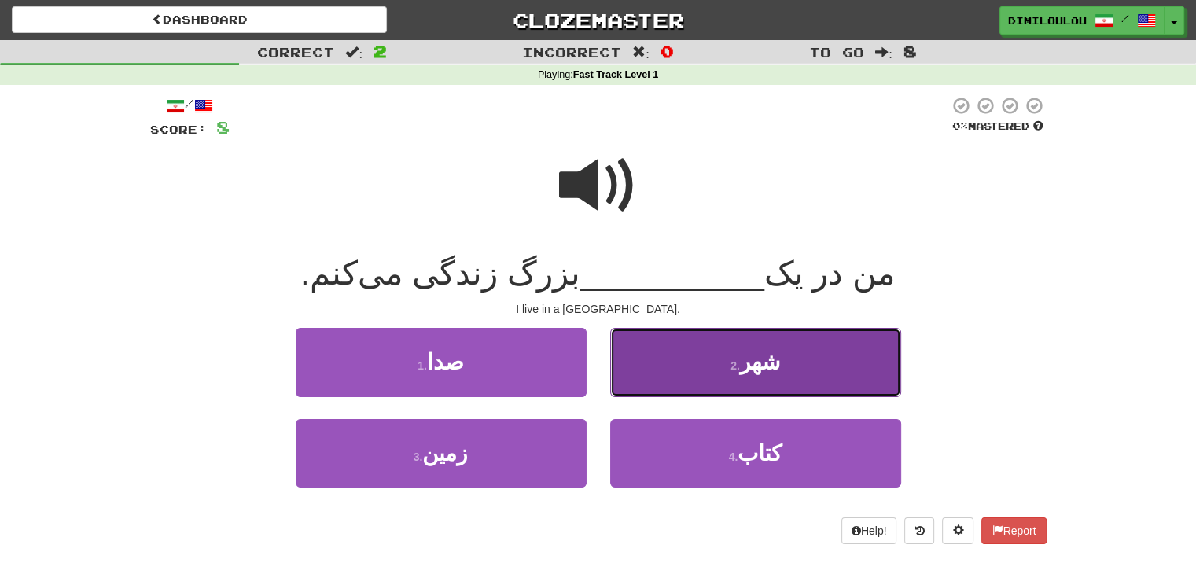
click at [841, 361] on button "2 . شهر" at bounding box center [755, 362] width 291 height 68
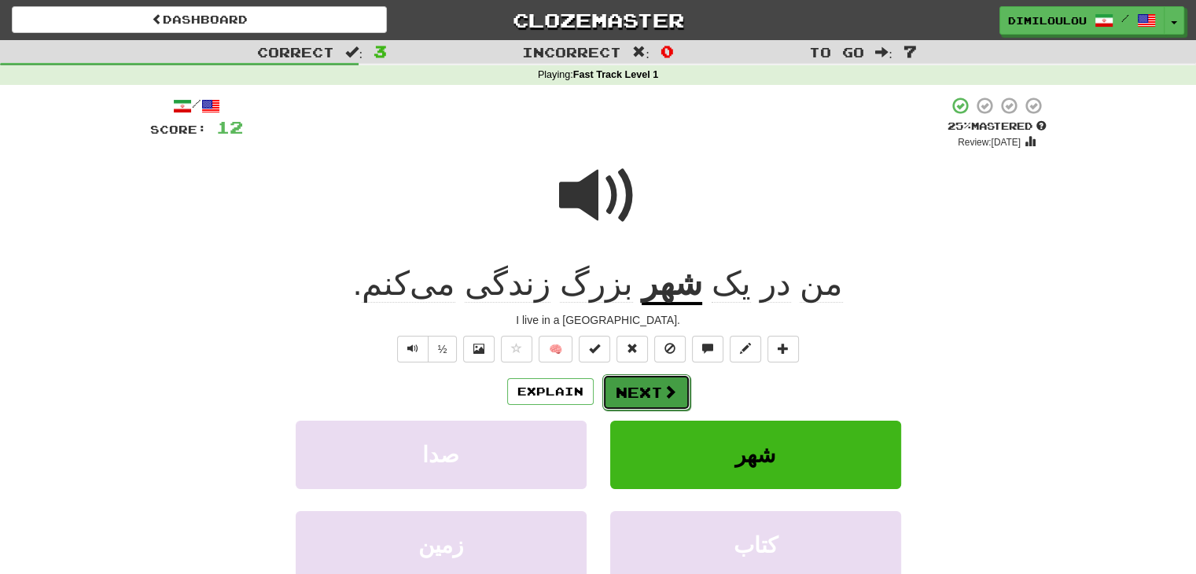
click at [666, 385] on span at bounding box center [670, 391] width 14 height 14
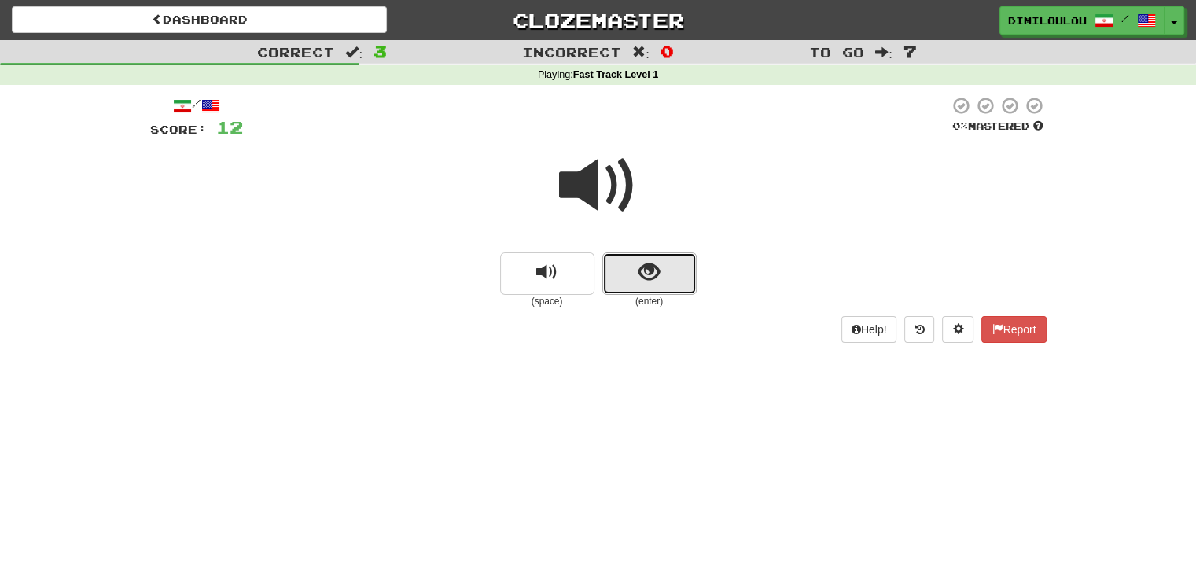
click at [660, 273] on button "show sentence" at bounding box center [649, 273] width 94 height 42
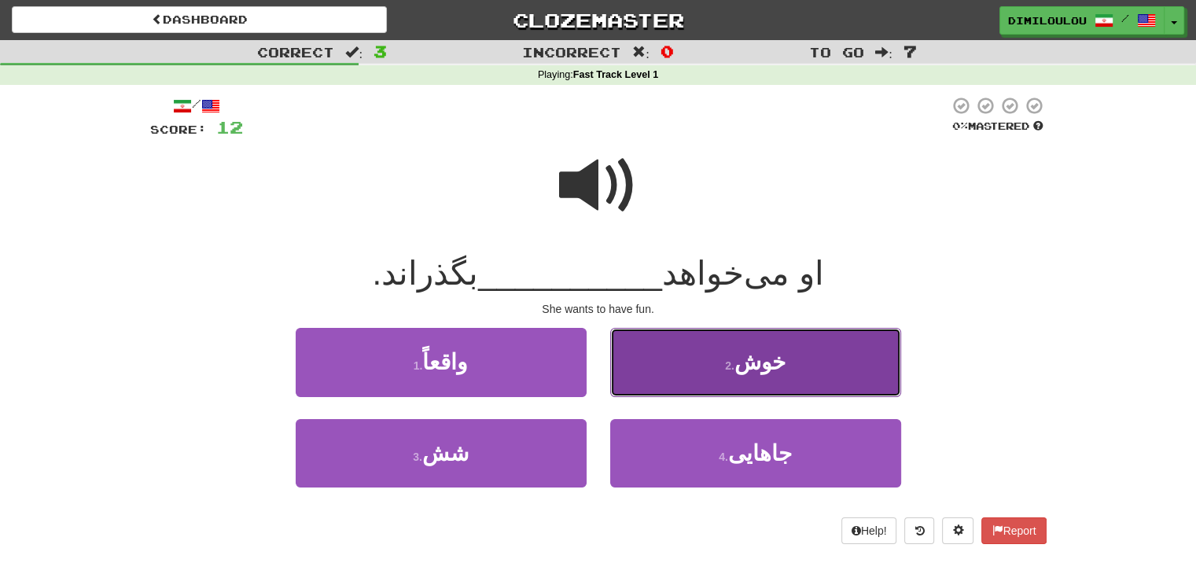
click at [874, 347] on button "2 . خوش" at bounding box center [755, 362] width 291 height 68
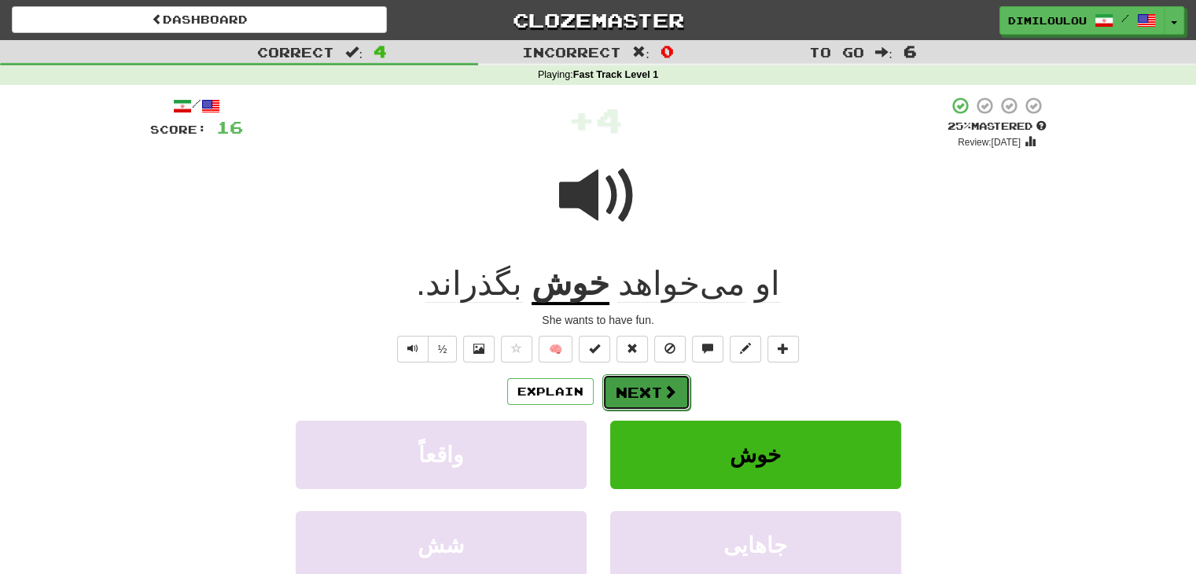
click at [673, 382] on button "Next" at bounding box center [646, 392] width 88 height 36
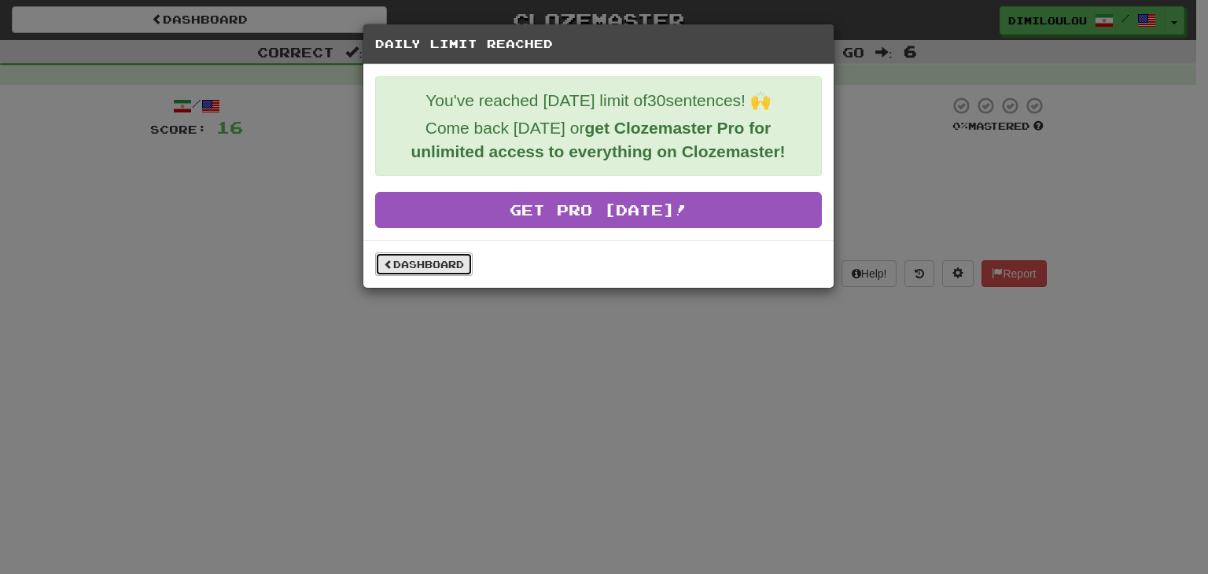
click at [421, 259] on link "Dashboard" at bounding box center [423, 264] width 97 height 24
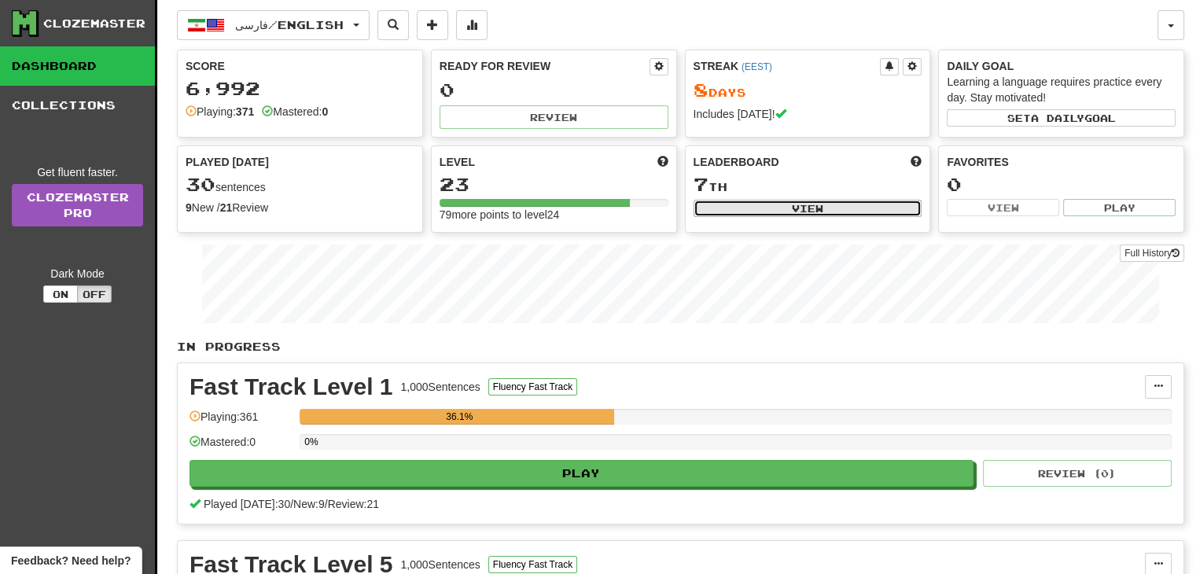
click at [760, 202] on button "View" at bounding box center [807, 208] width 229 height 17
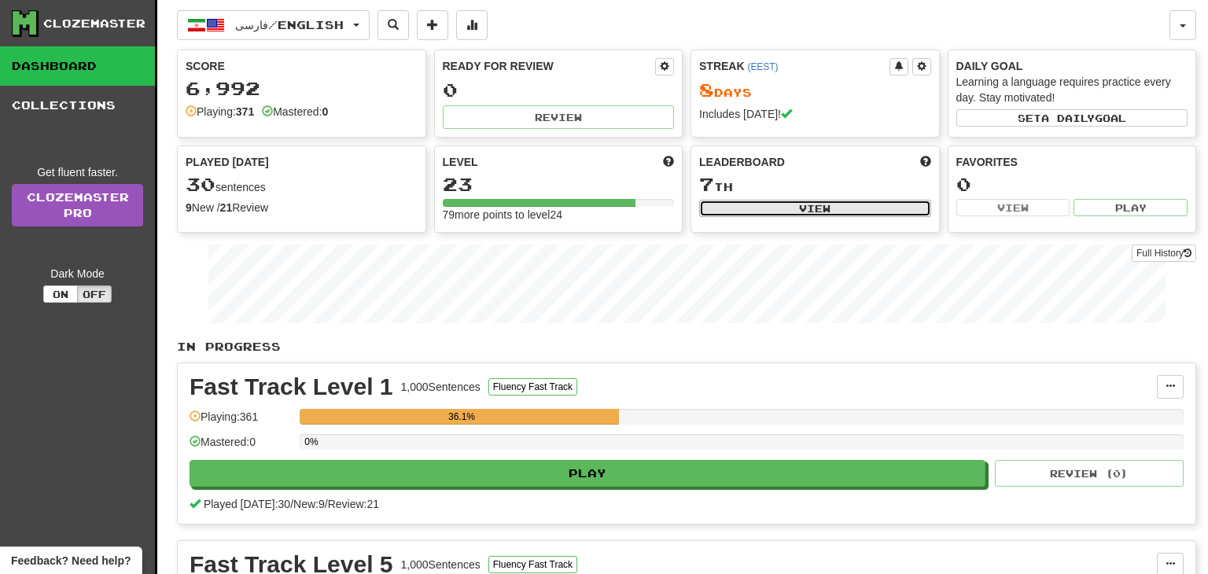
select select "**********"
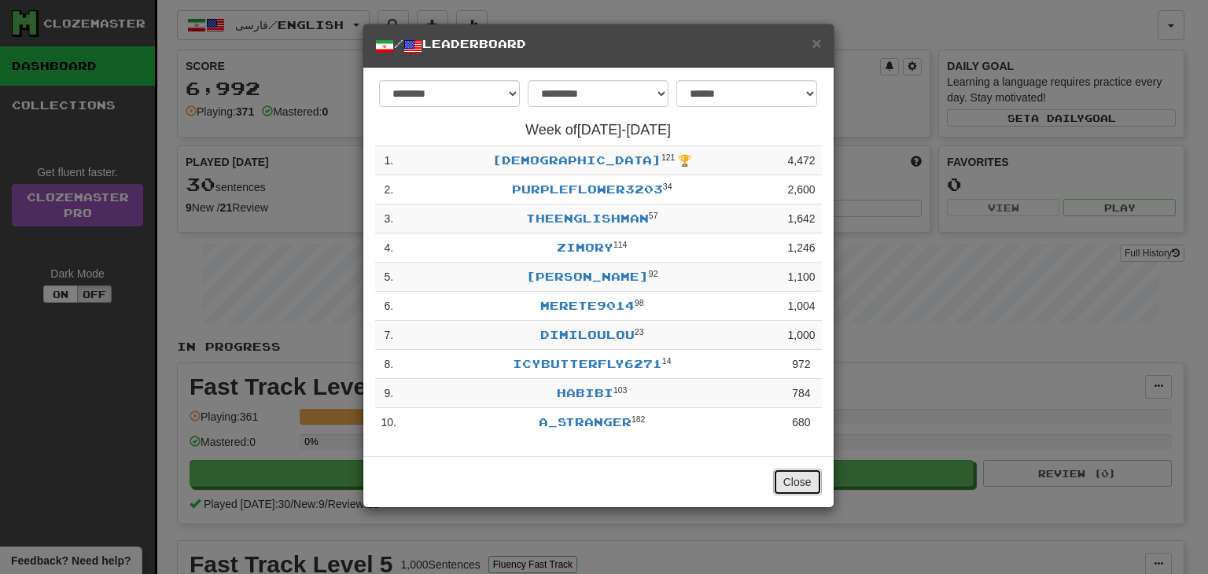
click at [803, 488] on button "Close" at bounding box center [797, 482] width 49 height 27
